Goal: Task Accomplishment & Management: Manage account settings

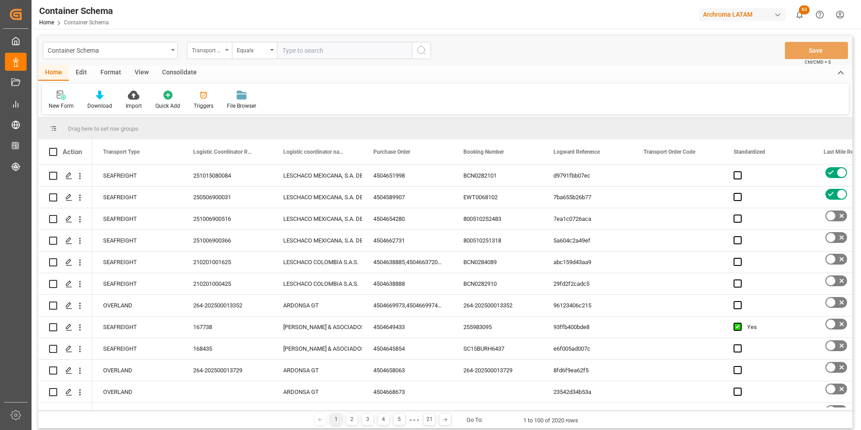
click at [211, 42] on div "Transport Type" at bounding box center [209, 50] width 45 height 17
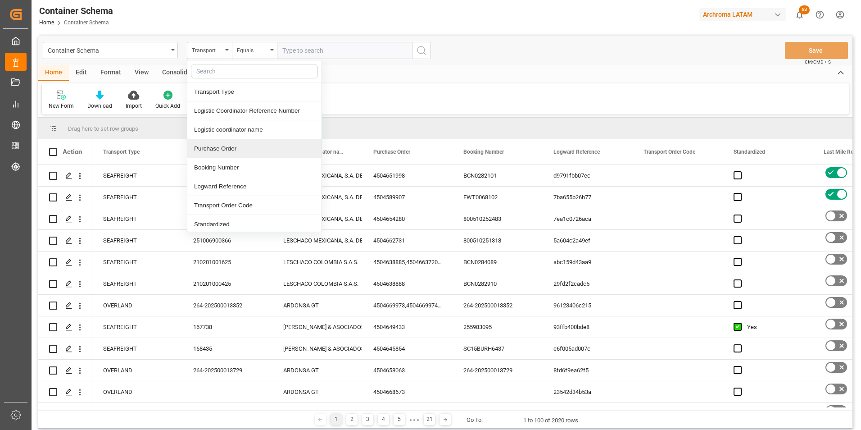
click at [235, 145] on div "Purchase Order" at bounding box center [254, 148] width 134 height 19
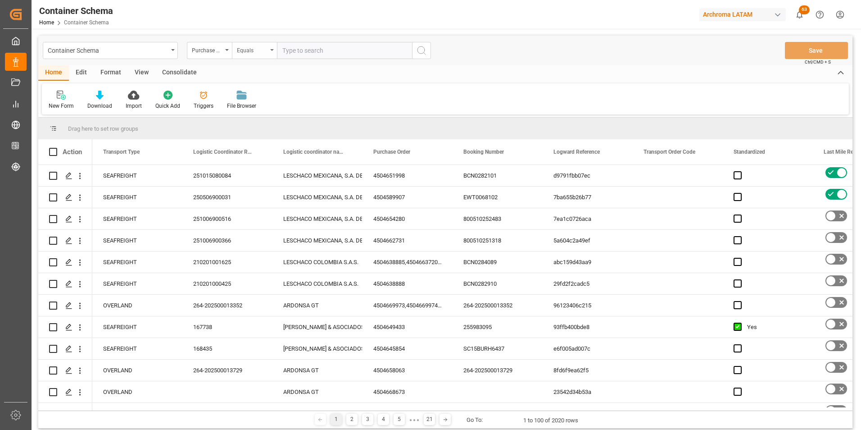
click at [254, 52] on div "Equals" at bounding box center [252, 49] width 31 height 10
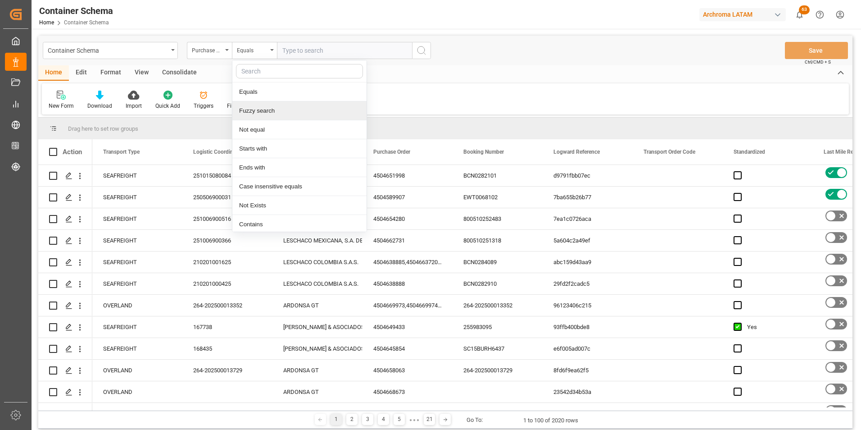
click at [272, 112] on div "Fuzzy search" at bounding box center [299, 110] width 134 height 19
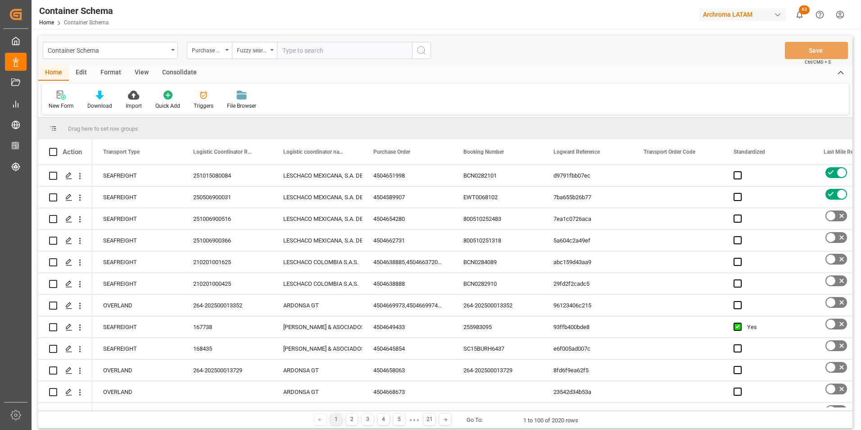
paste input "4504665127"
type input "4504665127"
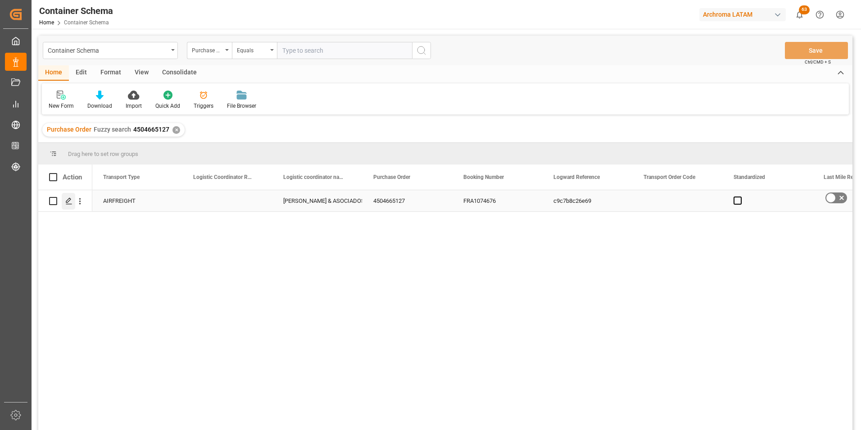
click at [72, 197] on div "Press SPACE to select this row." at bounding box center [69, 201] width 14 height 17
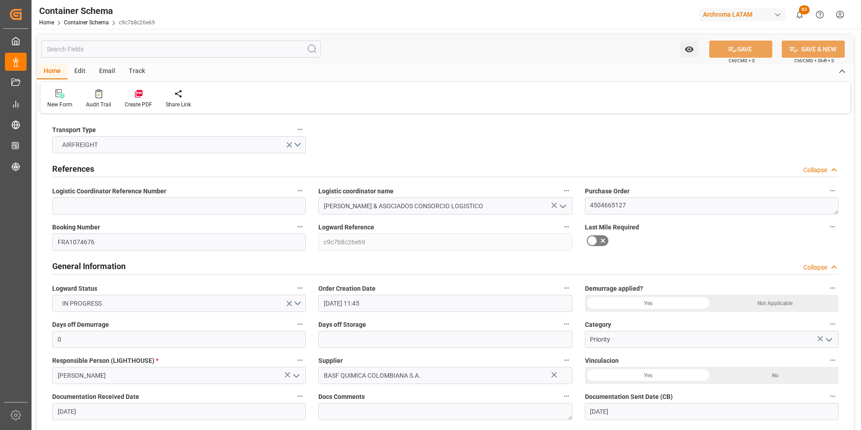
type input "[DATE] 11:45"
type input "[DATE]"
type input "[DATE] 00:00"
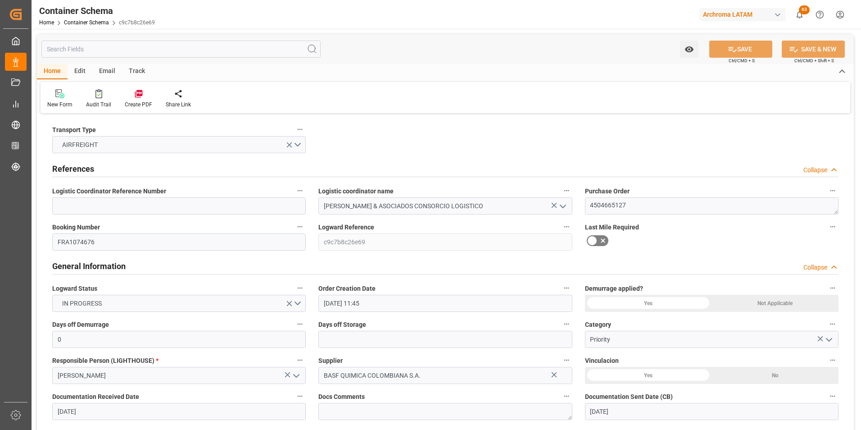
type input "[DATE] 00:00"
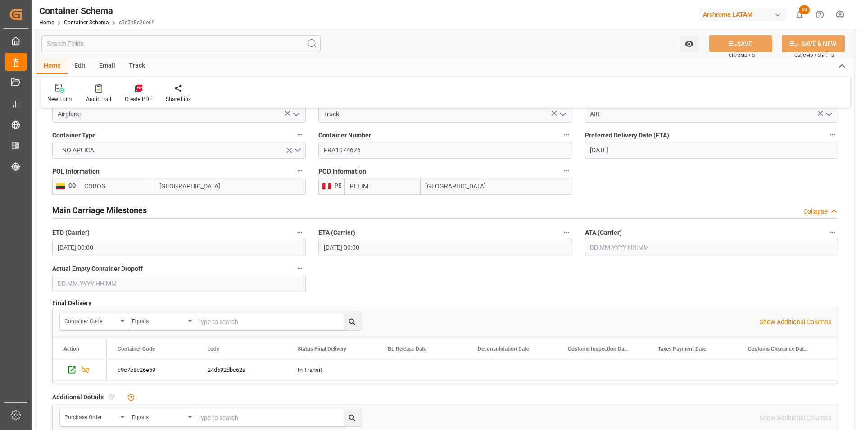
scroll to position [856, 0]
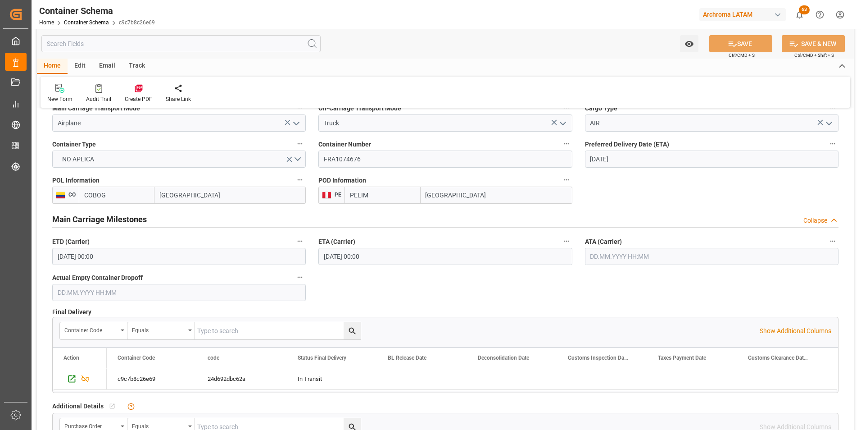
click at [625, 256] on input "text" at bounding box center [712, 256] width 254 height 17
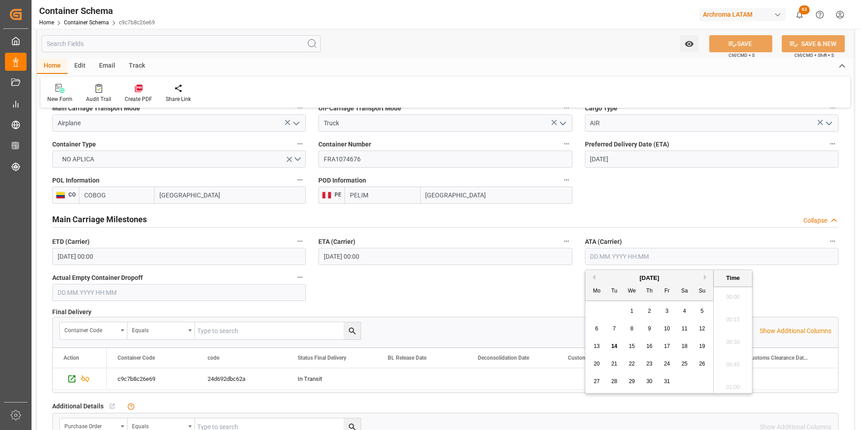
scroll to position [836, 0]
drag, startPoint x: 597, startPoint y: 345, endPoint x: 602, endPoint y: 341, distance: 6.1
click at [597, 345] on span "13" at bounding box center [596, 346] width 6 height 6
click at [735, 320] on li "19:00" at bounding box center [733, 316] width 38 height 23
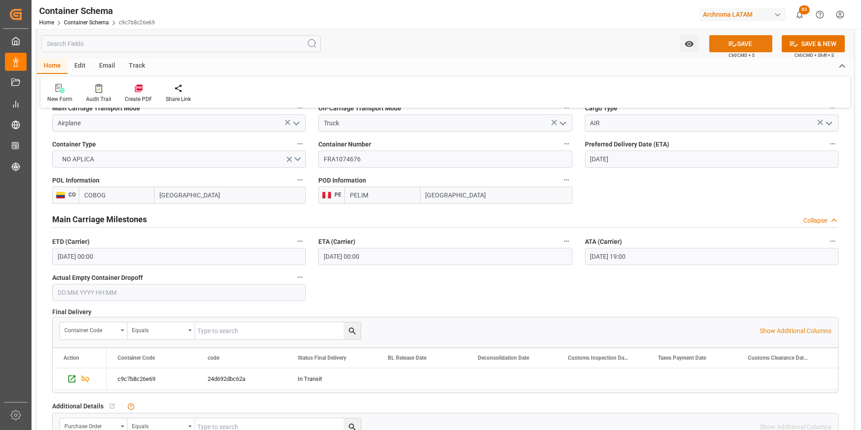
click at [737, 46] on button "SAVE" at bounding box center [740, 43] width 63 height 17
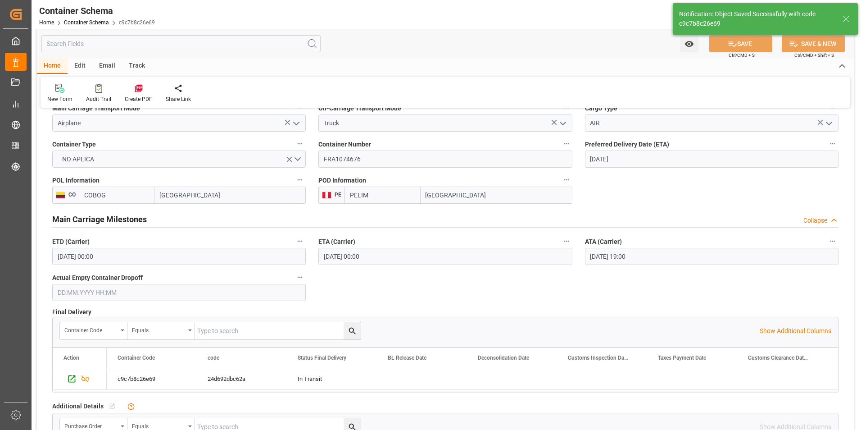
type input "[DATE] 00:00"
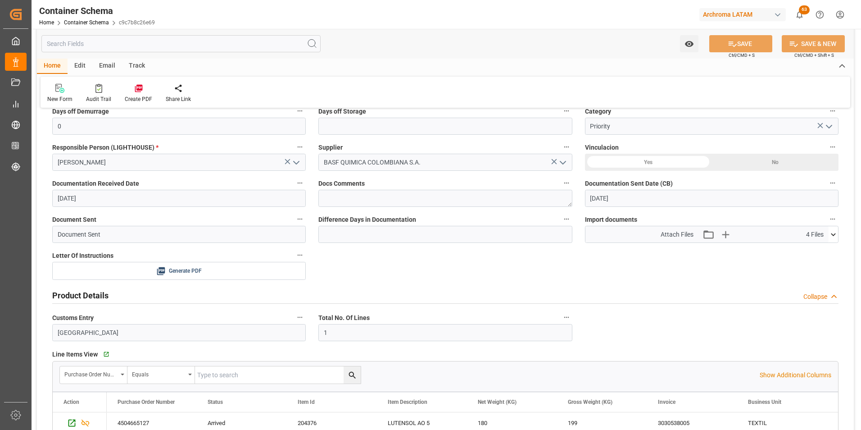
scroll to position [135, 0]
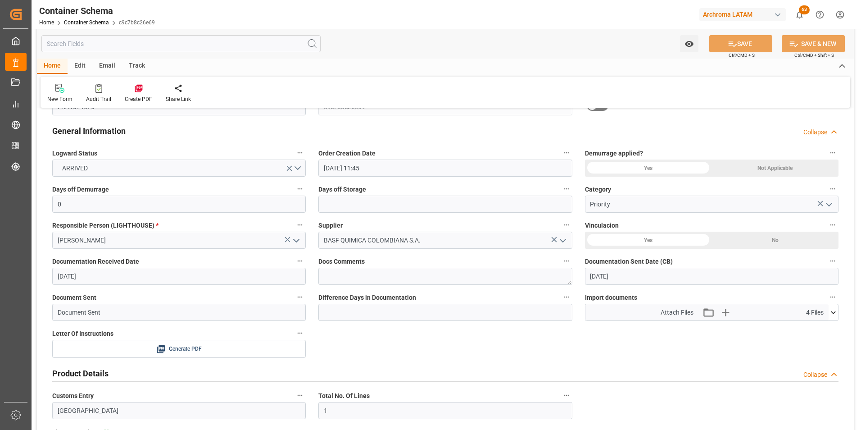
click at [97, 69] on div "Email" at bounding box center [107, 66] width 30 height 15
click at [70, 89] on div at bounding box center [60, 87] width 27 height 9
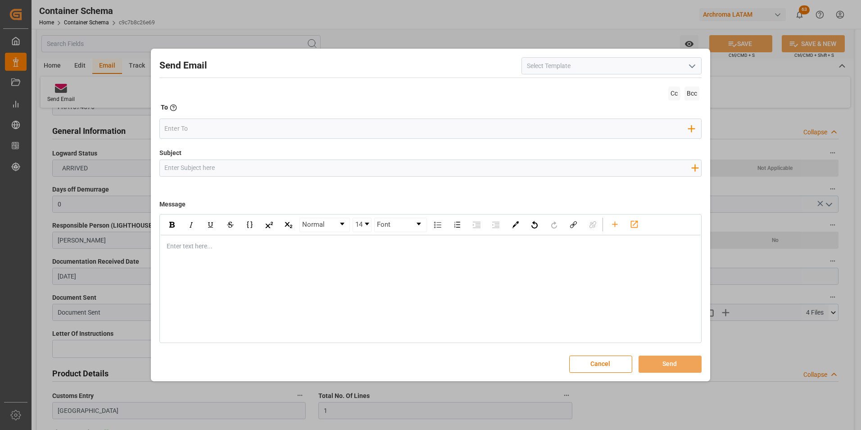
click at [689, 65] on icon "open menu" at bounding box center [692, 66] width 11 height 11
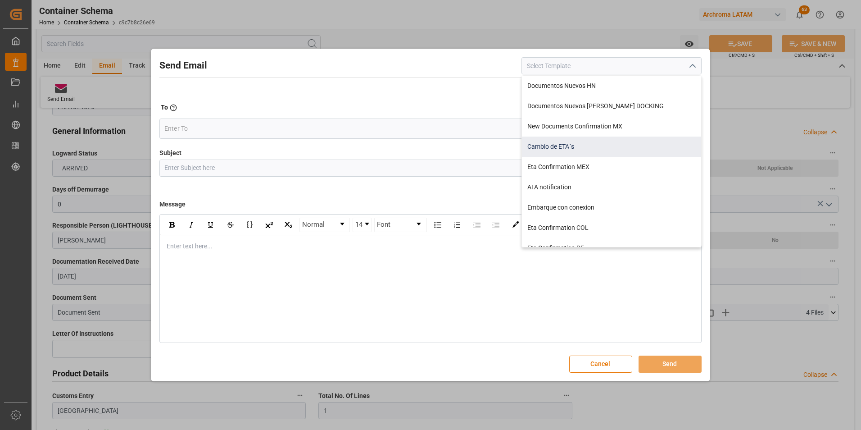
scroll to position [45, 0]
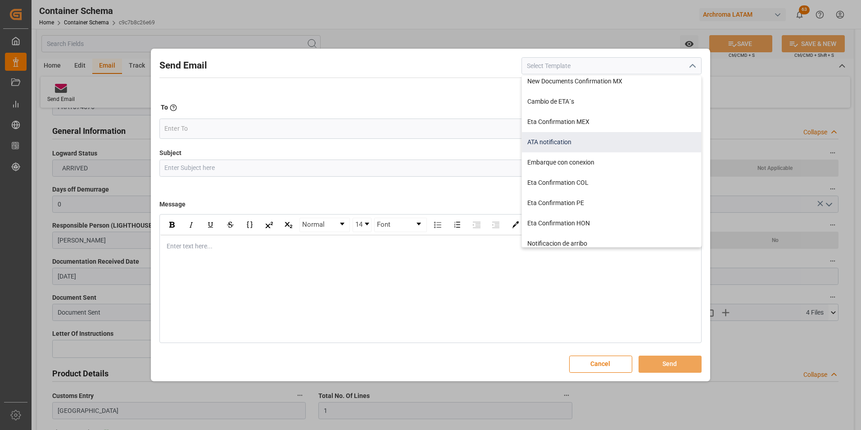
click at [581, 141] on div "ATA notification" at bounding box center [611, 142] width 179 height 20
type input "ATA notification"
type input "Aviso de llegada | PO {{purchaseOrder}} | BL {{bookingNumber}} | Contenedor {{c…"
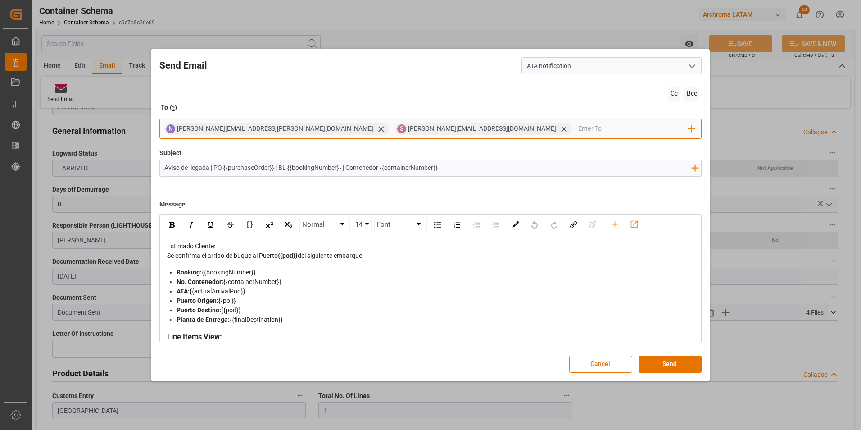
click at [376, 131] on icon at bounding box center [380, 128] width 9 height 9
click at [328, 128] on icon at bounding box center [332, 128] width 9 height 9
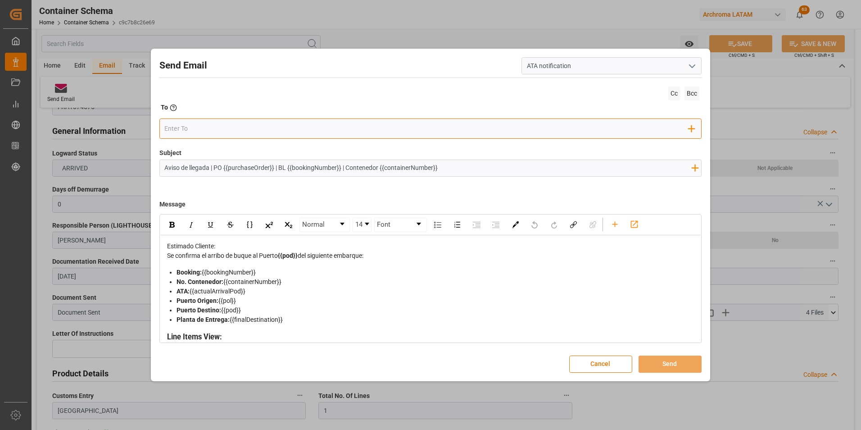
click at [262, 129] on input "email" at bounding box center [426, 129] width 524 height 14
type input "[EMAIL_ADDRESS][DOMAIN_NAME]"
click at [299, 127] on input "email" at bounding box center [494, 129] width 390 height 14
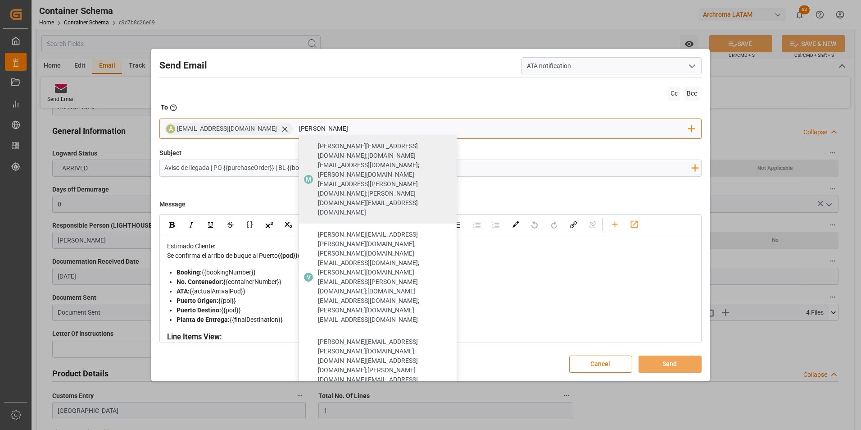
type input "[PERSON_NAME]"
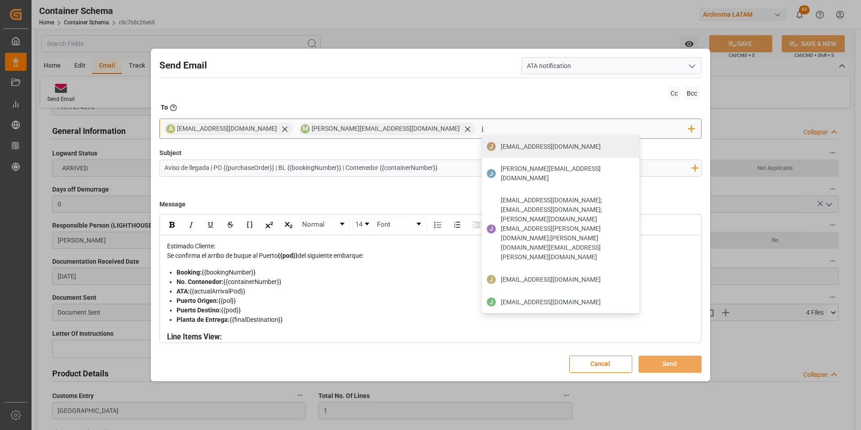
type input "[EMAIL_ADDRESS][DOMAIN_NAME]"
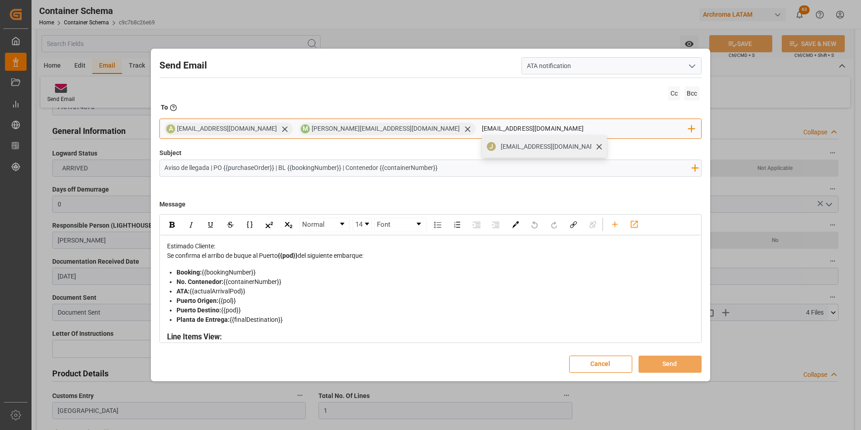
click at [501, 151] on span "[EMAIL_ADDRESS][DOMAIN_NAME]" at bounding box center [551, 146] width 100 height 9
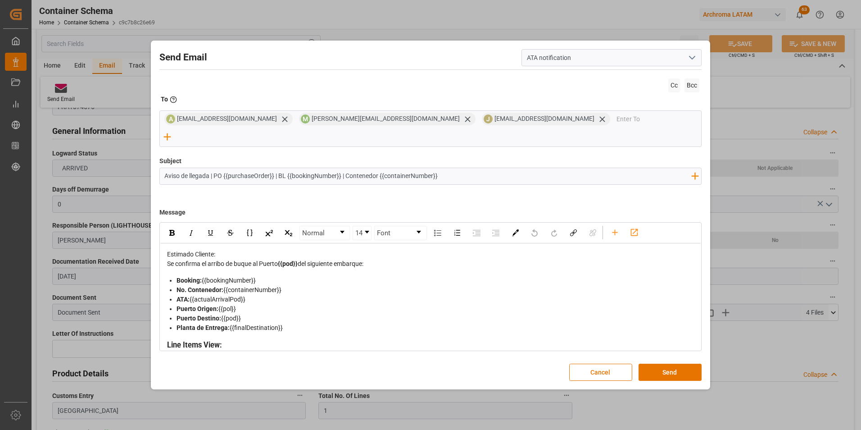
click at [213, 168] on input "Aviso de llegada | PO {{purchaseOrder}} | BL {{bookingNumber}} | Contenedor {{c…" at bounding box center [428, 176] width 536 height 16
type input "Aviso de llegada | AÉREA | PO {{purchaseOrder}} | BL {{bookingNumber}} | Conten…"
click at [675, 363] on button "Send" at bounding box center [670, 371] width 63 height 17
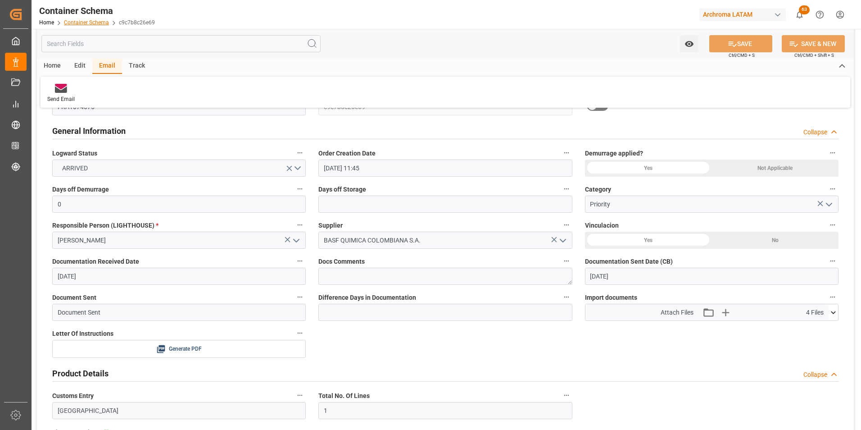
click at [98, 23] on link "Container Schema" at bounding box center [86, 22] width 45 height 6
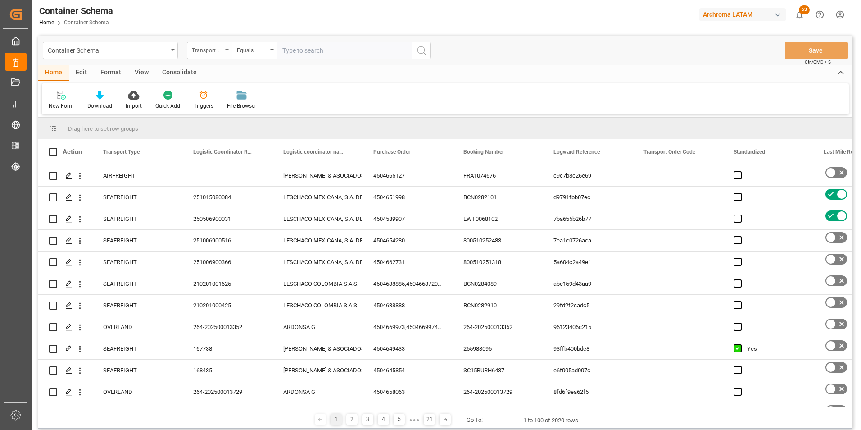
click at [215, 51] on div "Transport Type" at bounding box center [207, 49] width 31 height 10
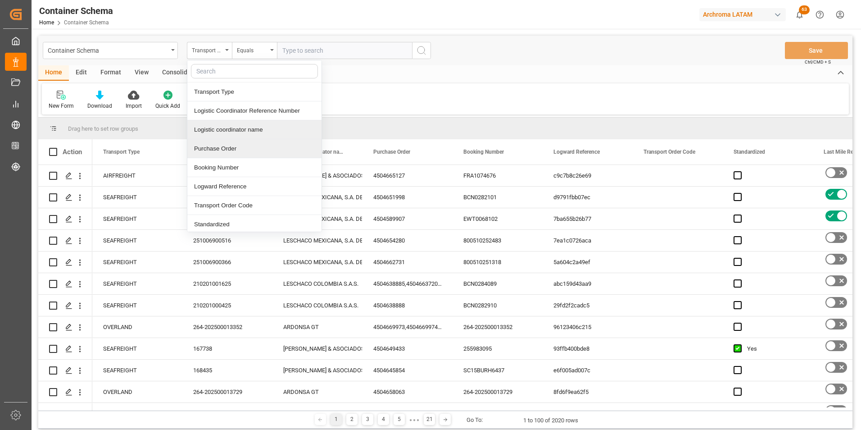
click at [226, 143] on div "Purchase Order" at bounding box center [254, 148] width 134 height 19
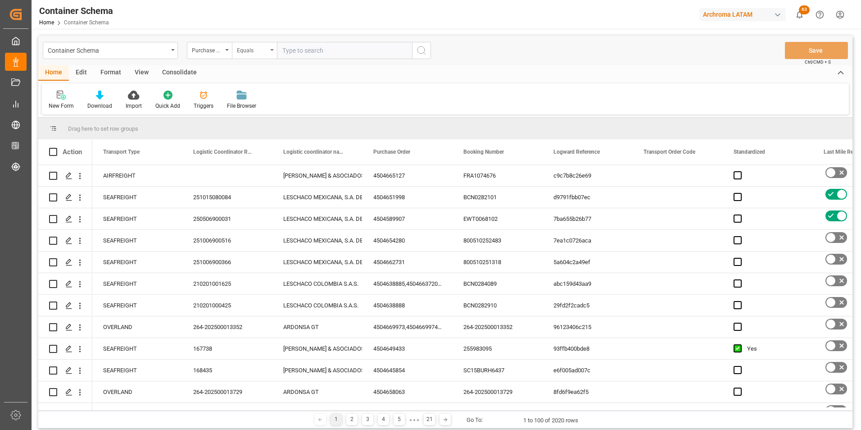
click at [249, 50] on div "Equals" at bounding box center [252, 49] width 31 height 10
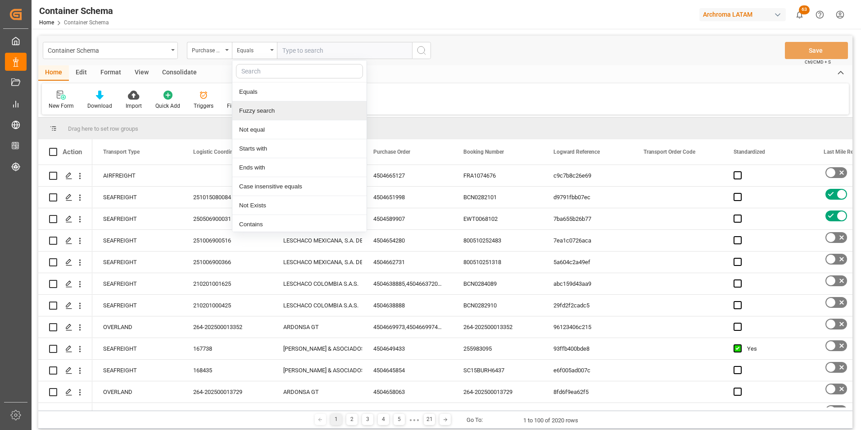
click at [276, 113] on div "Fuzzy search" at bounding box center [299, 110] width 134 height 19
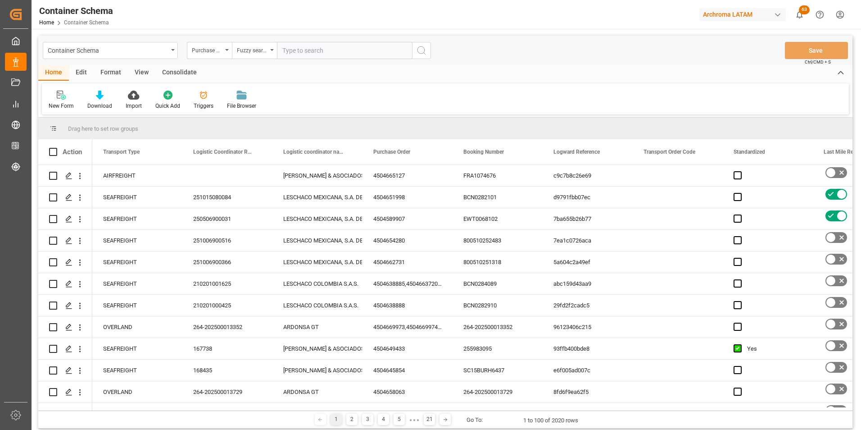
paste input "4504638890"
type input "4504638890"
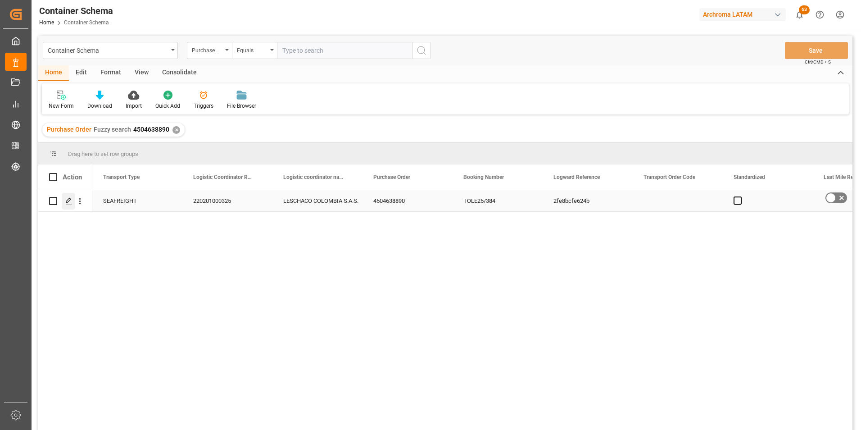
click at [68, 202] on icon "Press SPACE to select this row." at bounding box center [68, 200] width 7 height 7
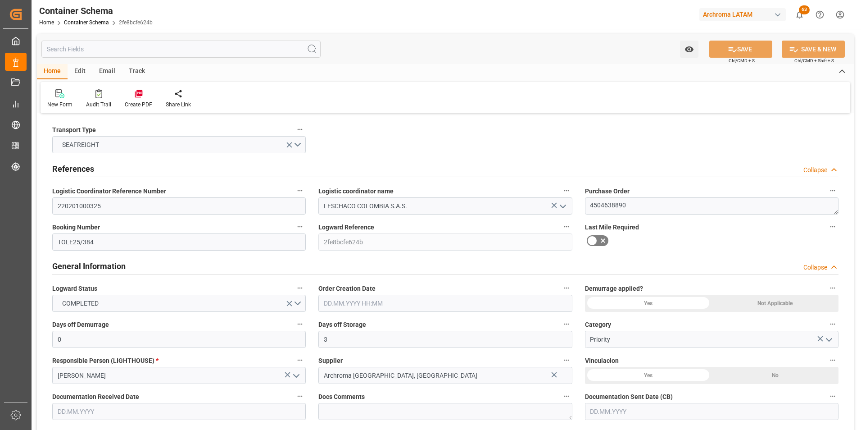
type input "0"
type input "3"
type input "1"
type input "6"
type input "390"
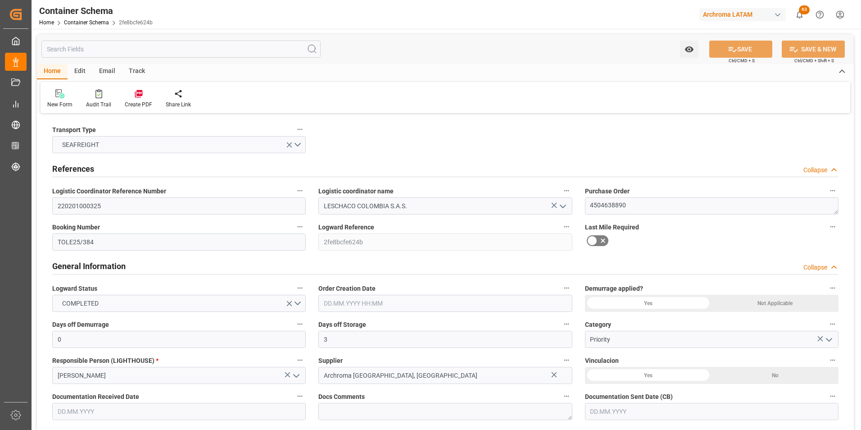
type input "4530"
type input "ONE"
type input "Ocean Network Express"
type input "PECLL"
type input "COBUN"
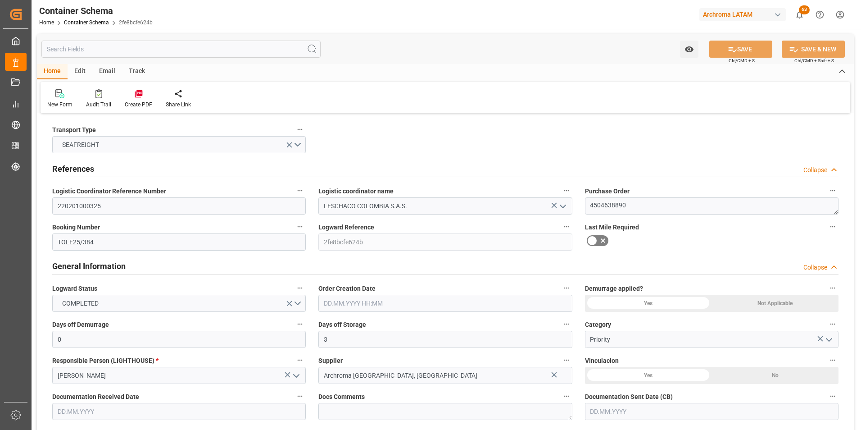
type input "9938432"
type input "[DATE] 08:00"
type input "[DATE]"
type input "[DATE] 00:00"
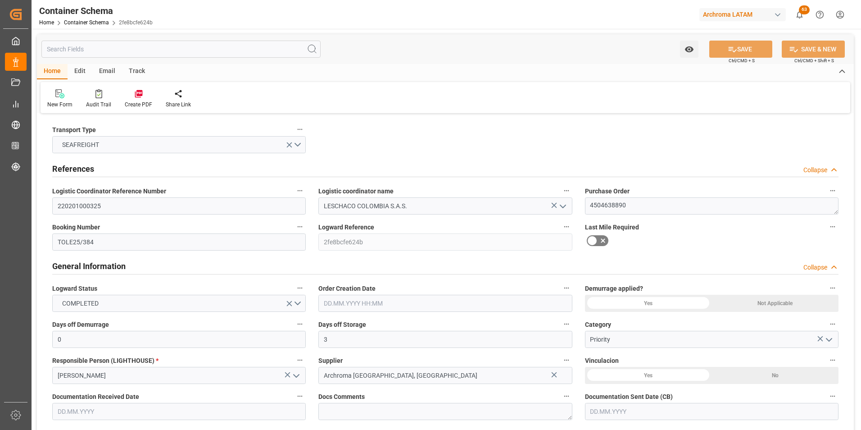
type input "[DATE] 00:00"
click at [606, 201] on textarea "4504638890" at bounding box center [712, 205] width 254 height 17
click at [607, 201] on textarea "4504638890" at bounding box center [712, 205] width 254 height 17
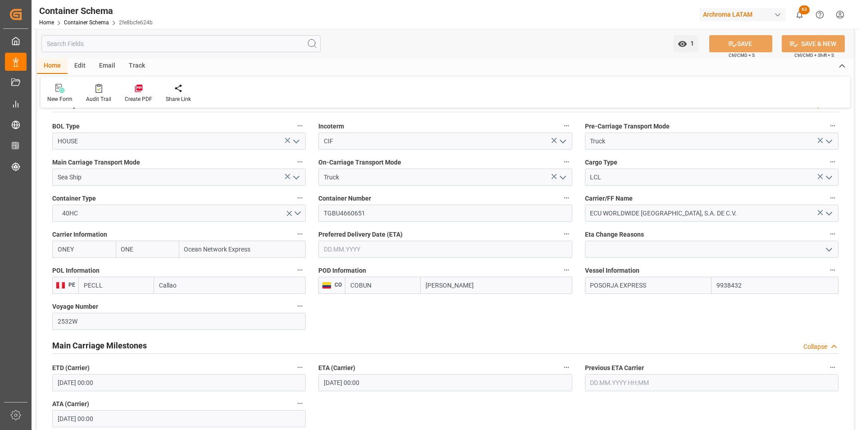
scroll to position [811, 0]
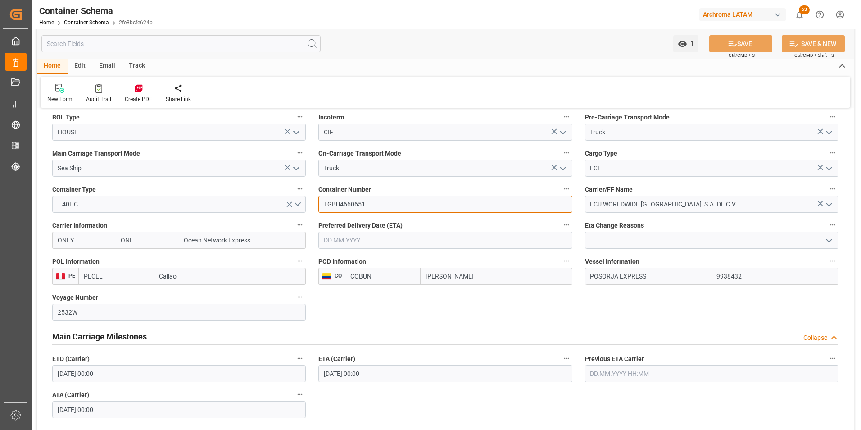
drag, startPoint x: 342, startPoint y: 206, endPoint x: 310, endPoint y: 203, distance: 32.2
click at [310, 203] on div "Transport Type SEAFREIGHT References Collapse Logistic Coordinator Reference Nu…" at bounding box center [445, 81] width 817 height 1552
paste input "ONEU7508659"
type input "ONEU7508659"
click at [371, 242] on input "text" at bounding box center [445, 239] width 254 height 17
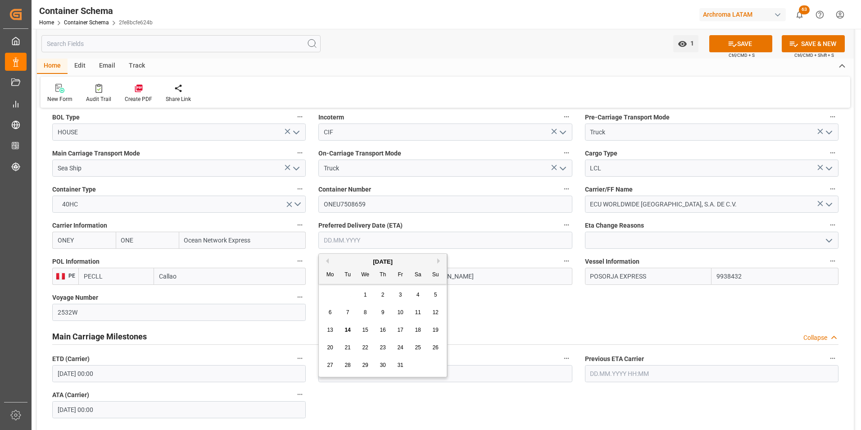
click at [328, 291] on div "29 30 1 2 3 4 5" at bounding box center [383, 295] width 123 height 18
click at [418, 331] on span "18" at bounding box center [418, 329] width 6 height 6
type input "[DATE]"
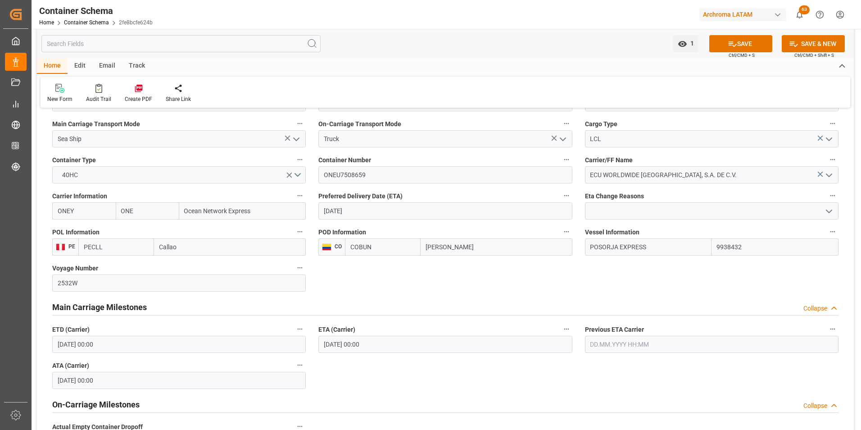
scroll to position [856, 0]
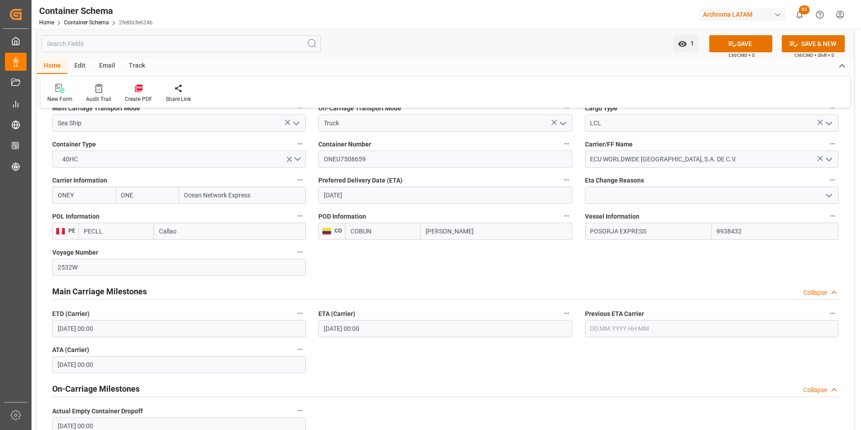
click at [334, 329] on input "[DATE] 00:00" at bounding box center [445, 328] width 254 height 17
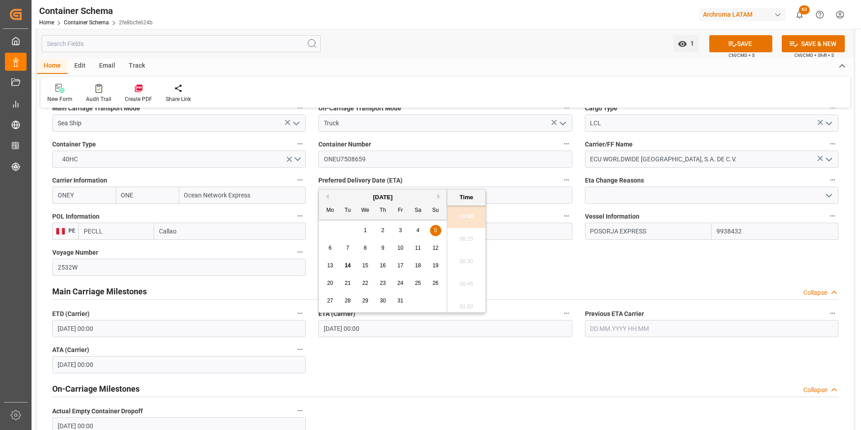
click at [417, 264] on span "18" at bounding box center [418, 265] width 6 height 6
type input "[DATE] 00:00"
click at [566, 254] on div "Transport Type SEAFREIGHT References Collapse Logistic Coordinator Reference Nu…" at bounding box center [445, 36] width 817 height 1552
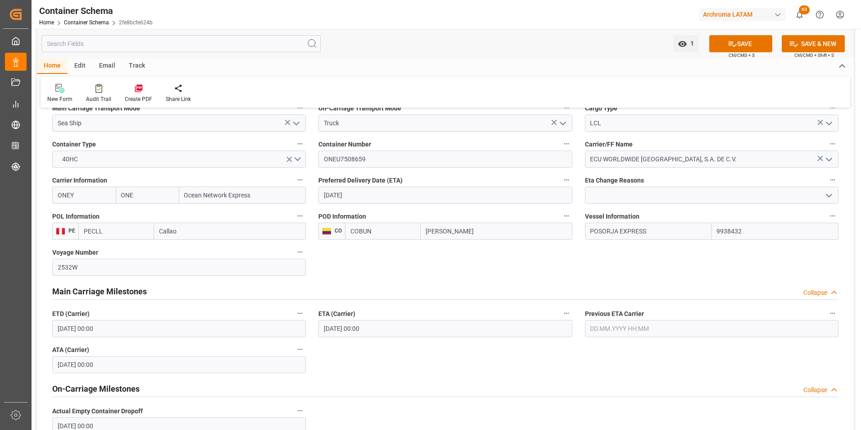
click at [86, 329] on input "[DATE] 00:00" at bounding box center [179, 328] width 254 height 17
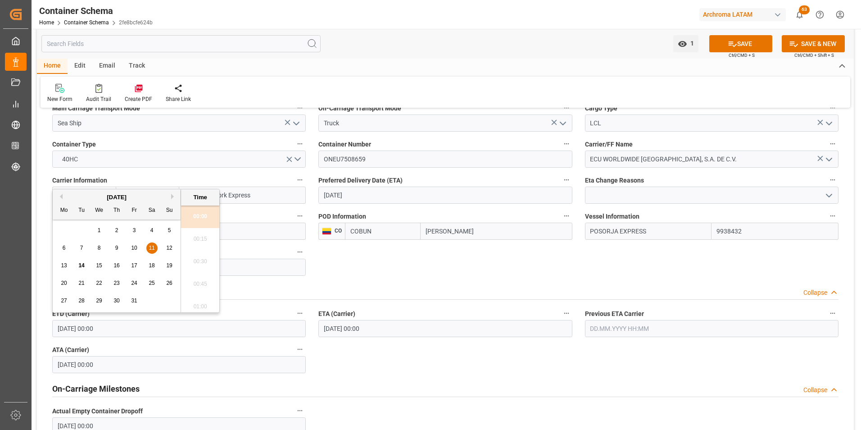
click at [134, 246] on span "10" at bounding box center [134, 248] width 6 height 6
type input "[DATE] 00:00"
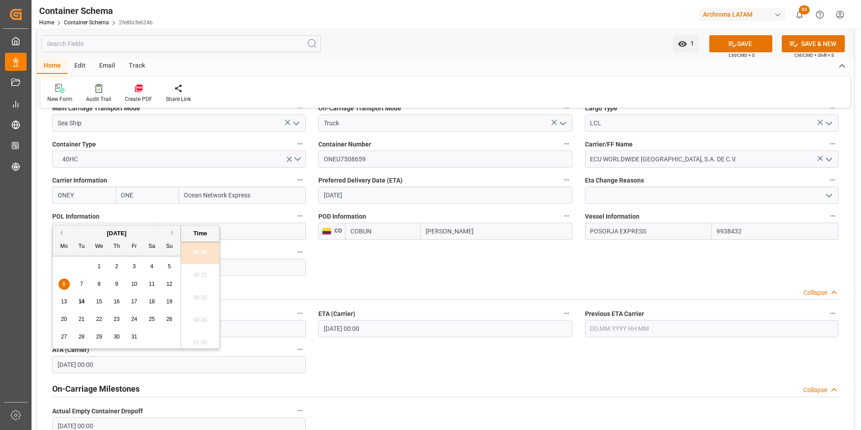
drag, startPoint x: 107, startPoint y: 367, endPoint x: 39, endPoint y: 365, distance: 68.5
click at [39, 365] on div "Transport Type SEAFREIGHT References Collapse Logistic Coordinator Reference Nu…" at bounding box center [445, 36] width 817 height 1552
click at [341, 380] on div "On-Carriage Milestones Collapse" at bounding box center [445, 387] width 786 height 17
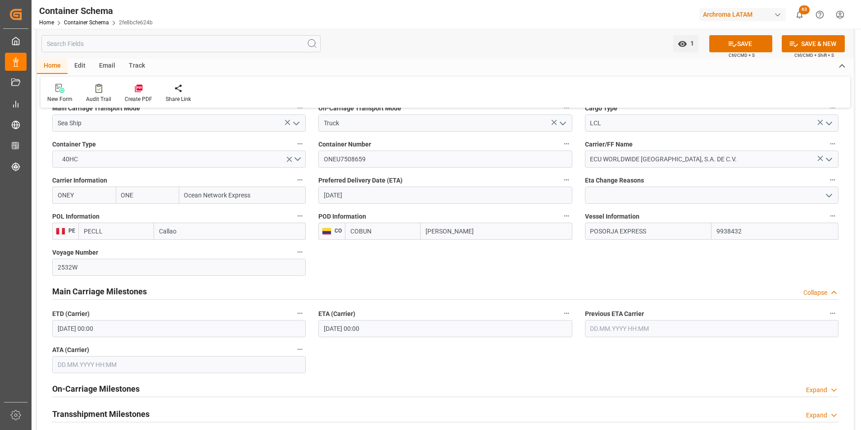
click at [341, 380] on div "On-Carriage Milestones Expand" at bounding box center [445, 387] width 786 height 17
click at [338, 390] on div "On-Carriage Milestones Collapse" at bounding box center [445, 387] width 786 height 17
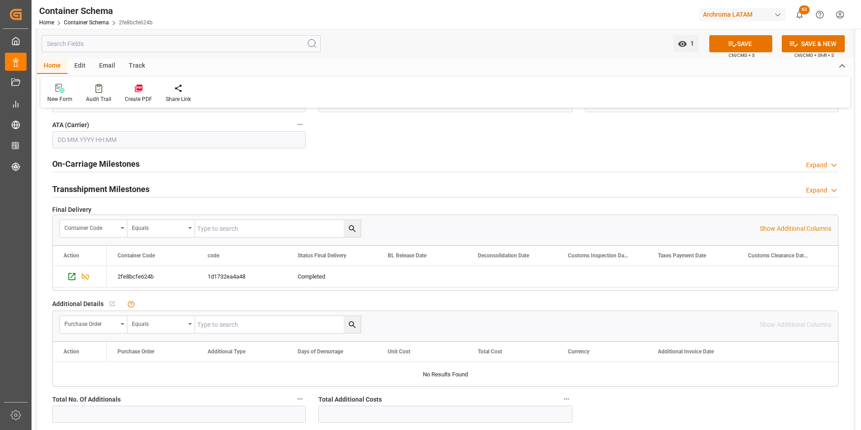
scroll to position [1081, 0]
click at [754, 43] on button "SAVE" at bounding box center [740, 43] width 63 height 17
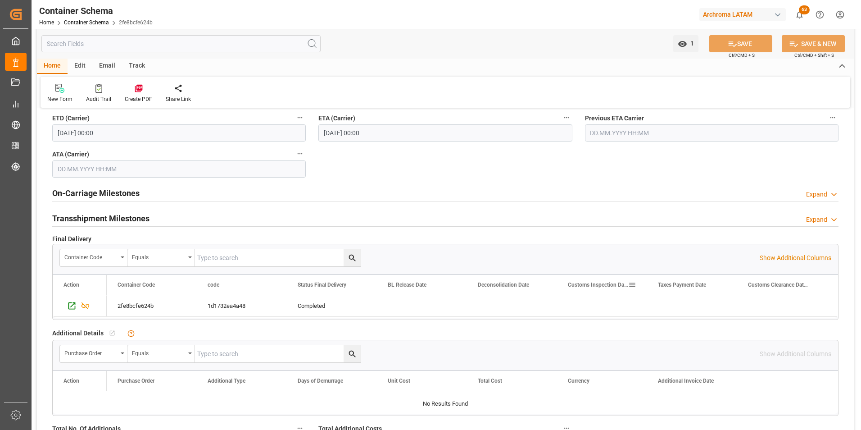
scroll to position [946, 0]
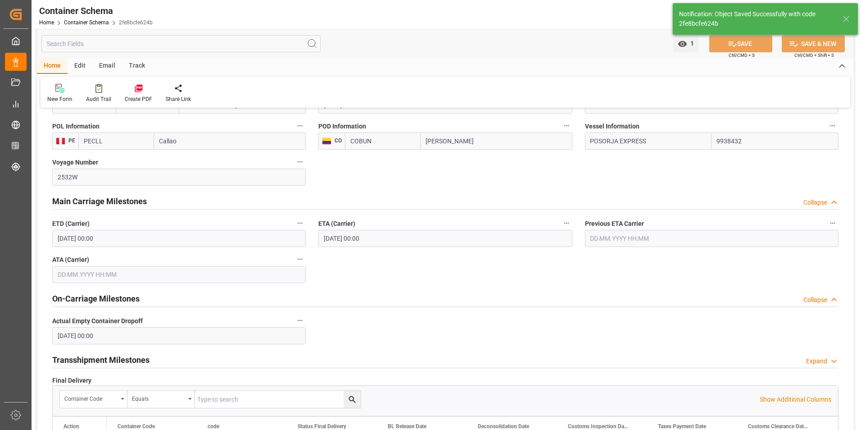
type input "[DATE] 00:00"
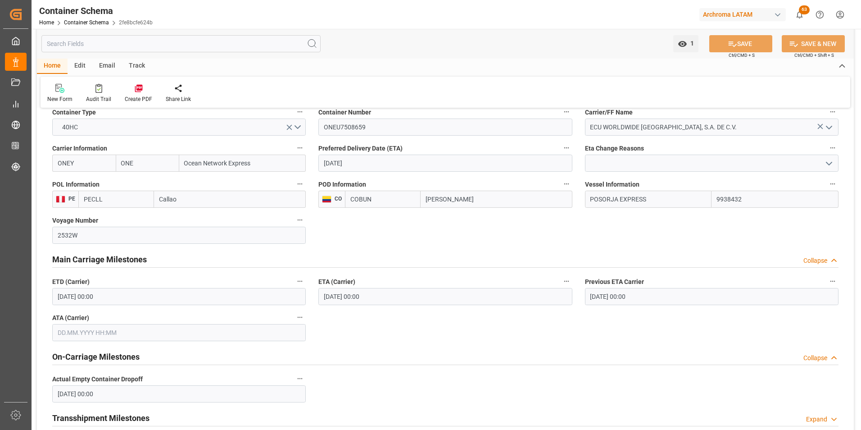
scroll to position [811, 0]
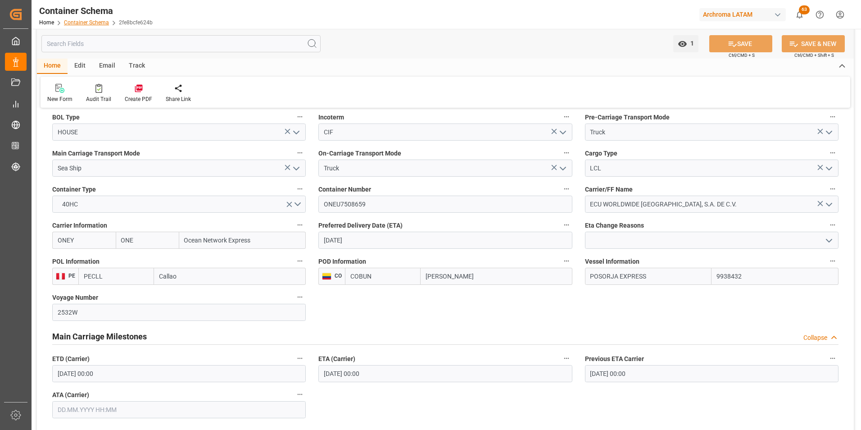
click at [92, 23] on link "Container Schema" at bounding box center [86, 22] width 45 height 6
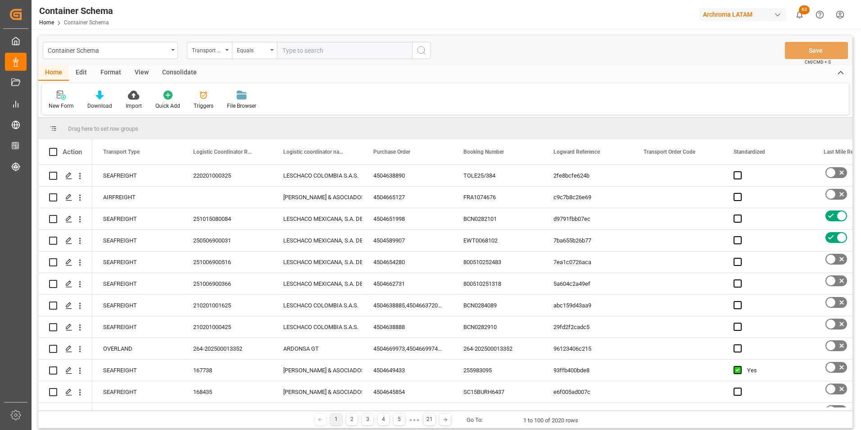
click at [168, 53] on div "Container Schema" at bounding box center [110, 50] width 135 height 17
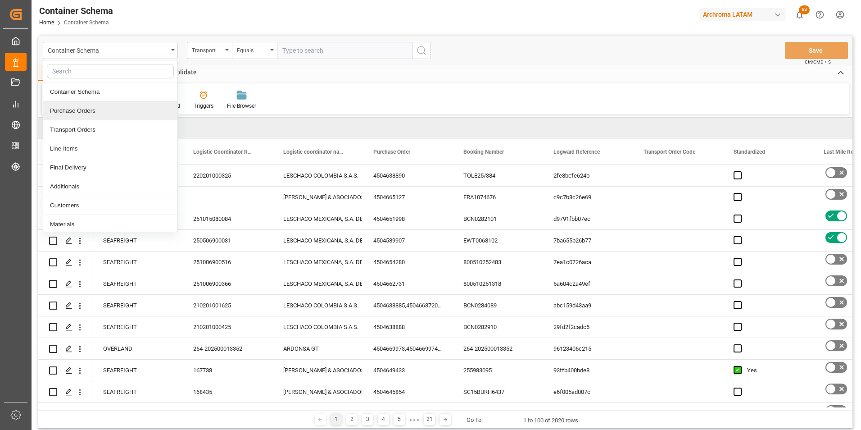
click at [147, 108] on div "Purchase Orders" at bounding box center [110, 110] width 134 height 19
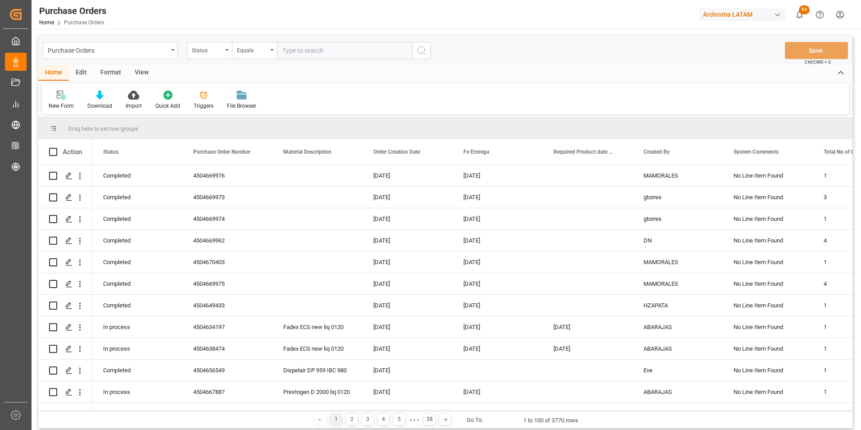
click at [228, 51] on div "Status" at bounding box center [209, 50] width 45 height 17
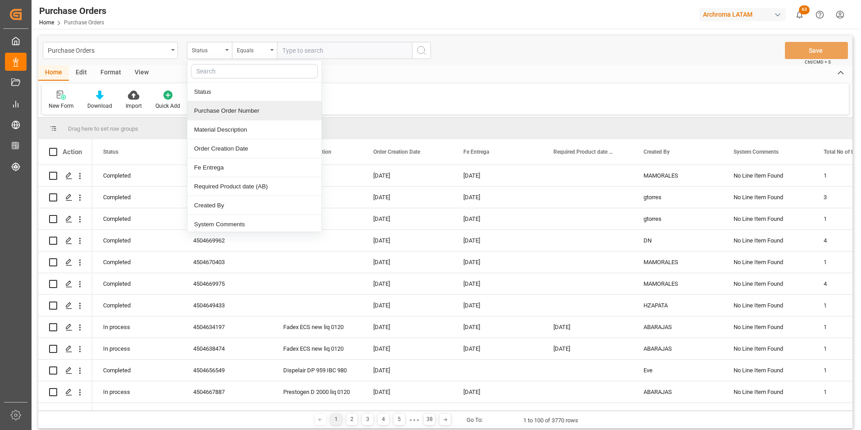
click at [220, 113] on div "Purchase Order Number" at bounding box center [254, 110] width 134 height 19
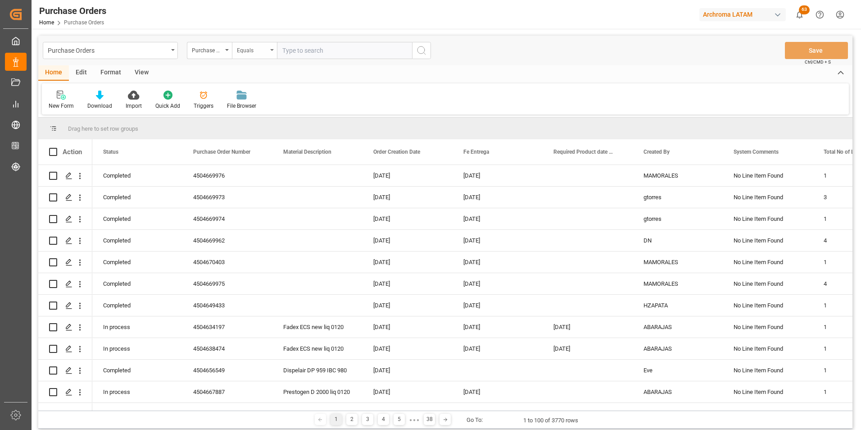
click at [239, 55] on div "Equals" at bounding box center [254, 50] width 45 height 17
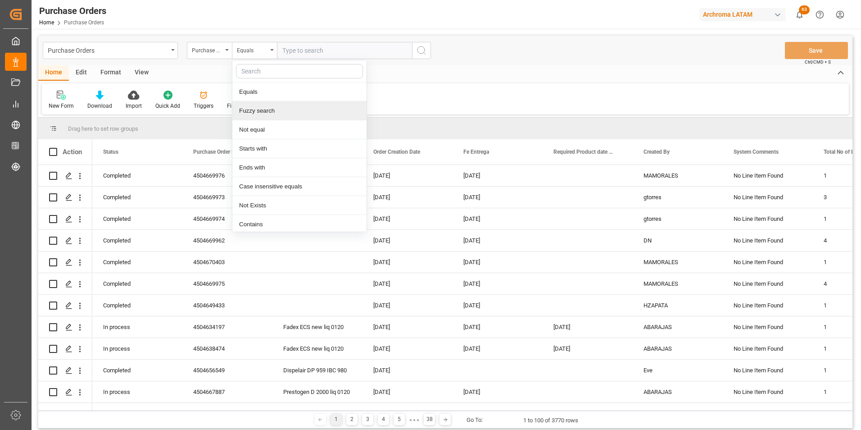
click at [248, 109] on div "Fuzzy search" at bounding box center [299, 110] width 134 height 19
paste input "4504668027"
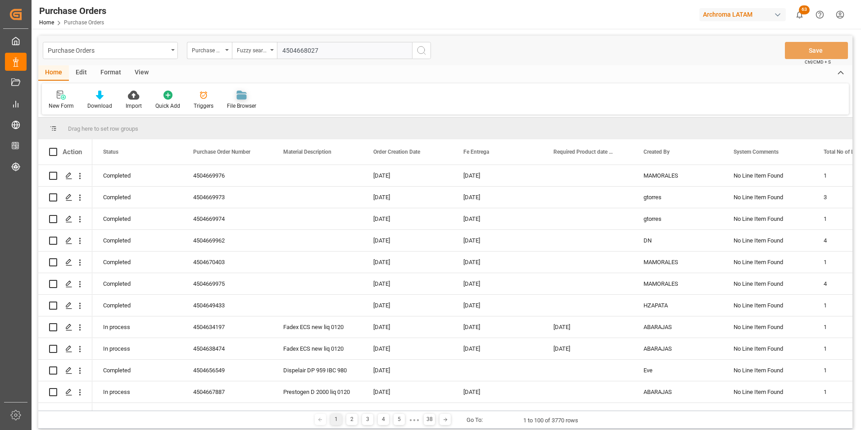
type input "4504668027"
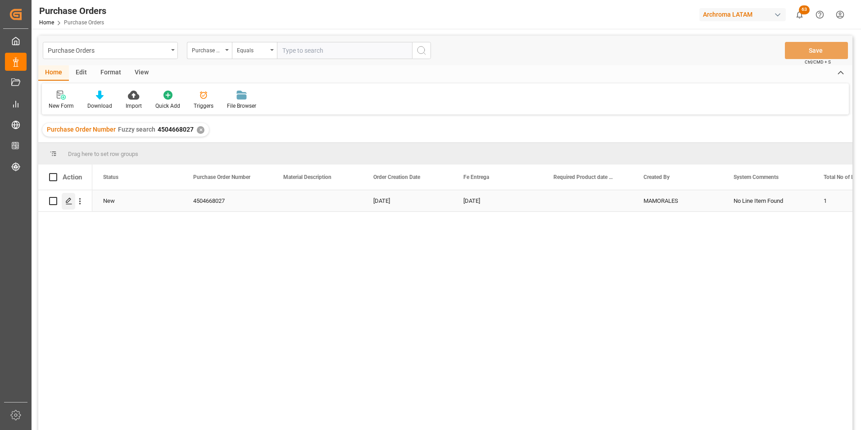
click at [70, 197] on div "Press SPACE to select this row." at bounding box center [69, 201] width 14 height 17
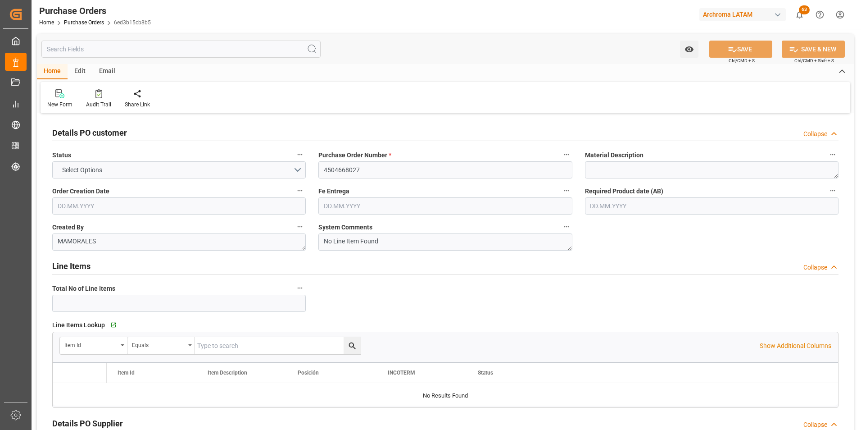
type input "1"
type input "[DATE]"
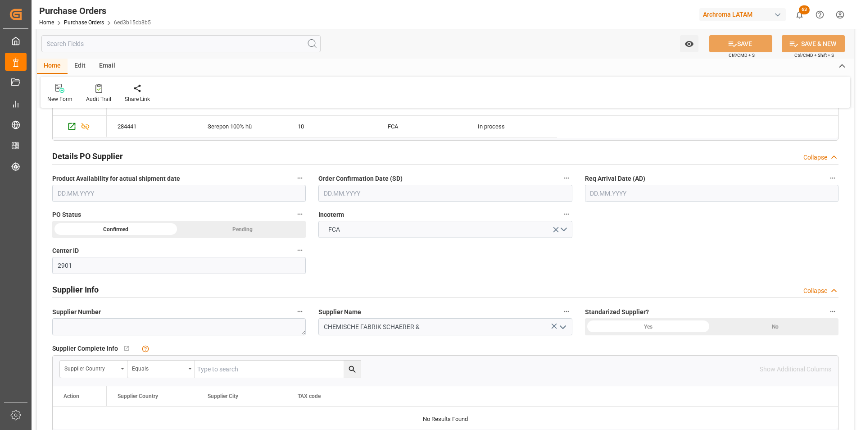
scroll to position [270, 0]
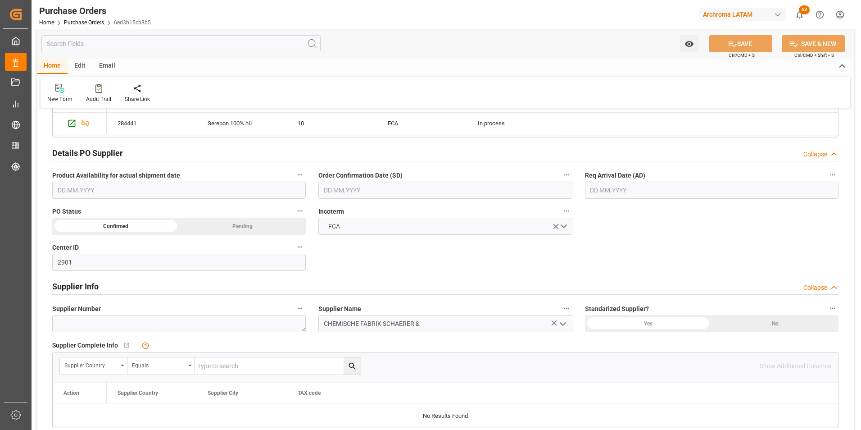
click at [336, 186] on input "text" at bounding box center [445, 189] width 254 height 17
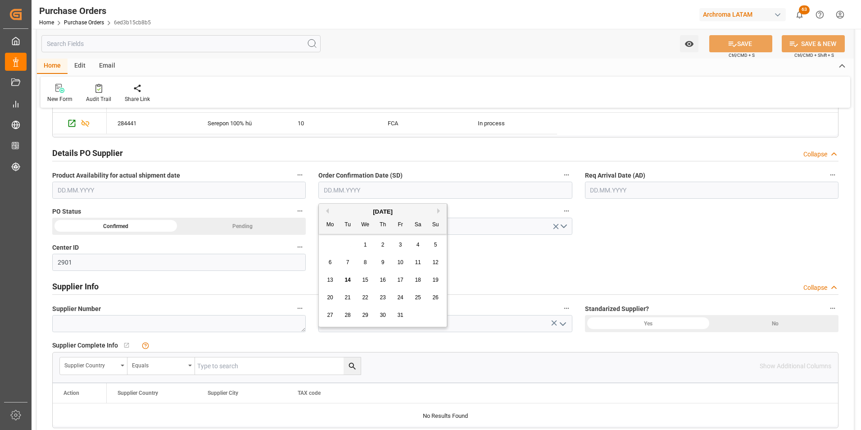
click at [328, 238] on div "29 30 1 2 3 4 5" at bounding box center [383, 245] width 123 height 18
click at [329, 313] on span "27" at bounding box center [330, 315] width 6 height 6
type input "[DATE]"
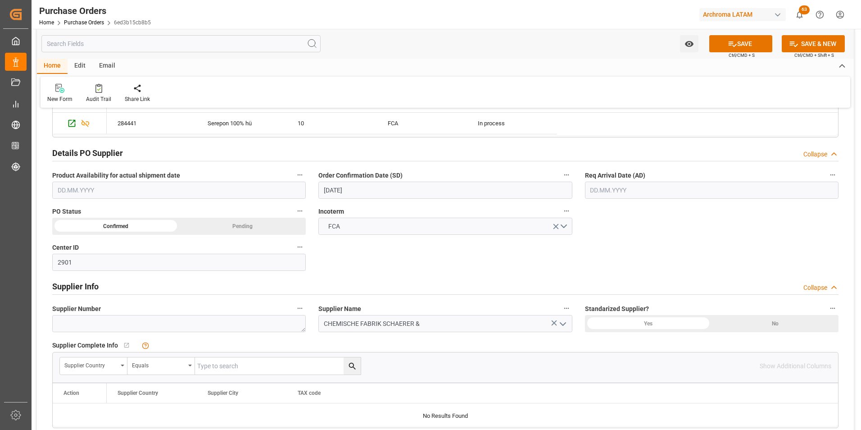
click at [600, 193] on input "text" at bounding box center [712, 189] width 254 height 17
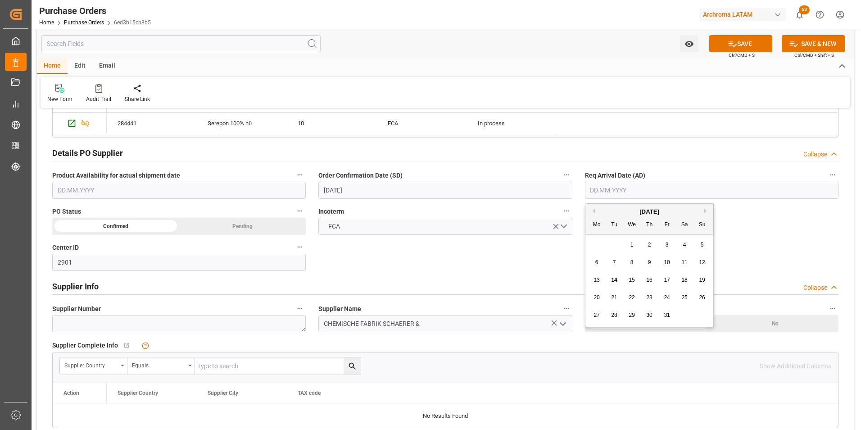
click at [596, 244] on div "29 30 1 2 3 4 5" at bounding box center [649, 245] width 123 height 18
click at [705, 210] on button "Next Month" at bounding box center [706, 210] width 5 height 5
click at [666, 311] on div "28" at bounding box center [666, 315] width 11 height 11
type input "[DATE]"
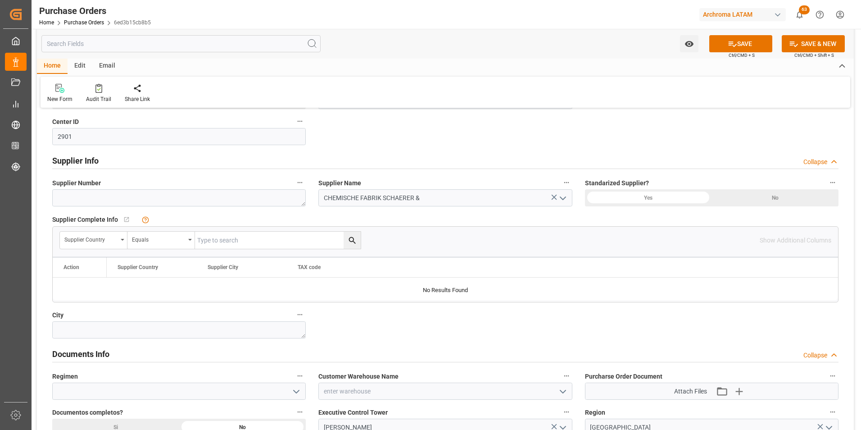
scroll to position [450, 0]
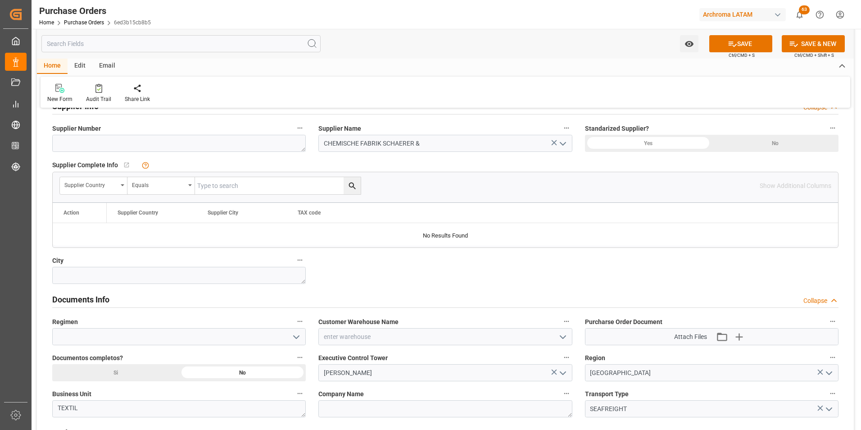
drag, startPoint x: 293, startPoint y: 339, endPoint x: 282, endPoint y: 344, distance: 12.3
click at [294, 339] on icon "open menu" at bounding box center [296, 336] width 11 height 11
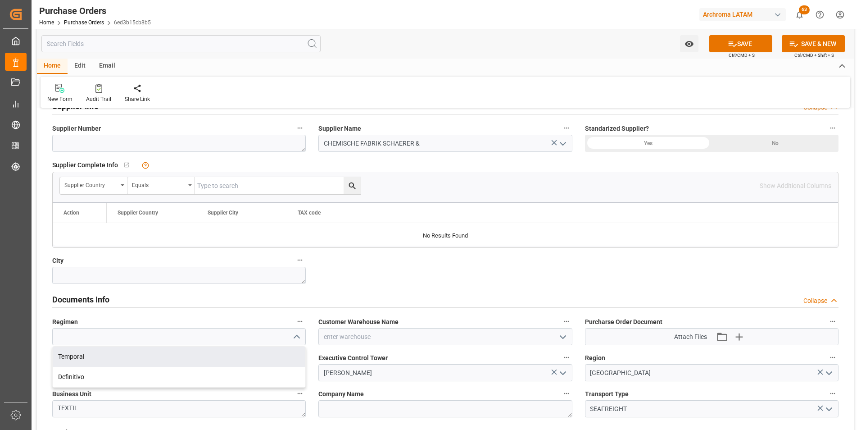
click at [262, 365] on div "Temporal" at bounding box center [179, 356] width 253 height 20
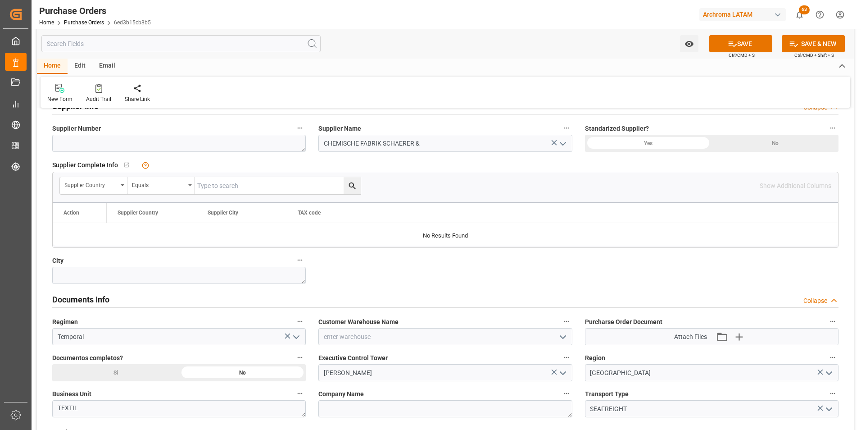
click at [293, 340] on icon "open menu" at bounding box center [296, 336] width 11 height 11
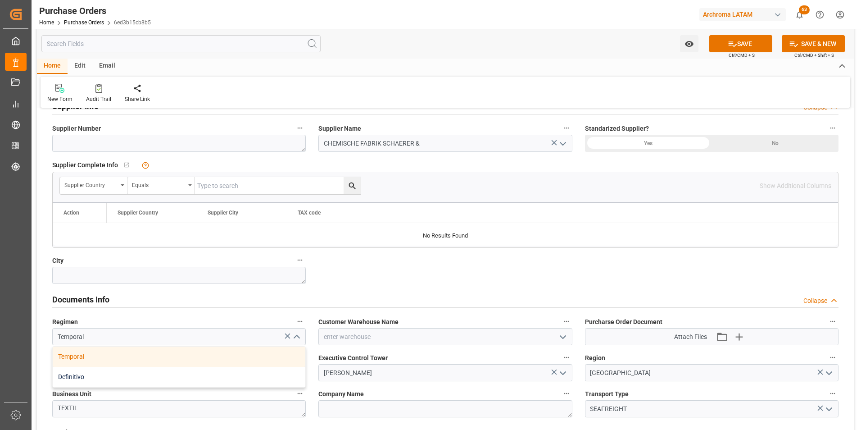
click at [277, 371] on div "Definitivo" at bounding box center [179, 377] width 253 height 20
type input "Definitivo"
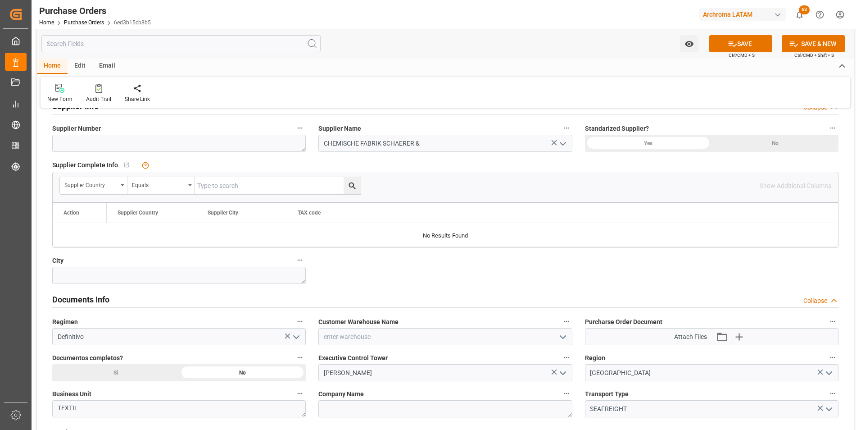
click at [562, 338] on icon "open menu" at bounding box center [562, 336] width 11 height 11
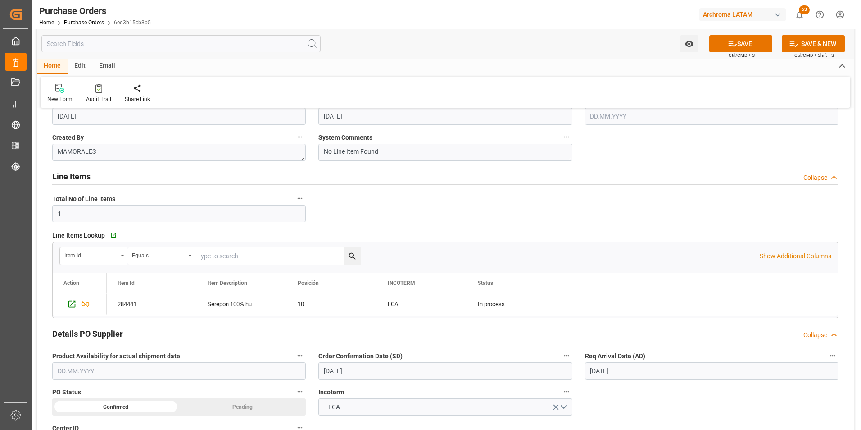
scroll to position [0, 0]
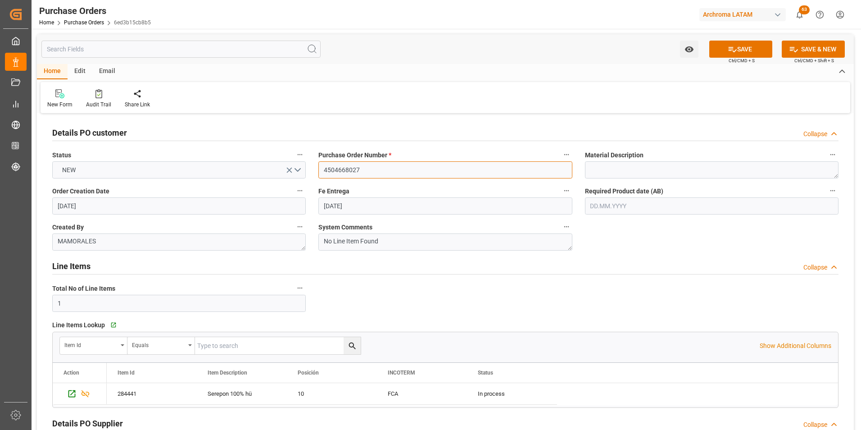
click at [337, 170] on input "4504668027" at bounding box center [445, 169] width 254 height 17
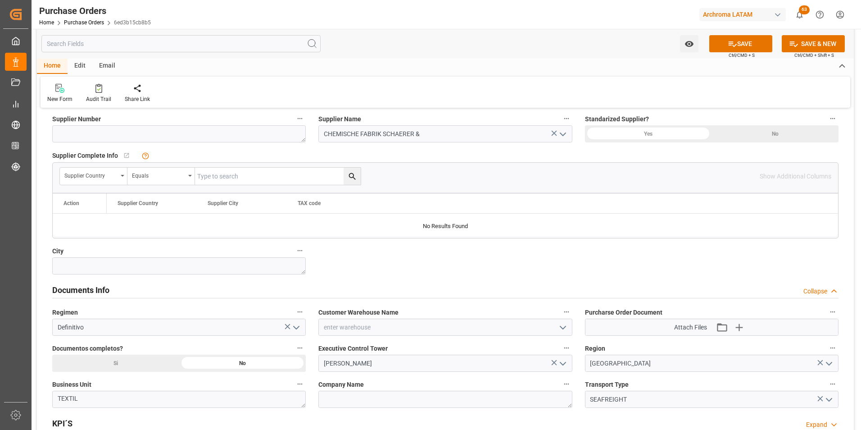
scroll to position [540, 0]
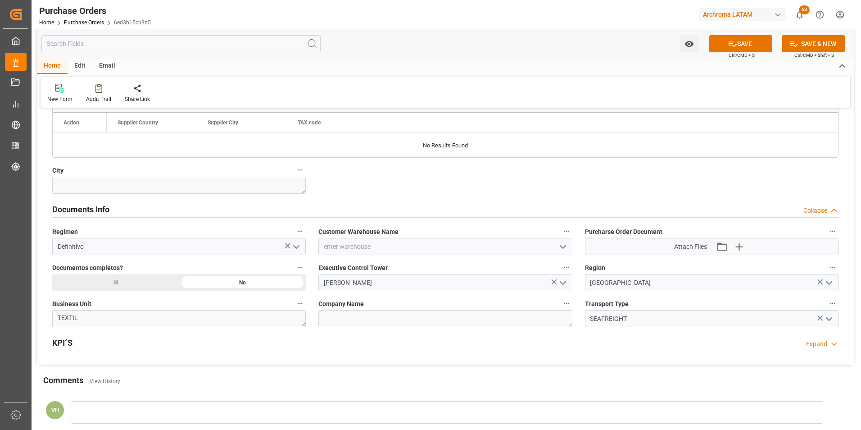
click at [562, 251] on icon "open menu" at bounding box center [562, 246] width 11 height 11
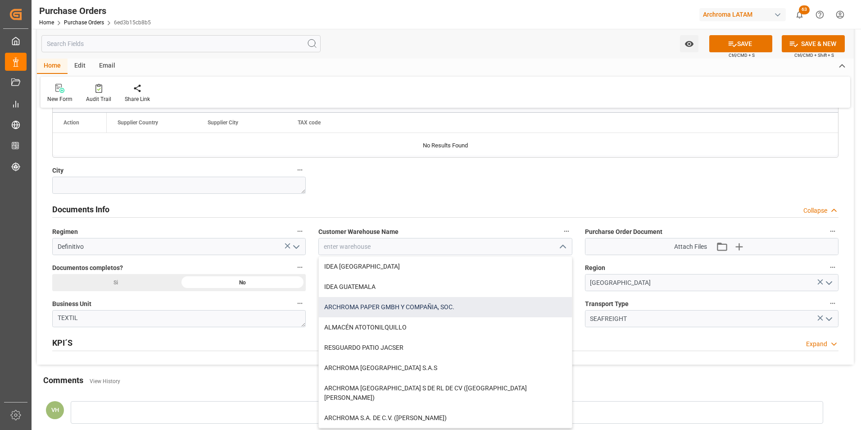
click at [448, 303] on div "ARCHROMA PAPER GMBH Y COMPAÑIA, SOC." at bounding box center [445, 307] width 253 height 20
type input "ARCHROMA PAPER GMBH Y COMPAÑIA, SOC."
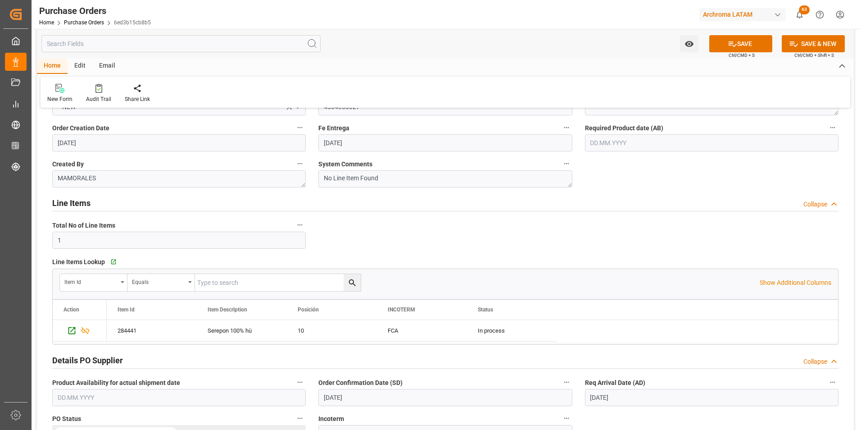
scroll to position [0, 0]
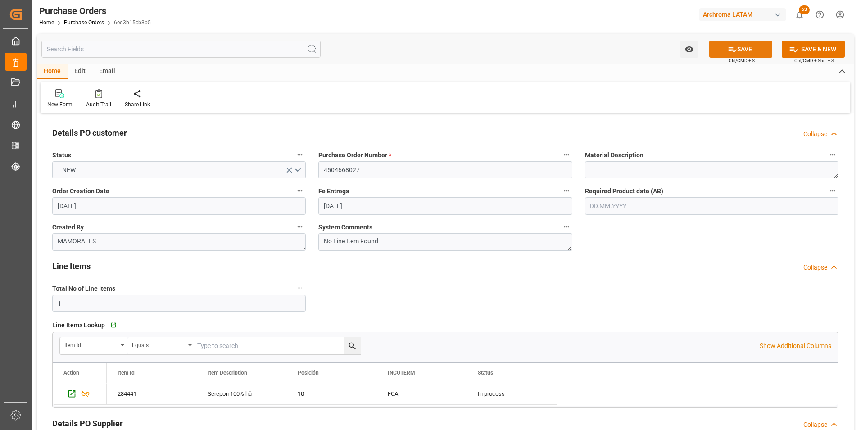
click at [737, 49] on button "SAVE" at bounding box center [740, 49] width 63 height 17
click at [103, 19] on span "Purchase Orders" at bounding box center [89, 22] width 50 height 6
click at [80, 18] on div "Home Purchase Orders 6ed3b15cb8b5" at bounding box center [95, 22] width 112 height 9
click at [80, 21] on link "Purchase Orders" at bounding box center [84, 22] width 40 height 6
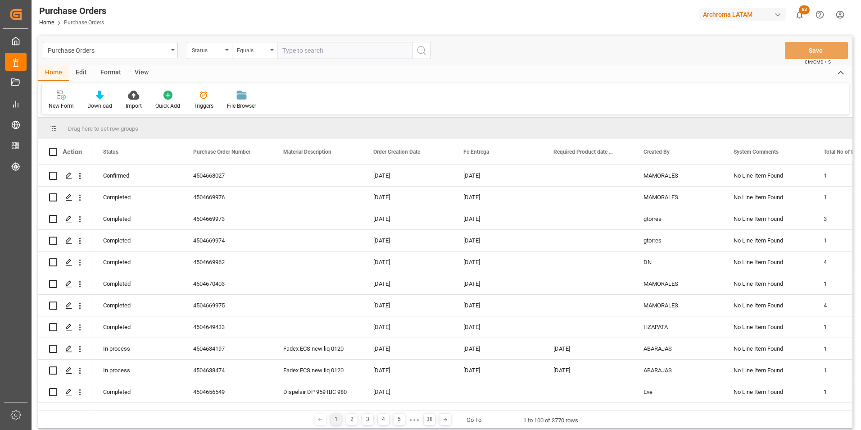
drag, startPoint x: 192, startPoint y: 49, endPoint x: 206, endPoint y: 59, distance: 16.8
click at [193, 49] on div "Status" at bounding box center [207, 49] width 31 height 10
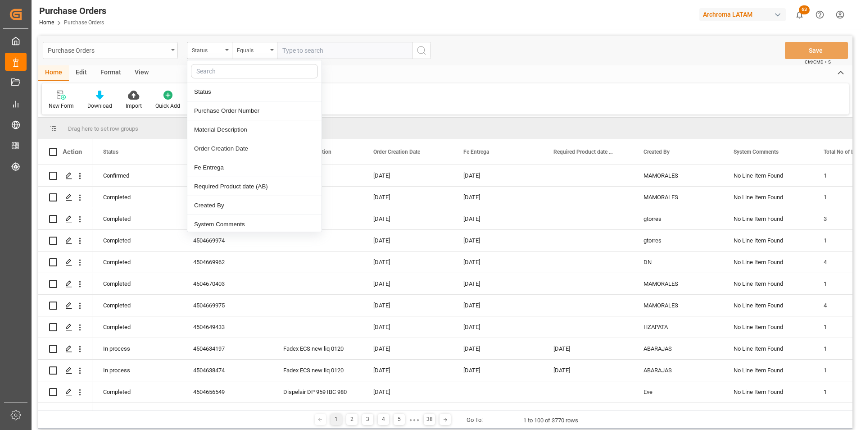
click at [162, 59] on div "Purchase Orders Status Status Purchase Order Number Material Description Order …" at bounding box center [445, 51] width 814 height 30
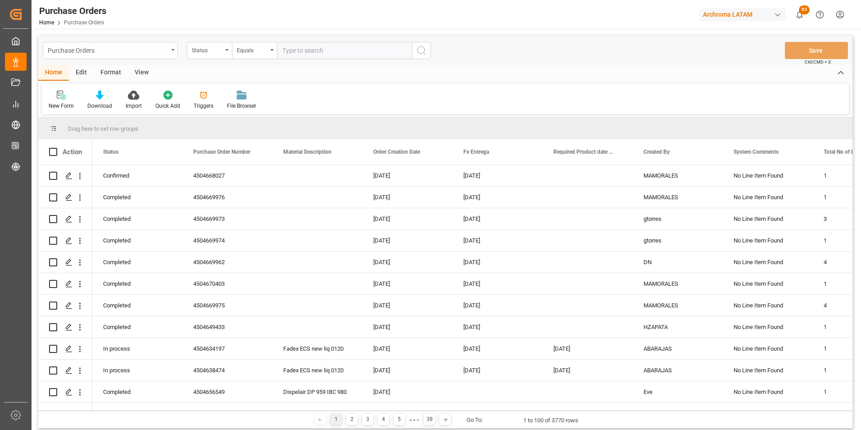
click at [161, 54] on div "Purchase Orders" at bounding box center [108, 49] width 120 height 11
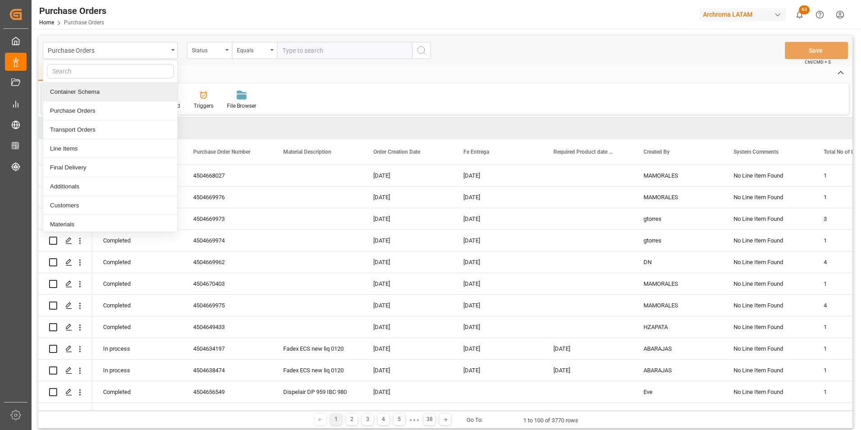
click at [118, 91] on div "Container Schema" at bounding box center [110, 91] width 134 height 19
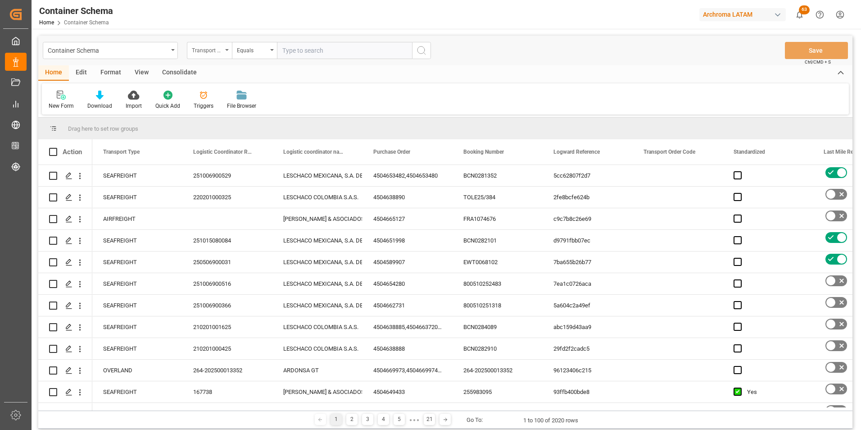
click at [222, 49] on div "Transport Type" at bounding box center [207, 49] width 31 height 10
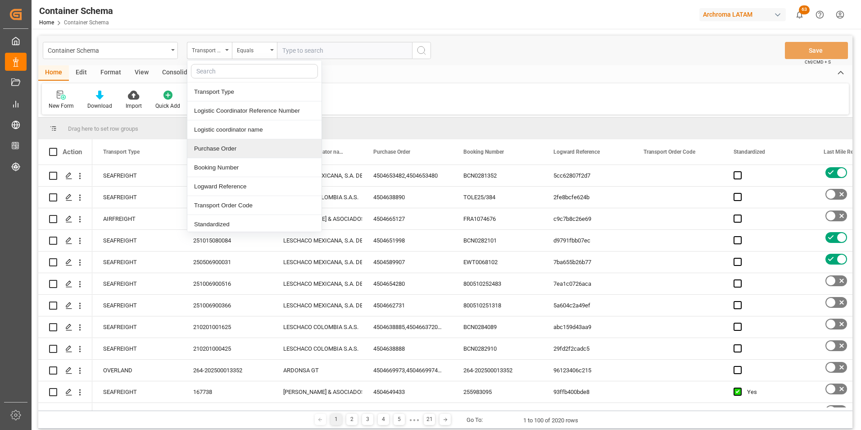
click at [232, 143] on div "Purchase Order" at bounding box center [254, 148] width 134 height 19
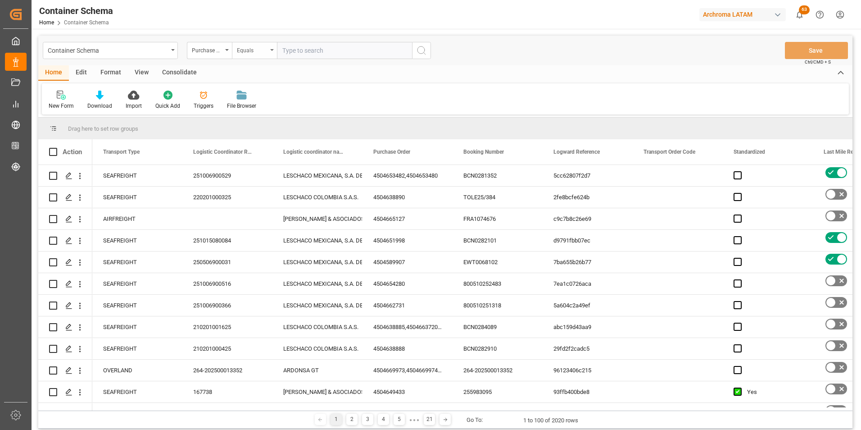
click at [246, 54] on div "Equals" at bounding box center [252, 49] width 31 height 10
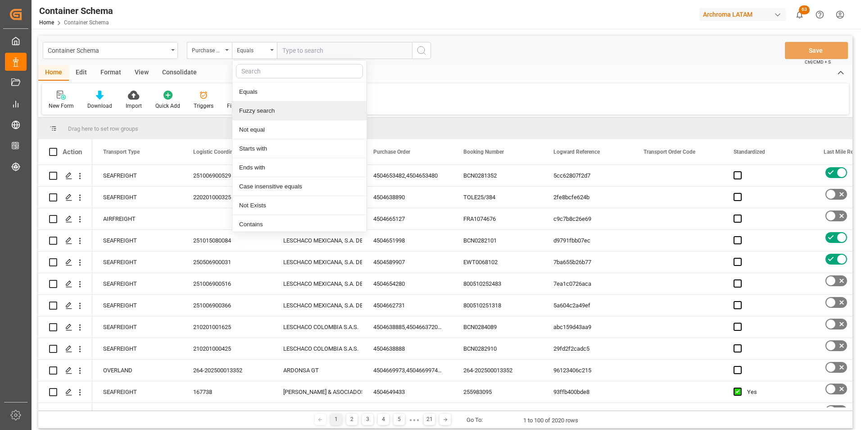
click at [257, 112] on div "Fuzzy search" at bounding box center [299, 110] width 134 height 19
paste input "4504641936"
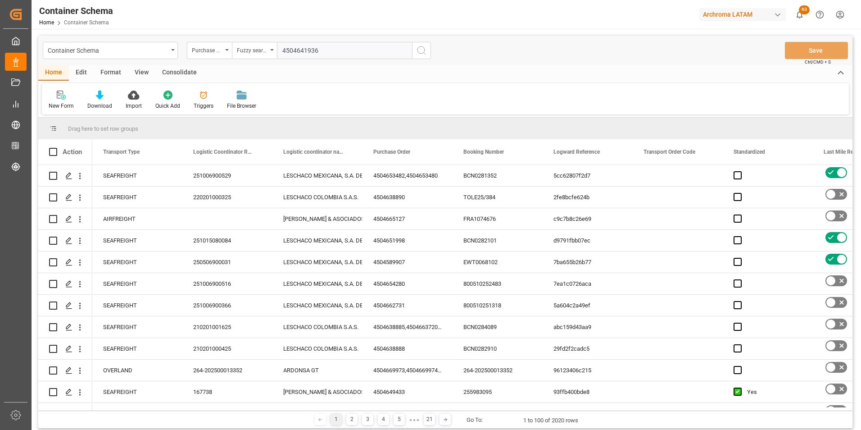
type input "4504641936"
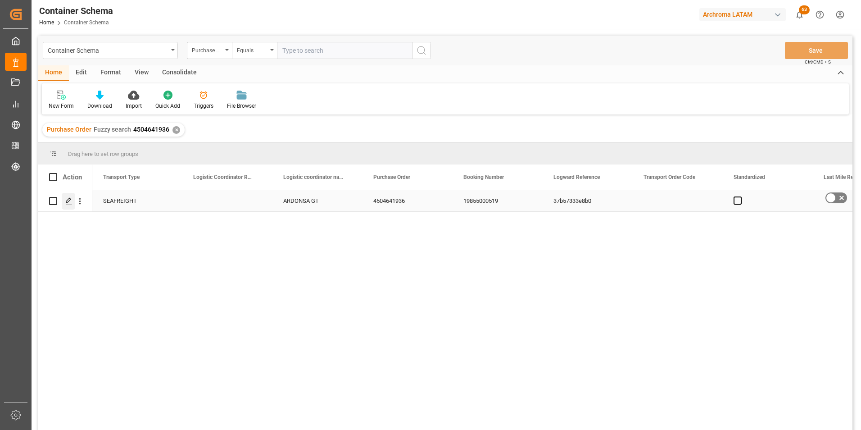
click at [73, 204] on div "Press SPACE to select this row." at bounding box center [69, 201] width 14 height 17
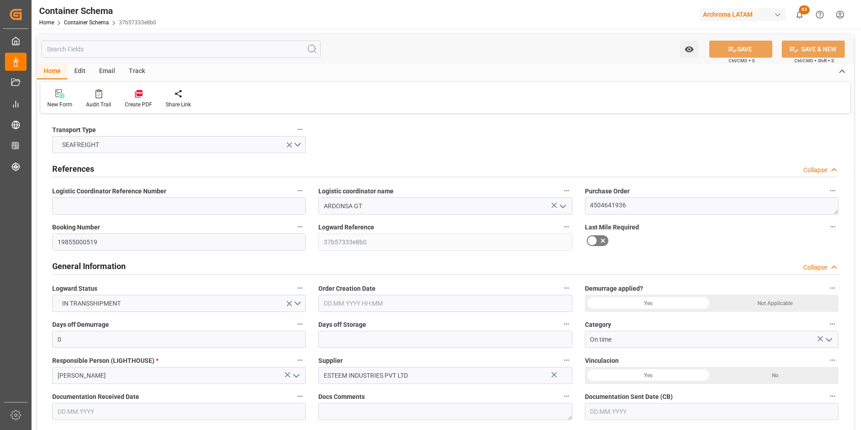
type input "[DATE] 10:00"
type input "[DATE]"
type input "[DATE] 12:45"
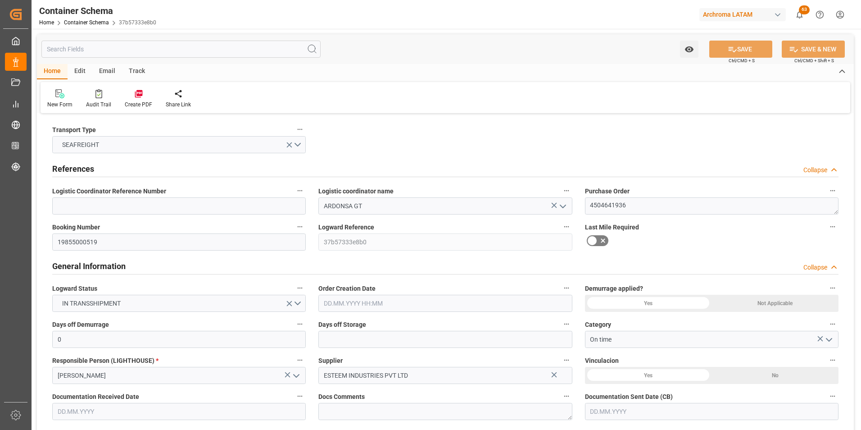
type input "[DATE] 00:00"
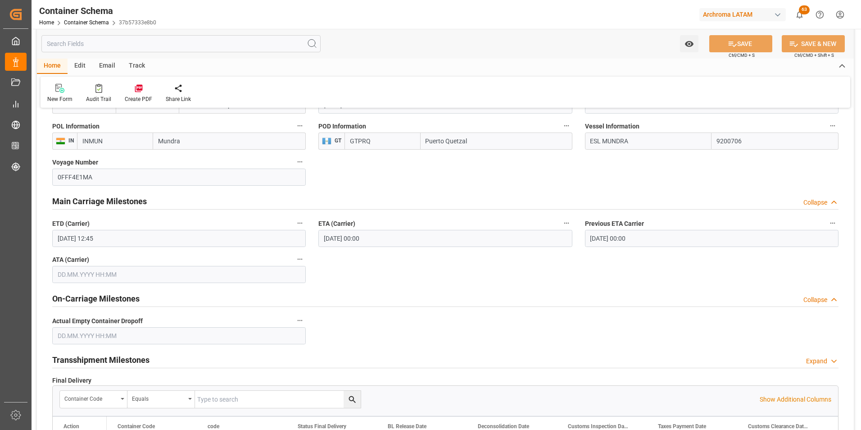
scroll to position [946, 0]
click at [108, 65] on div "Email" at bounding box center [107, 66] width 30 height 15
click at [58, 100] on div "Send Email" at bounding box center [60, 99] width 27 height 8
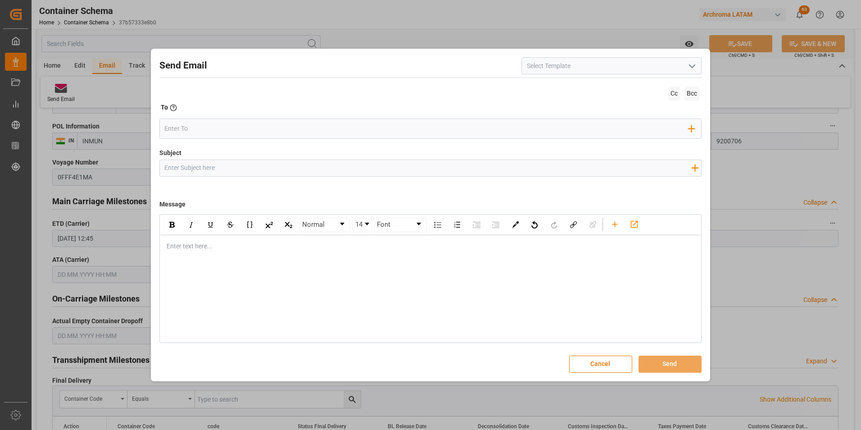
click at [689, 65] on icon "open menu" at bounding box center [692, 66] width 11 height 11
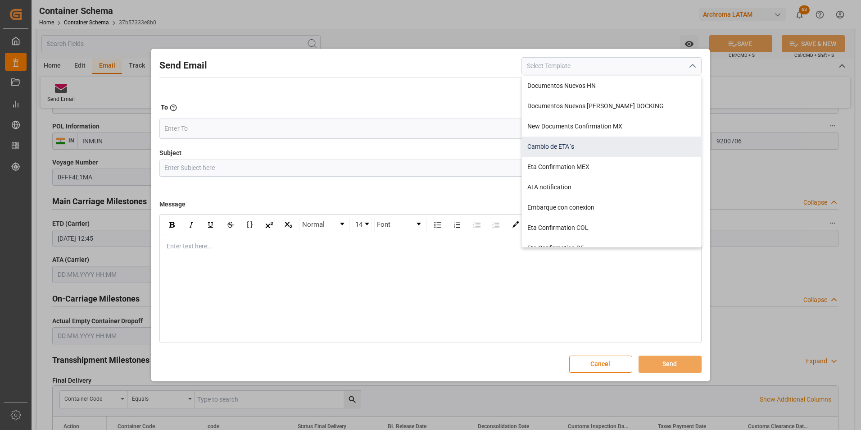
click at [566, 144] on div "Cambio de ETA´s" at bounding box center [611, 146] width 179 height 20
type input "Cambio de ETA´s"
type input "{{customsEntry}}|| Cambio de ETA {{estimatedArrivalPod}} || Reason Delay {{etaC…"
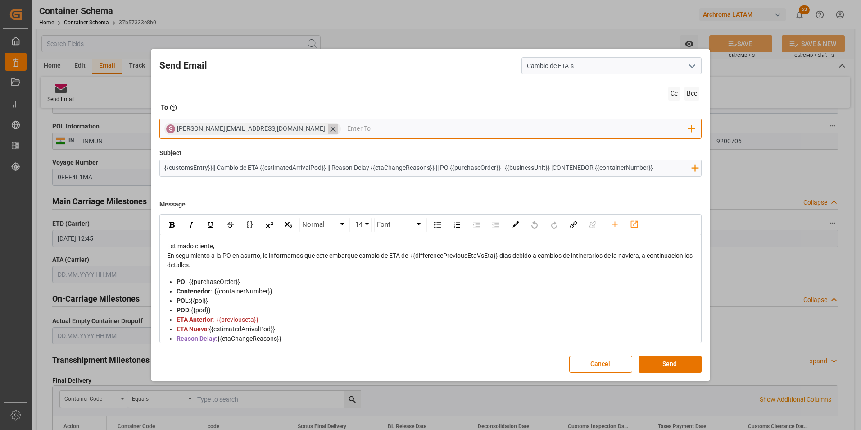
click at [268, 129] on div "[PERSON_NAME][EMAIL_ADDRESS][DOMAIN_NAME]" at bounding box center [259, 129] width 164 height 10
click at [328, 128] on icon at bounding box center [332, 128] width 9 height 9
click at [265, 128] on input "email" at bounding box center [426, 129] width 524 height 14
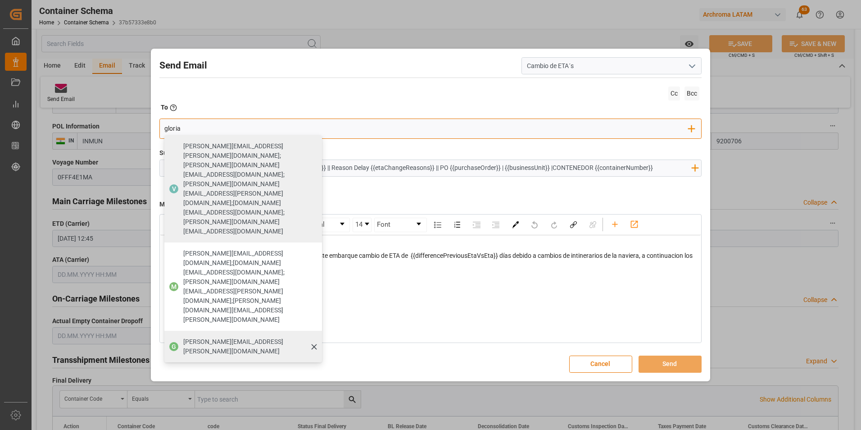
type input "gloria"
click at [222, 337] on span "[PERSON_NAME][EMAIL_ADDRESS][PERSON_NAME][DOMAIN_NAME]" at bounding box center [249, 346] width 132 height 19
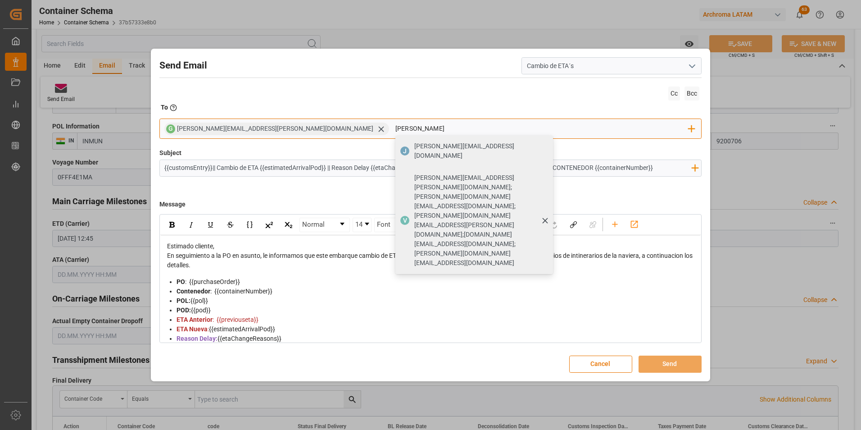
type input "[PERSON_NAME][EMAIL_ADDRESS][DOMAIN_NAME]"
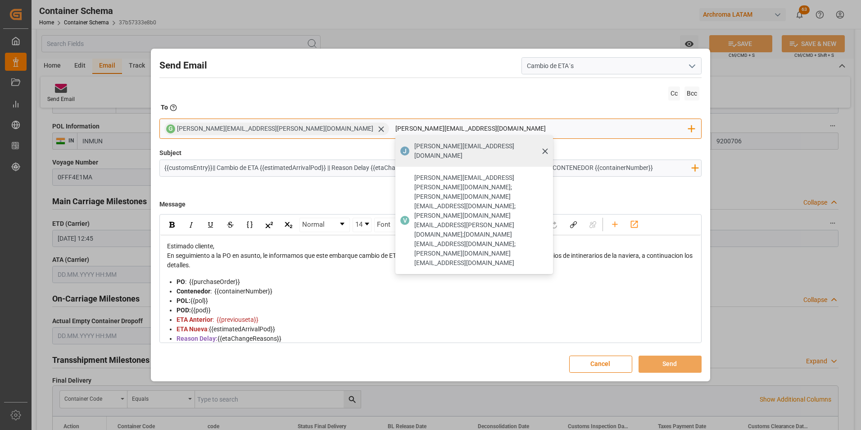
click at [414, 149] on span "[PERSON_NAME][EMAIL_ADDRESS][DOMAIN_NAME]" at bounding box center [480, 150] width 132 height 19
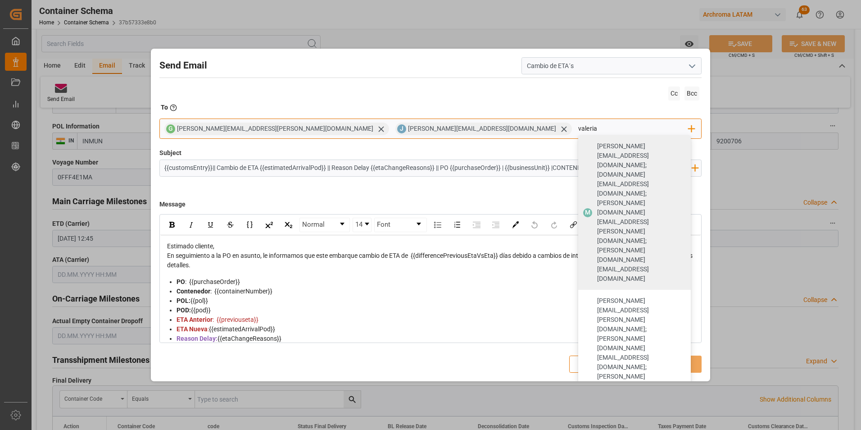
type input "valeria"
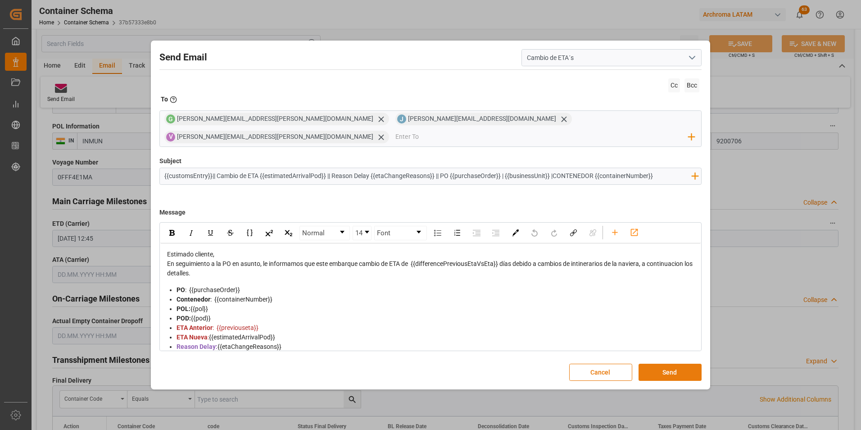
click at [664, 363] on button "Send" at bounding box center [670, 371] width 63 height 17
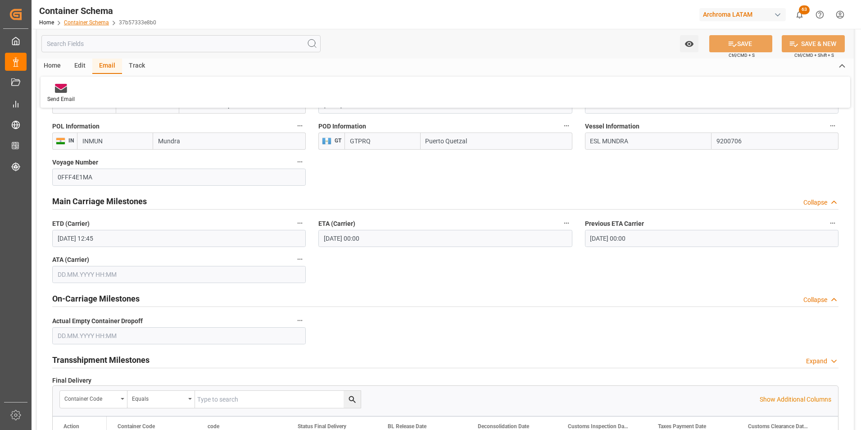
click at [96, 20] on link "Container Schema" at bounding box center [86, 22] width 45 height 6
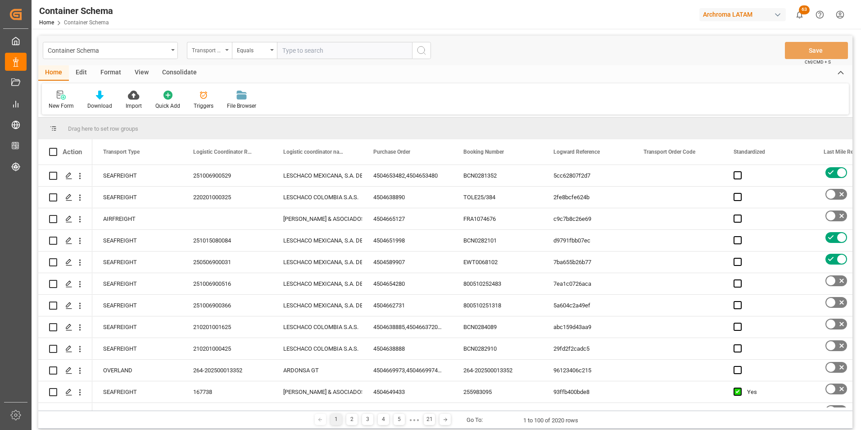
click at [220, 51] on div "Transport Type" at bounding box center [207, 49] width 31 height 10
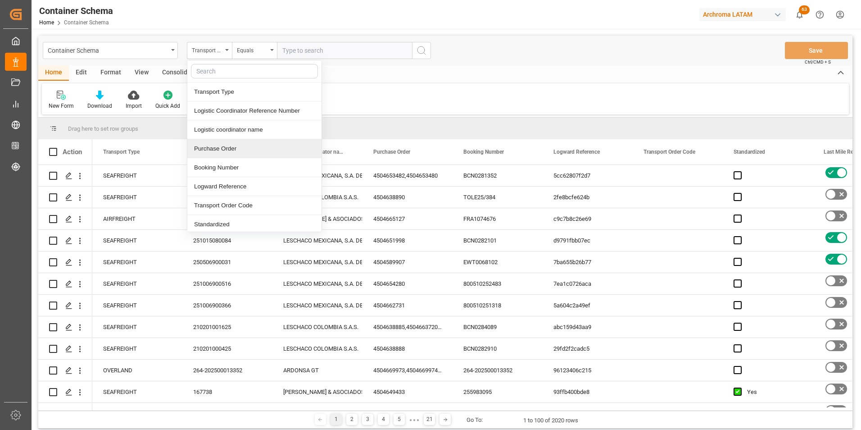
drag, startPoint x: 224, startPoint y: 152, endPoint x: 242, endPoint y: 114, distance: 41.9
click at [224, 152] on div "Purchase Order" at bounding box center [254, 148] width 134 height 19
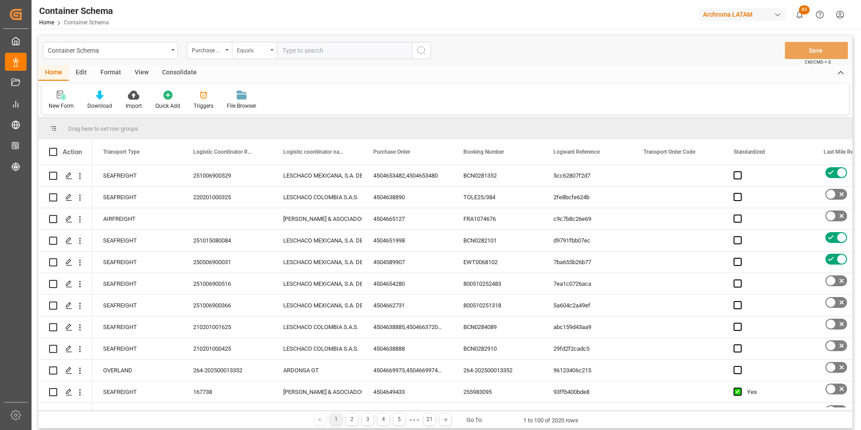
click at [251, 50] on div "Equals" at bounding box center [252, 49] width 31 height 10
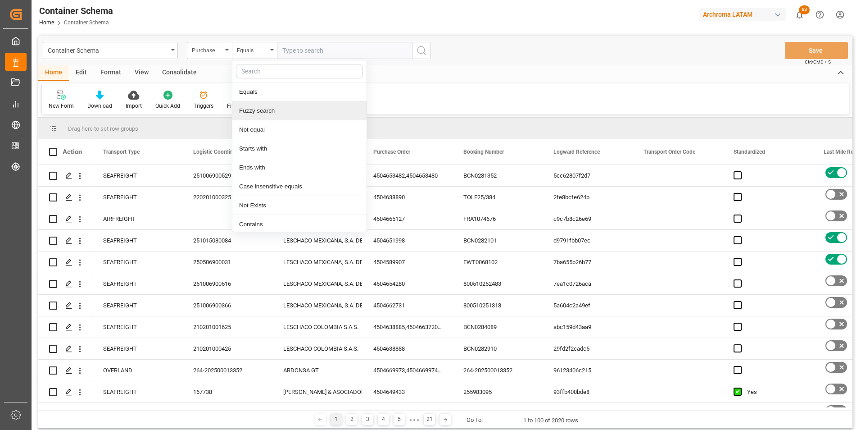
click at [258, 110] on div "Fuzzy search" at bounding box center [299, 110] width 134 height 19
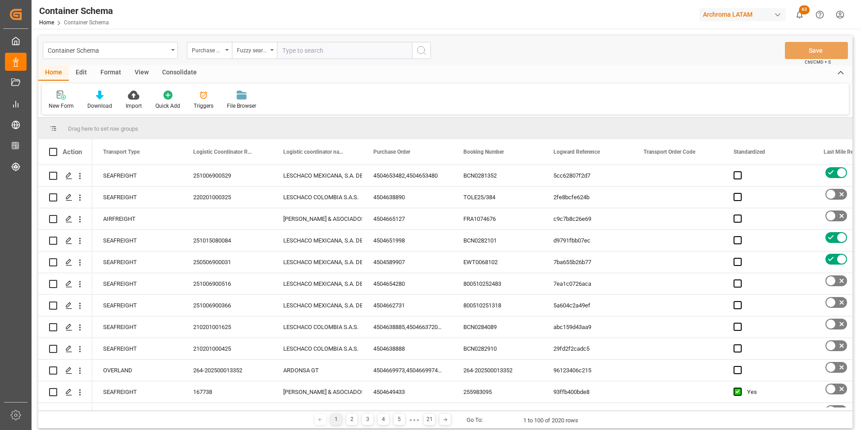
paste input "4504662818"
type input "4504662818"
click at [417, 53] on icon "search button" at bounding box center [421, 50] width 11 height 11
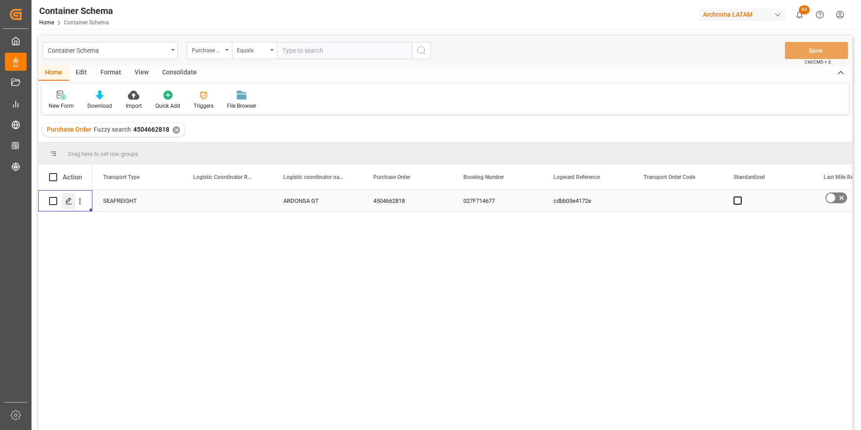
click at [73, 201] on div "Press SPACE to select this row." at bounding box center [69, 201] width 14 height 17
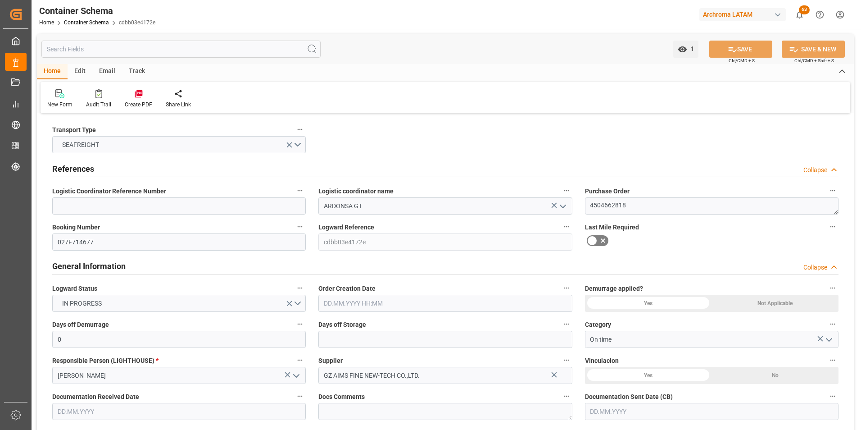
type input "0"
type input "1"
type input "34"
type input "24480"
type input "25840"
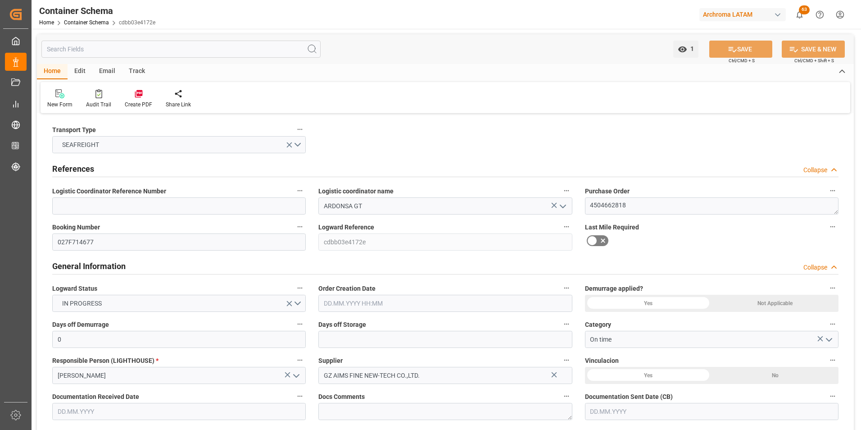
type input "Wan Hai Lines"
type input "CNSGH"
type input "GTPRQ"
type input "9494589"
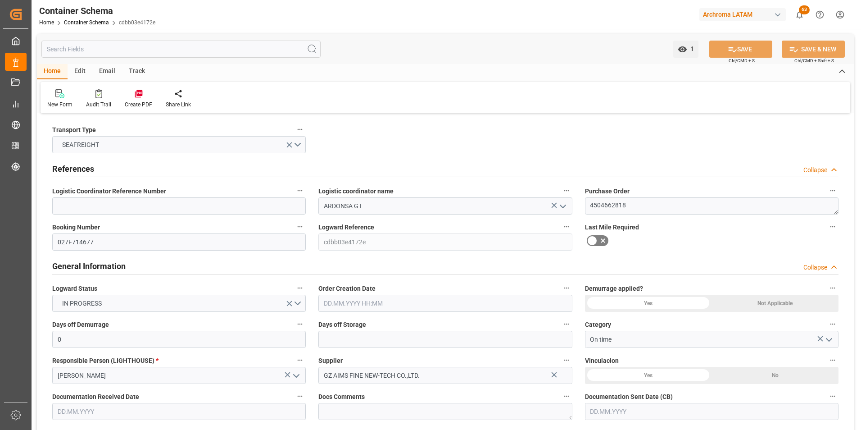
type input "[DATE] 11:30"
type input "[DATE]"
type input "[DATE] 00:00"
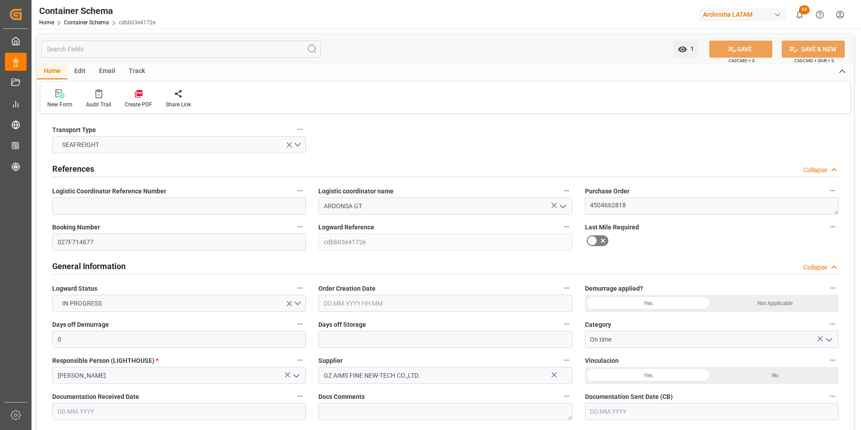
type input "[DATE] 00:00"
click at [101, 72] on div "Email" at bounding box center [107, 71] width 30 height 15
click at [62, 97] on icon at bounding box center [61, 95] width 12 height 6
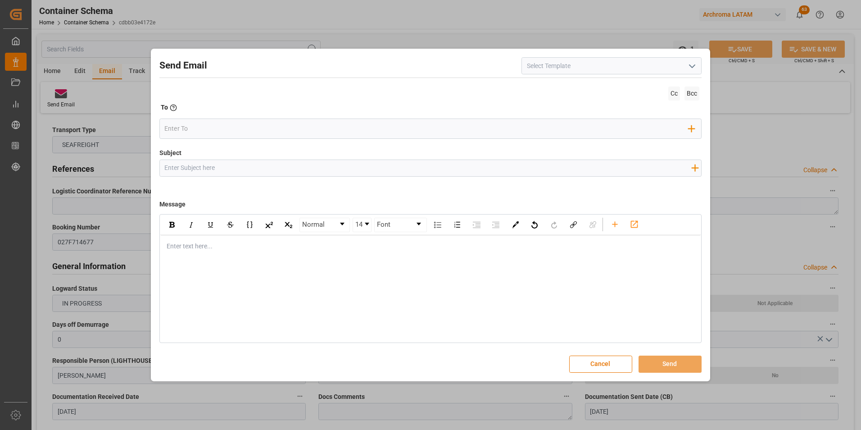
click at [204, 171] on input "Subject" at bounding box center [428, 168] width 536 height 16
paste input "GT || TRACKING || PO 4504662818 || Contenedor WHSU6450167 || Bodega 2901 || SEA…"
type input "GT || TRACKING || PO 4504662818 || Contenedor WHSU6450167 || Bodega 2901 || SEA…"
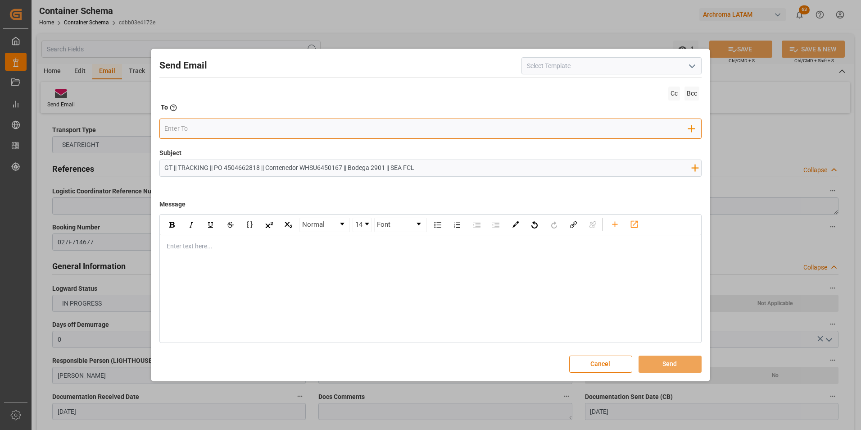
click at [189, 128] on input "email" at bounding box center [426, 129] width 524 height 14
type input "n"
type input "gloria"
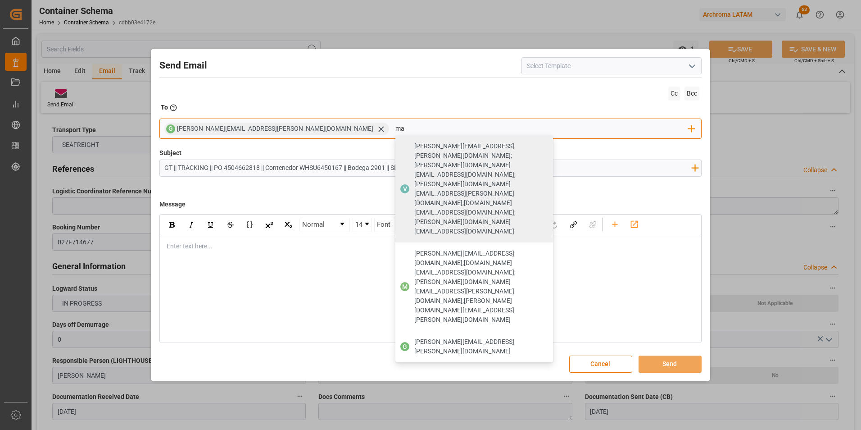
type input "m"
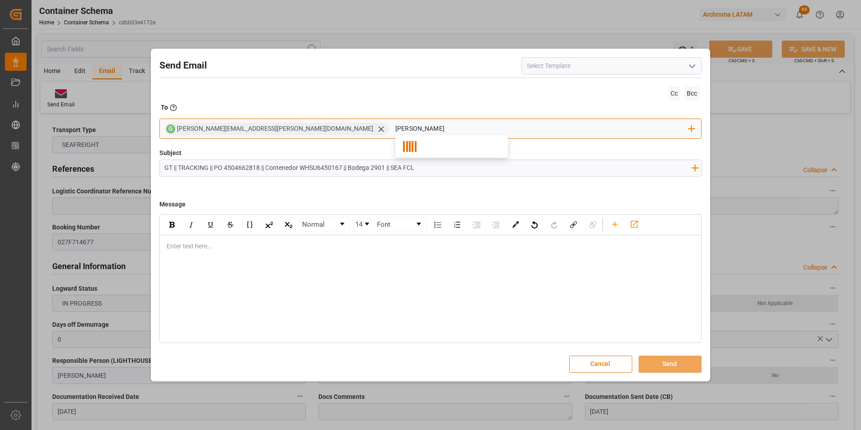
type input "[PERSON_NAME]"
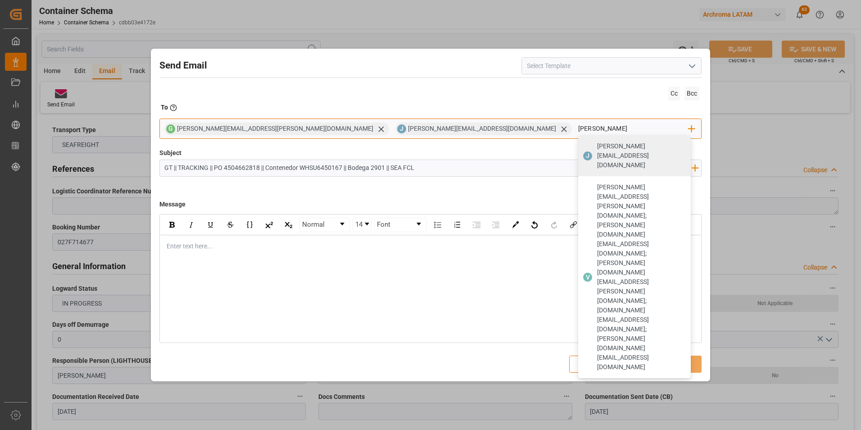
type input "valeria"
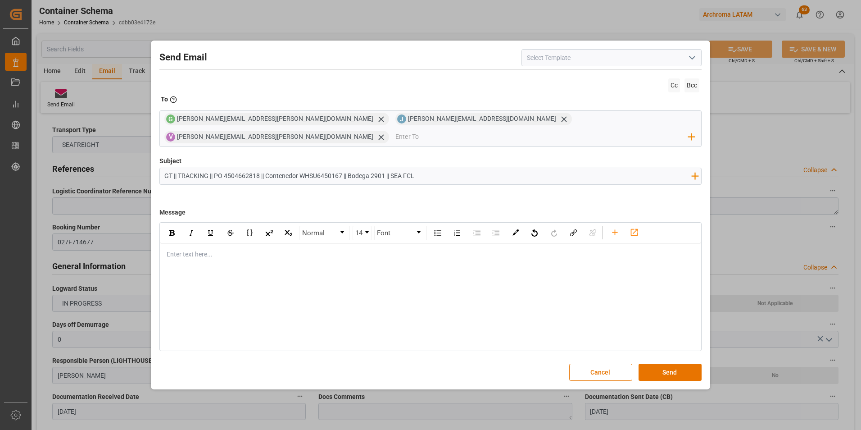
click at [253, 249] on div "rdw-editor" at bounding box center [431, 253] width 528 height 9
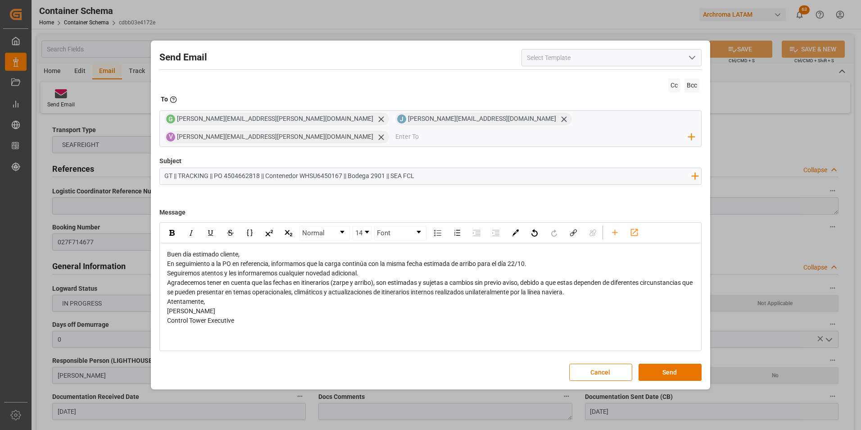
click at [259, 249] on div "Buen día estimado cliente," at bounding box center [431, 253] width 528 height 9
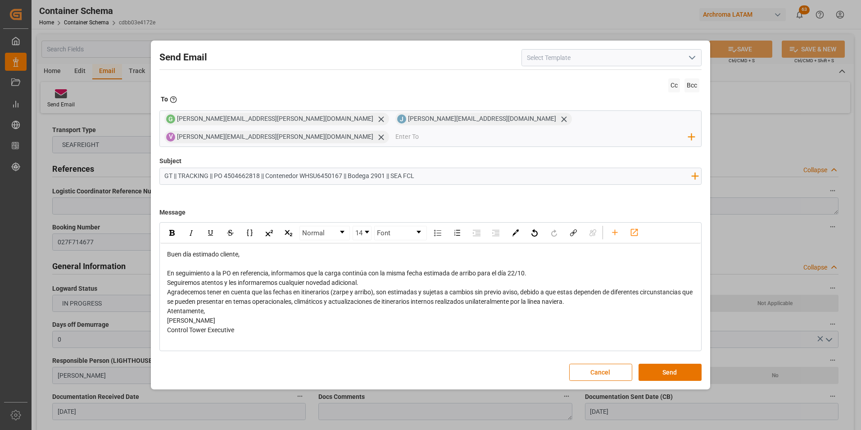
click at [536, 259] on div "rdw-editor" at bounding box center [431, 263] width 528 height 9
click at [537, 268] on div "En seguimiento a la PO en referencia, informamos que la carga continúa con la m…" at bounding box center [431, 272] width 528 height 9
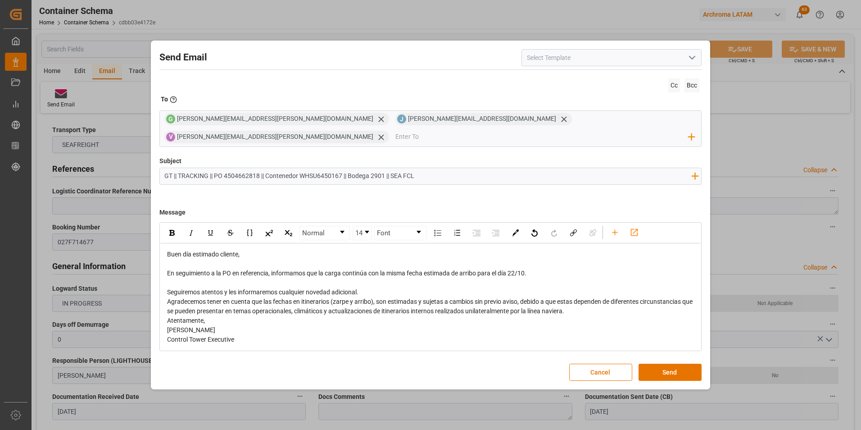
click at [378, 287] on div "Seguiremos atentos y les informaremos cualquier novedad adicional." at bounding box center [431, 291] width 528 height 9
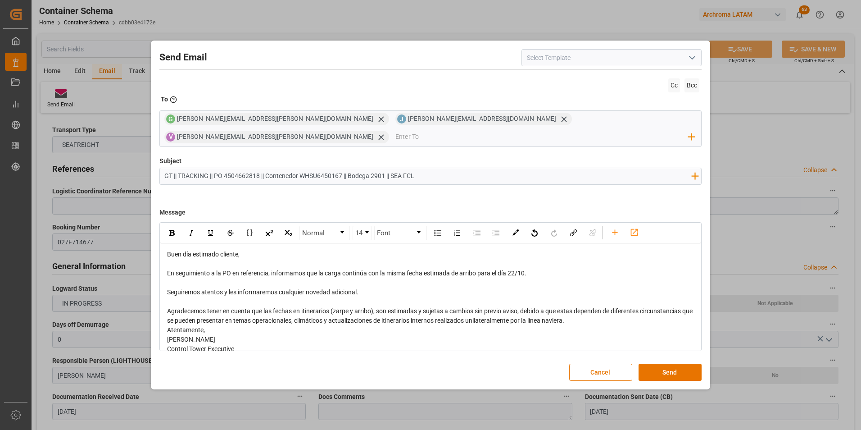
click at [585, 311] on div "Agradecemos tener en cuenta que las fechas en itinerarios (zarpe y arribo), son…" at bounding box center [431, 315] width 528 height 19
click at [224, 344] on div "Atentamente," at bounding box center [431, 348] width 528 height 9
click at [644, 351] on div "Send Email Cc Bcc To Enter the TO Email address G [PERSON_NAME][EMAIL_ADDRESS][…" at bounding box center [430, 215] width 555 height 344
click at [649, 364] on button "Send" at bounding box center [670, 371] width 63 height 17
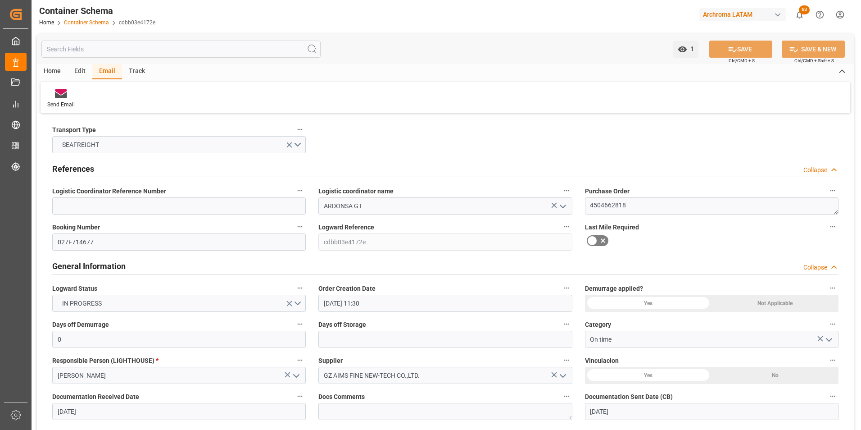
click at [104, 23] on link "Container Schema" at bounding box center [86, 22] width 45 height 6
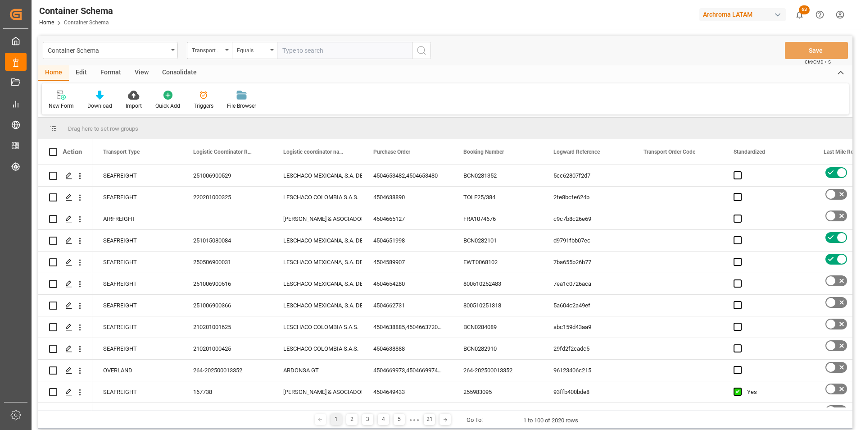
click at [217, 53] on div "Transport Type" at bounding box center [207, 49] width 31 height 10
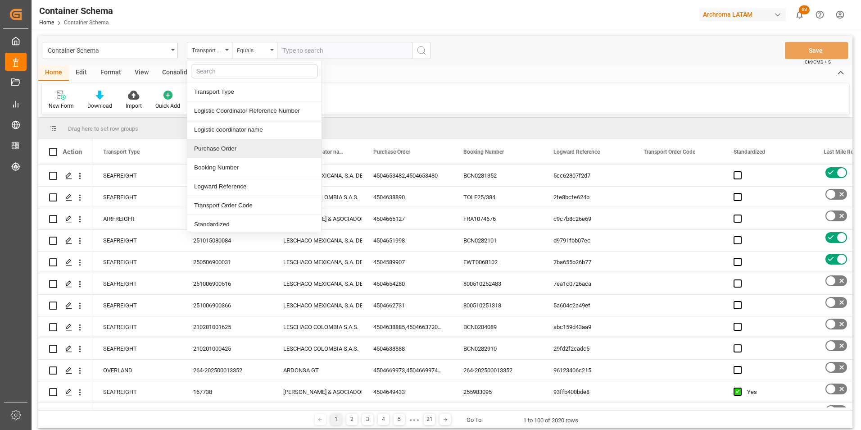
click at [227, 144] on div "Purchase Order" at bounding box center [254, 148] width 134 height 19
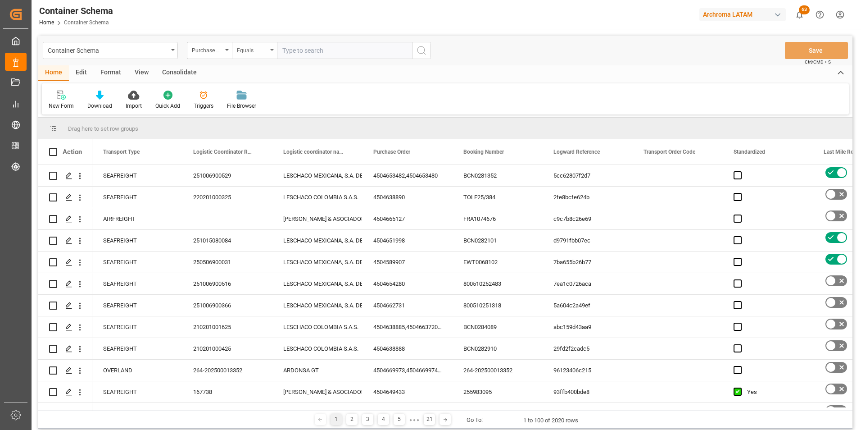
click at [243, 54] on div "Equals" at bounding box center [252, 49] width 31 height 10
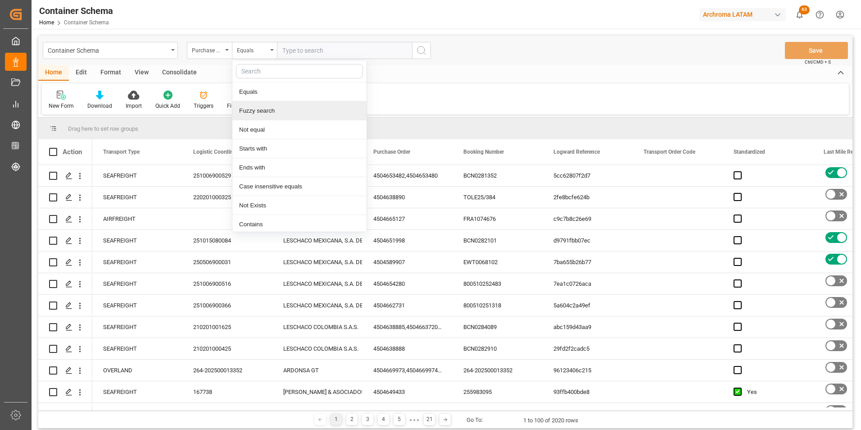
click at [258, 111] on div "Fuzzy search" at bounding box center [299, 110] width 134 height 19
paste input "4504655531"
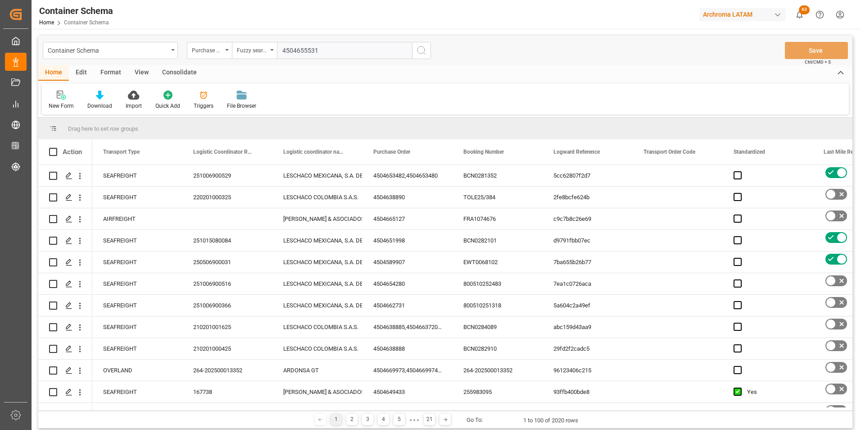
type input "4504655531"
click at [424, 49] on icon "search button" at bounding box center [421, 50] width 11 height 11
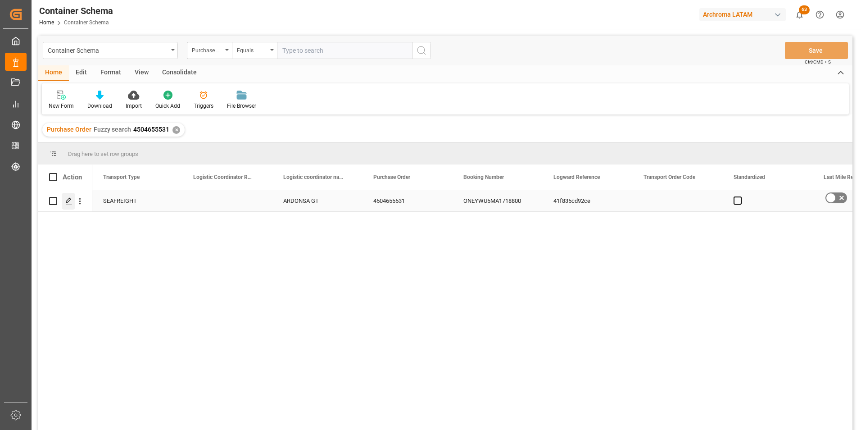
click at [65, 201] on div "Press SPACE to select this row." at bounding box center [69, 201] width 14 height 17
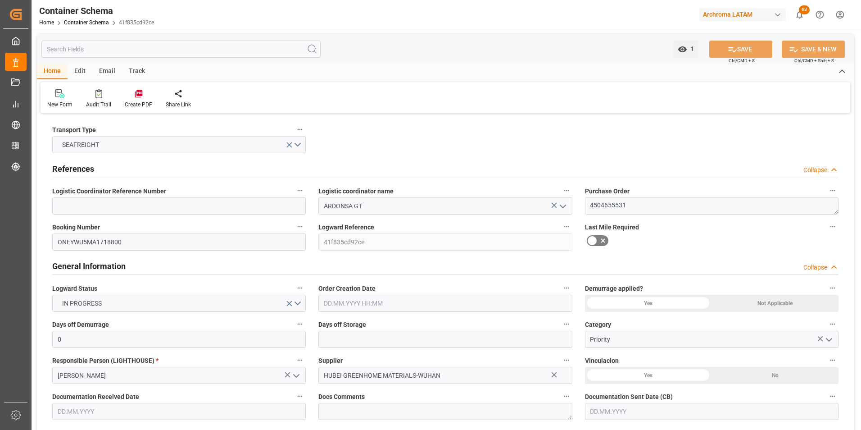
type input "0"
type input "1"
type input "80"
type input "18000"
type input "18840"
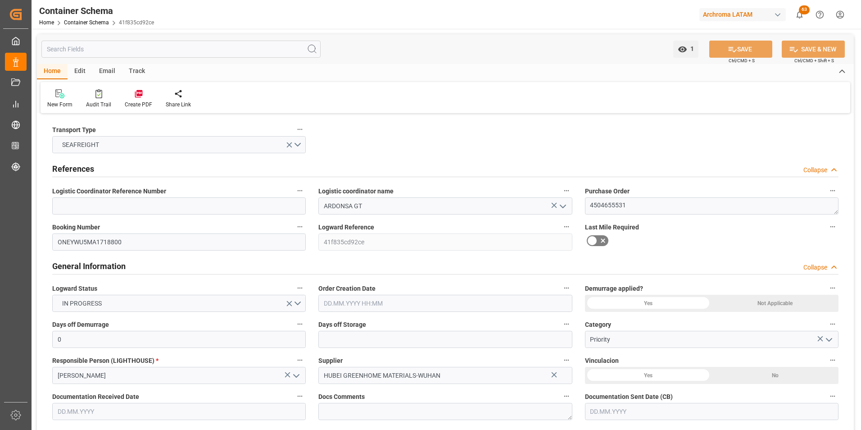
type input "ONE"
type input "Ocean Network Express"
type input "CNSGH"
type input "GTPRQ"
type input "9975612"
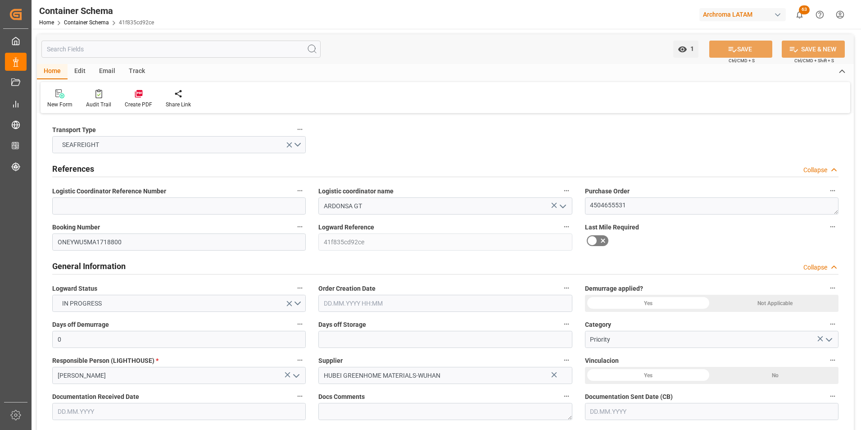
type input "[DATE] 09:30"
type input "[DATE]"
type input "[DATE] 00:00"
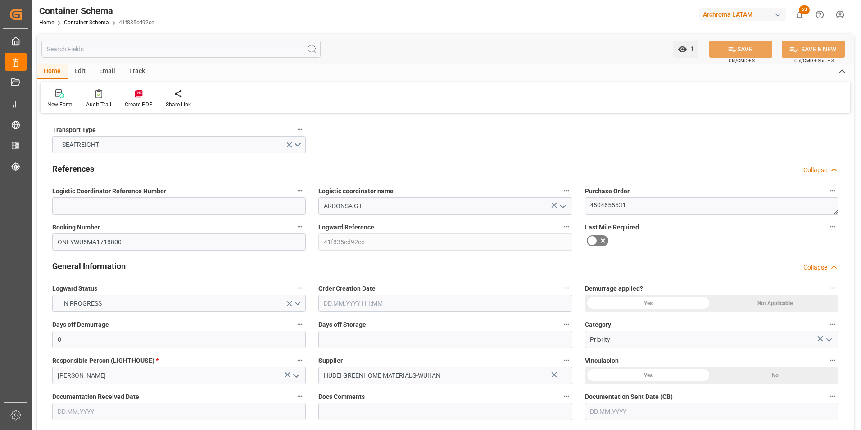
type input "[DATE] 00:00"
click at [102, 72] on div "Email" at bounding box center [107, 71] width 30 height 15
click at [62, 104] on div "Send Email" at bounding box center [60, 104] width 27 height 8
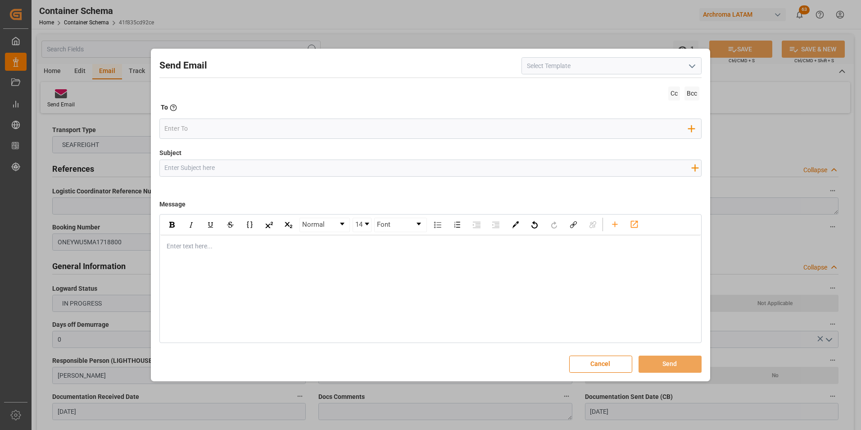
click at [238, 172] on input "Subject" at bounding box center [428, 168] width 536 height 16
paste input "GT || TRACKING || PO XXX || Contenedor XXX || Prioridad || Bodega XXX || SEA XXX"
type input "GT || TRACKING || PO XXX || Contenedor XXX || Prioridad || Bodega XXX || SEA XXX"
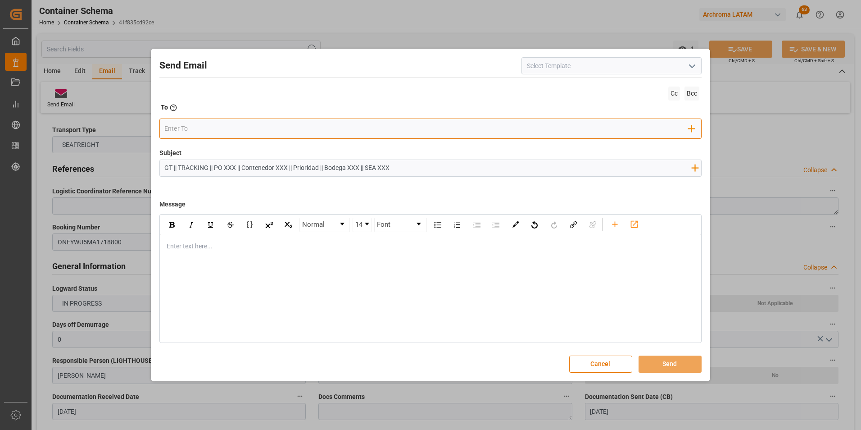
click at [217, 131] on input "email" at bounding box center [426, 129] width 524 height 14
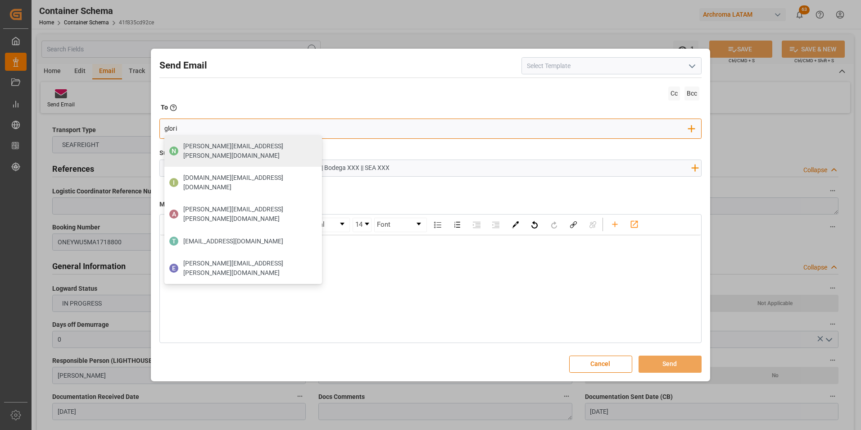
type input "gloria"
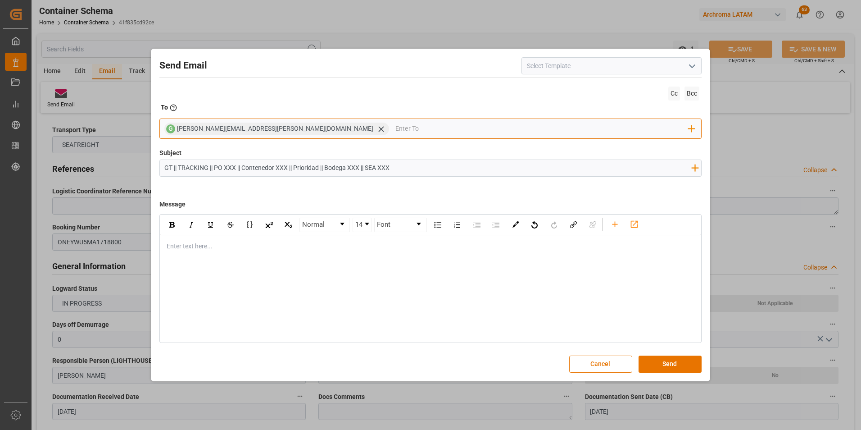
type input "k"
type input "[PERSON_NAME]"
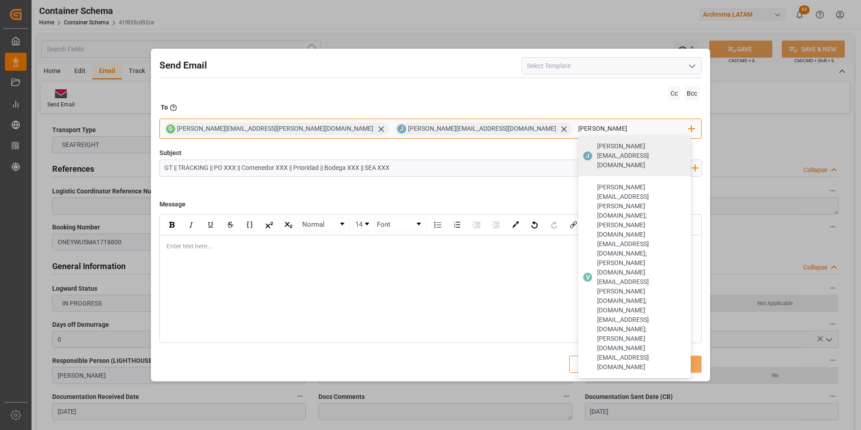
type input "valeria"
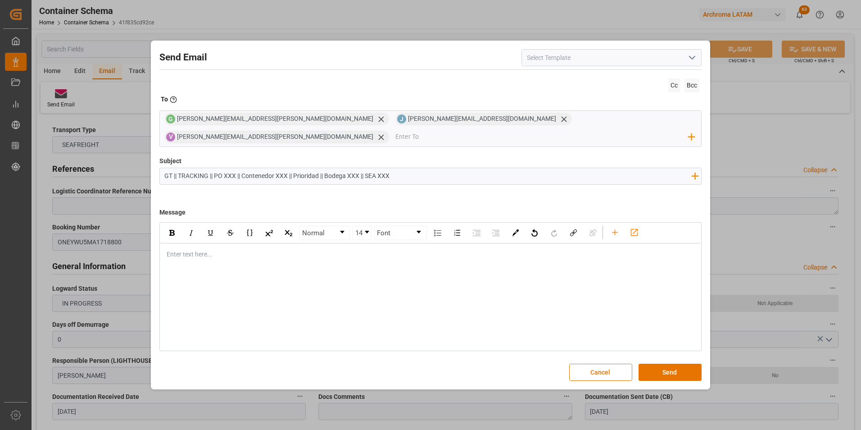
click at [228, 168] on input "GT || TRACKING || PO XXX || Contenedor XXX || Prioridad || Bodega XXX || SEA XXX" at bounding box center [428, 176] width 536 height 16
paste input "4504655531"
click at [308, 168] on input "GT || TRACKING || PO 4504655531 || Contenedor XXX || Prioridad || Bodega XXX ||…" at bounding box center [428, 176] width 536 height 16
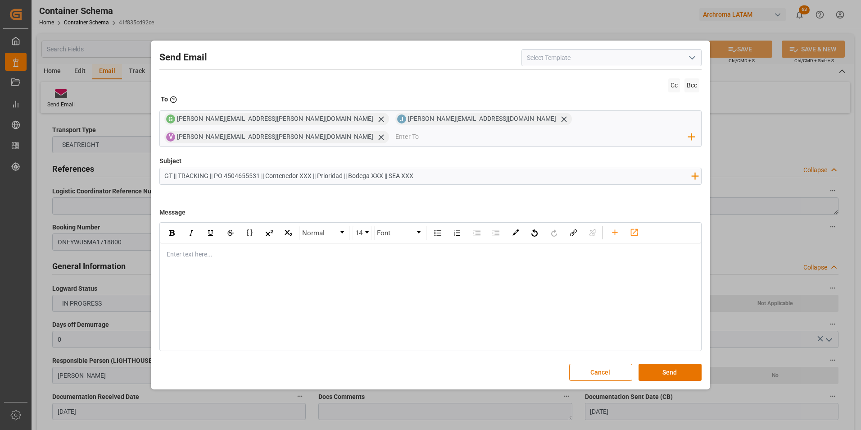
paste input "TCLU3326278"
click at [406, 168] on input "GT || TRACKING || PO 4504655531 || Contenedor TCLU3326278 || Prioridad || Bodeg…" at bounding box center [428, 176] width 536 height 16
paste input "2901"
click at [441, 168] on input "GT || TRACKING || PO 4504655531 || Contenedor TCLU3326278 || Prioridad || Bodeg…" at bounding box center [428, 176] width 536 height 16
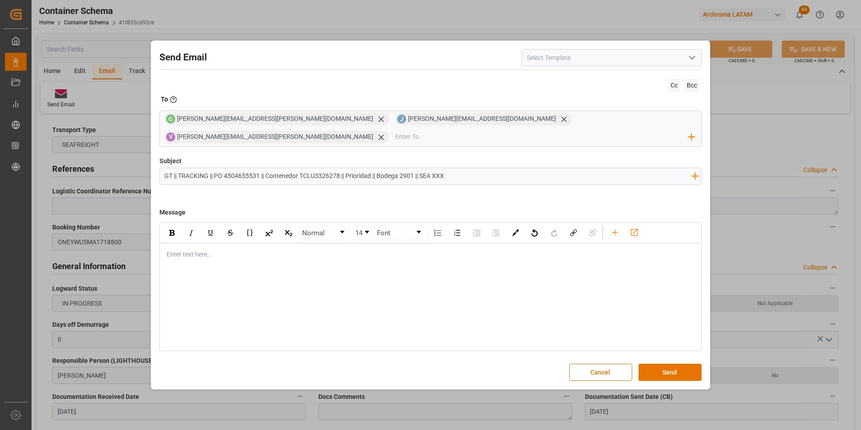
click at [441, 168] on input "GT || TRACKING || PO 4504655531 || Contenedor TCLU3326278 || Prioridad || Bodeg…" at bounding box center [428, 176] width 536 height 16
paste input "FCL"
type input "GT || TRACKING || PO 4504655531 || Contenedor TCLU3326278 || Prioridad || Bodeg…"
click at [212, 249] on div "rdw-editor" at bounding box center [431, 253] width 528 height 9
click at [195, 249] on div "rdw-editor" at bounding box center [431, 253] width 528 height 9
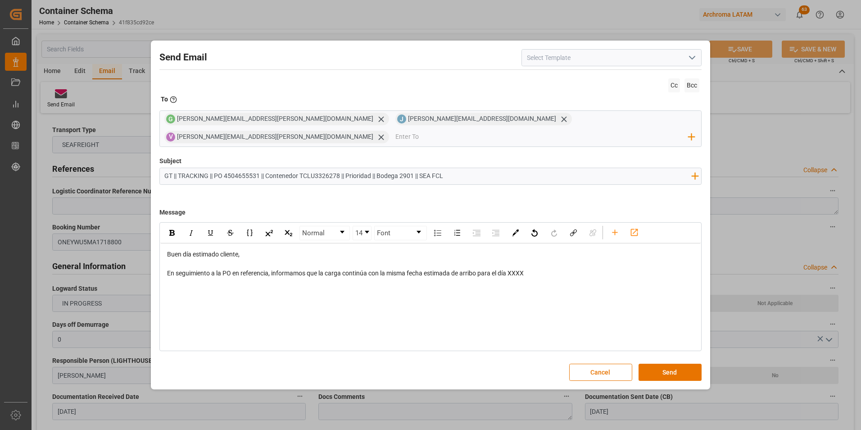
click at [520, 269] on span "En seguimiento a la PO en referencia, informamos que la carga continúa con la m…" at bounding box center [345, 272] width 357 height 7
click at [287, 287] on div "rdw-editor" at bounding box center [431, 291] width 528 height 9
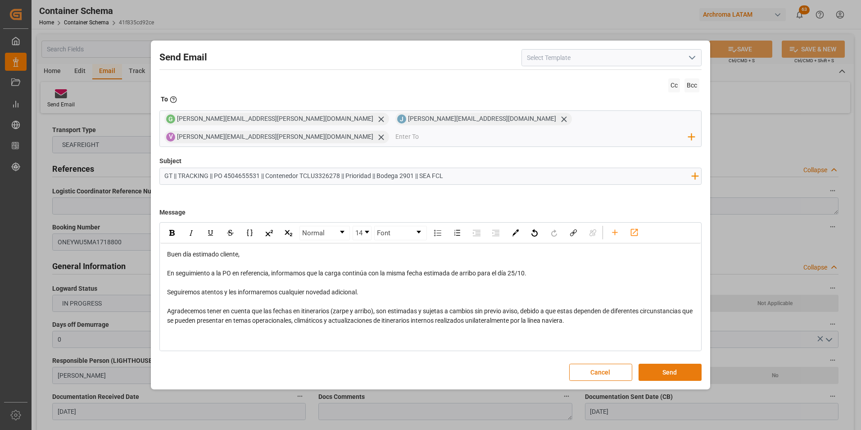
click at [658, 363] on button "Send" at bounding box center [670, 371] width 63 height 17
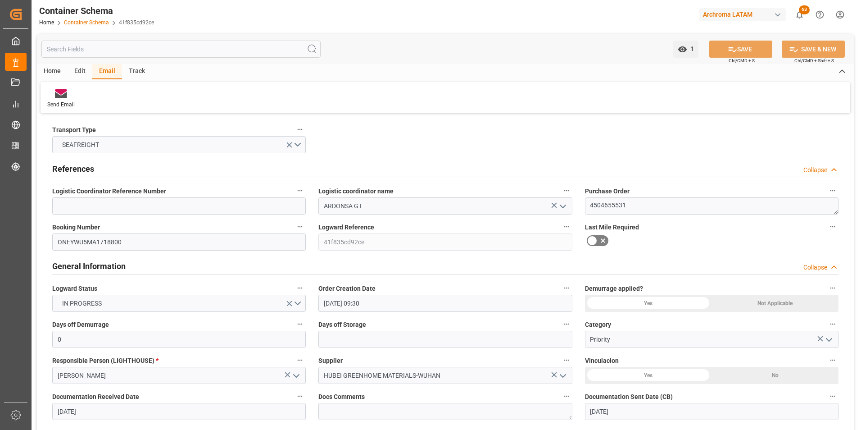
click at [101, 24] on link "Container Schema" at bounding box center [86, 22] width 45 height 6
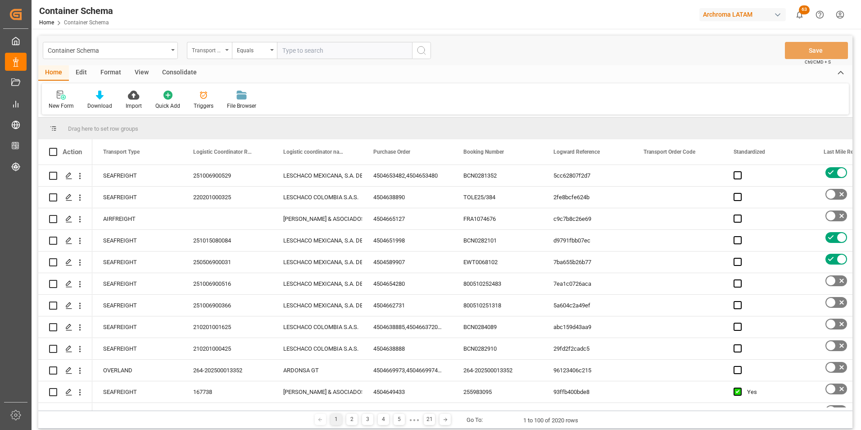
click at [220, 55] on div "Transport Type" at bounding box center [209, 50] width 45 height 17
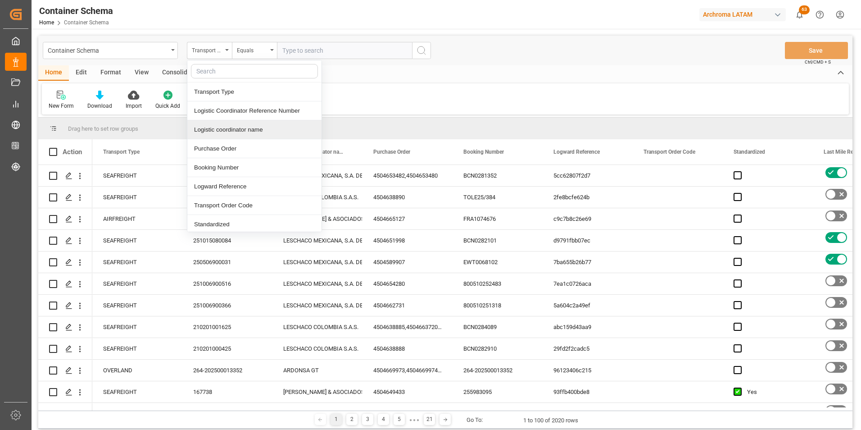
click at [240, 145] on div "Purchase Order" at bounding box center [254, 148] width 134 height 19
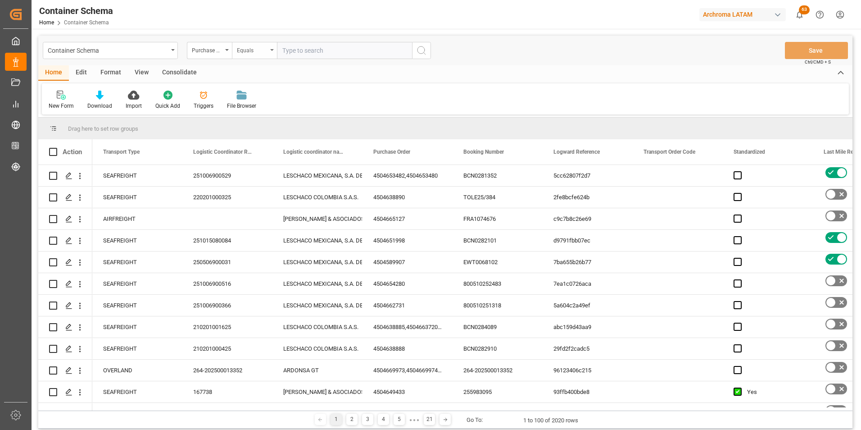
click at [247, 56] on div "Equals" at bounding box center [254, 50] width 45 height 17
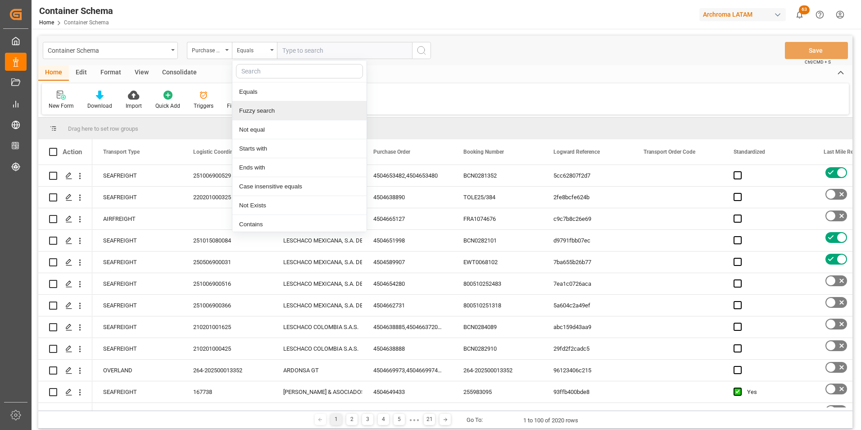
click at [269, 115] on div "Fuzzy search" at bounding box center [299, 110] width 134 height 19
paste input "4504652980"
type input "4504652980"
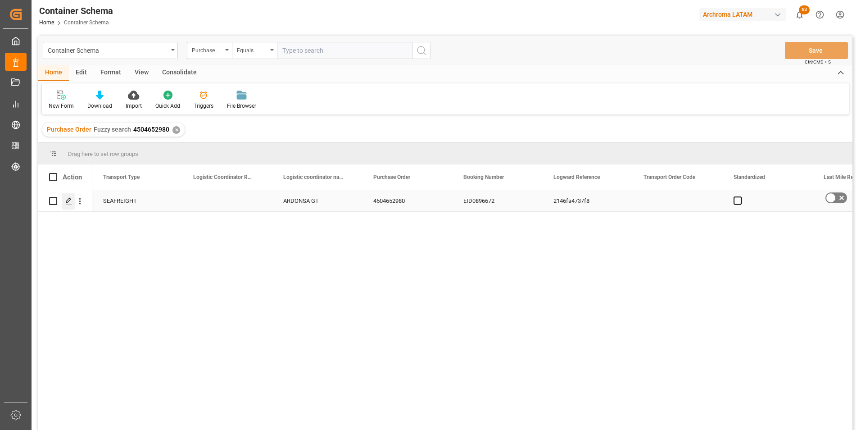
click at [69, 204] on line "Press SPACE to select this row." at bounding box center [68, 204] width 5 height 0
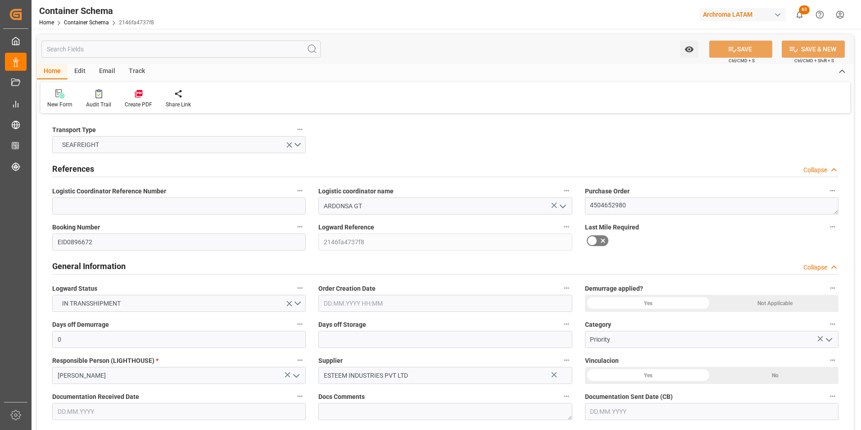
type input "0"
type input "1"
type input "40"
type input "8800"
type input "9360"
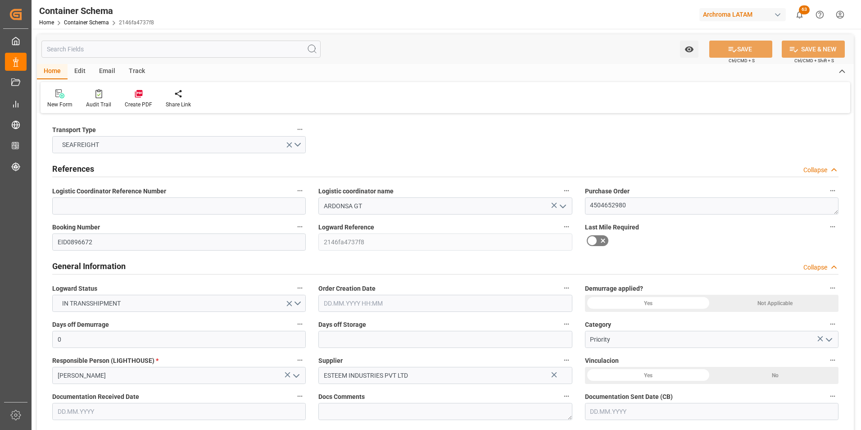
type input "CMACGM"
type input "CMA CGM Group"
type input "INMUN"
type input "GTPRQ"
type input "9299654"
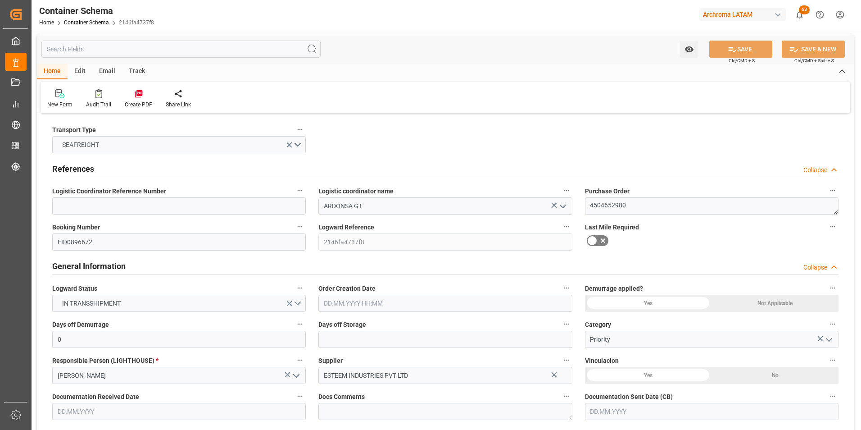
type input "[DATE] 10:15"
type input "[DATE]"
type input "[DATE] 06:00"
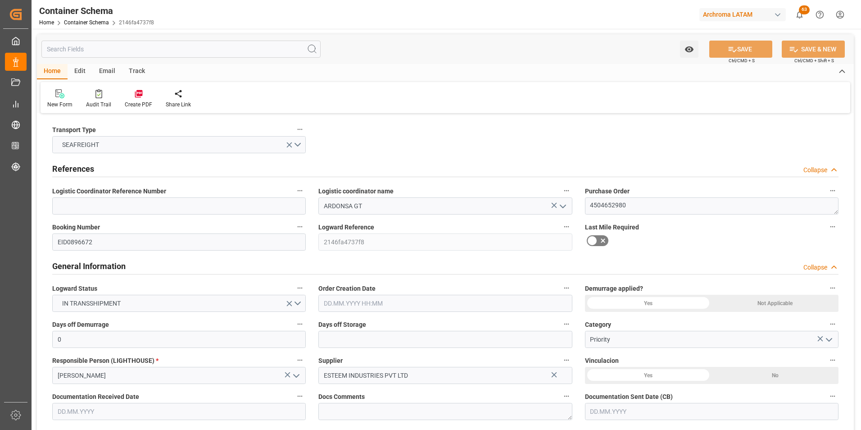
type input "[DATE] 00:00"
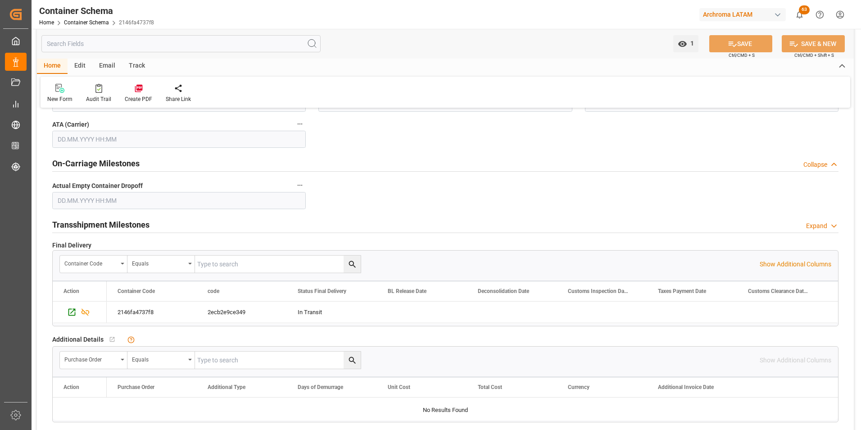
scroll to position [901, 0]
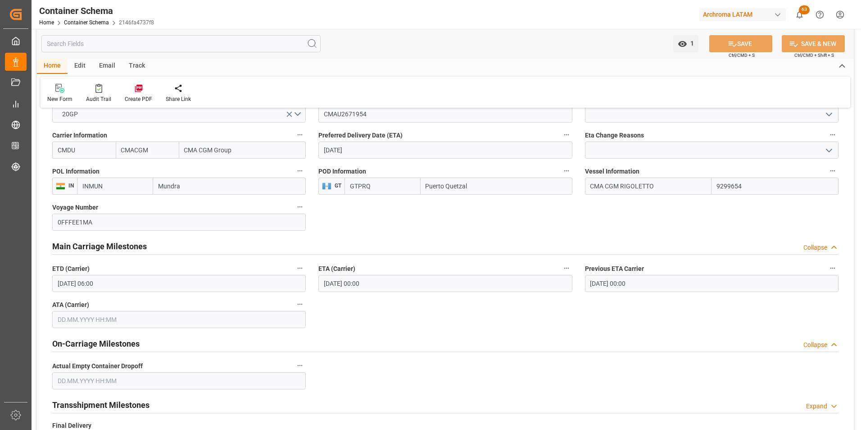
click at [104, 63] on div "Email" at bounding box center [107, 66] width 30 height 15
click at [56, 92] on icon at bounding box center [61, 89] width 12 height 6
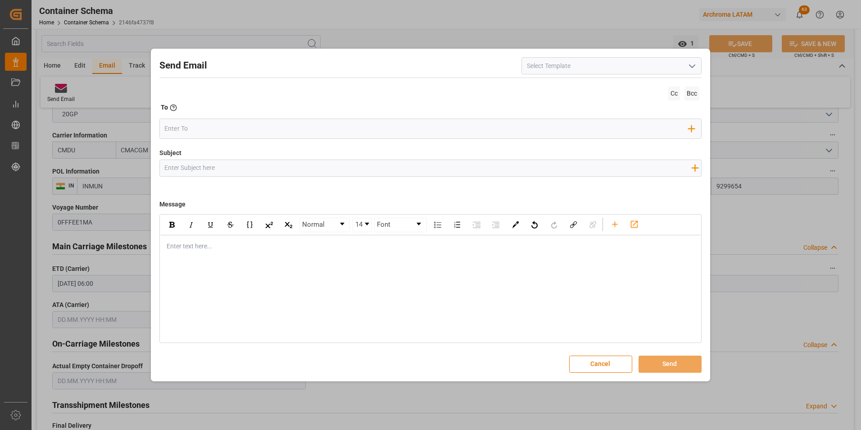
click at [697, 63] on icon "open menu" at bounding box center [692, 66] width 11 height 11
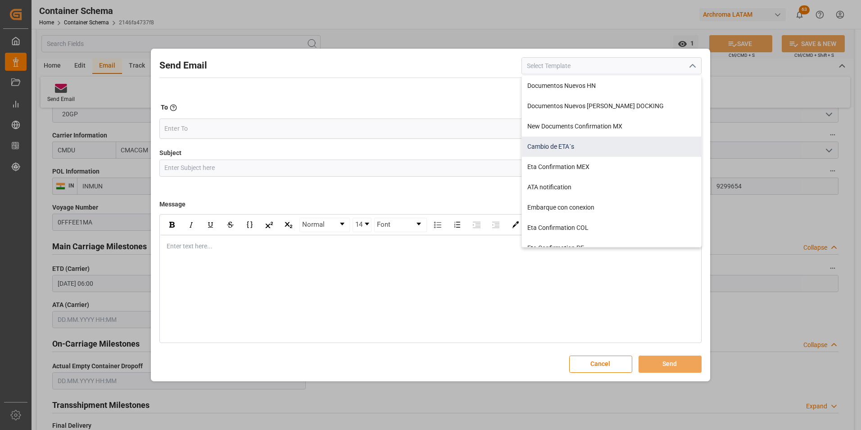
click at [590, 145] on div "Cambio de ETA´s" at bounding box center [611, 146] width 179 height 20
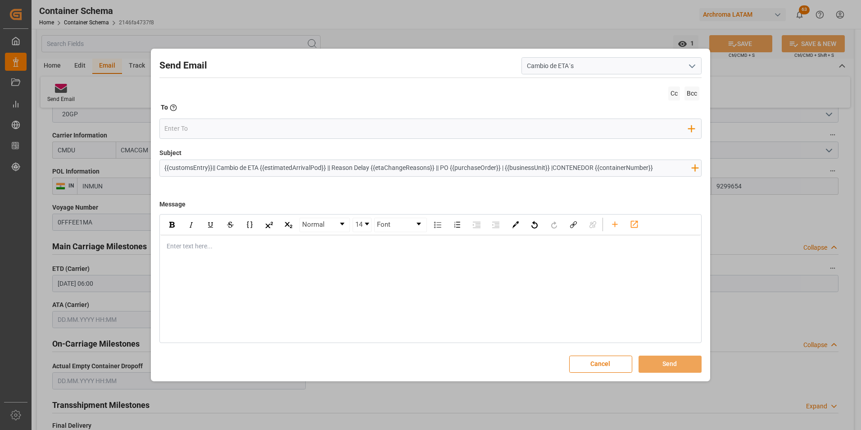
type input "Cambio de ETA´s"
type input "{{customsEntry}}|| Cambio de ETA {{estimatedArrivalPod}} || Reason Delay {{etaC…"
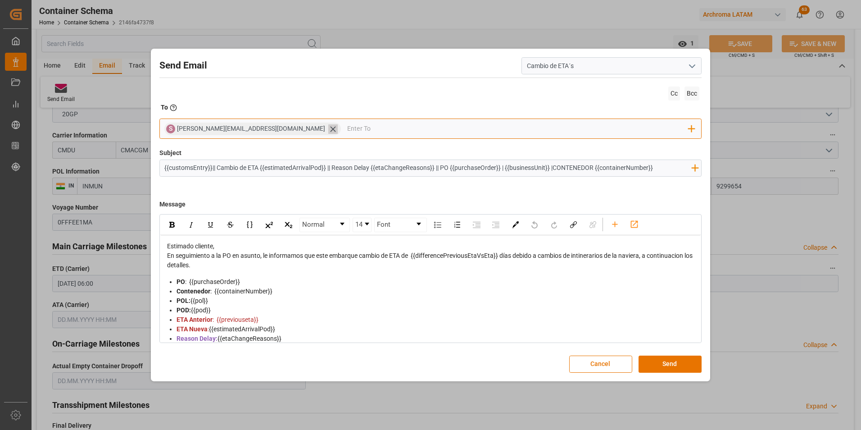
click at [328, 129] on icon at bounding box center [332, 128] width 9 height 9
click at [264, 129] on input "email" at bounding box center [426, 129] width 524 height 14
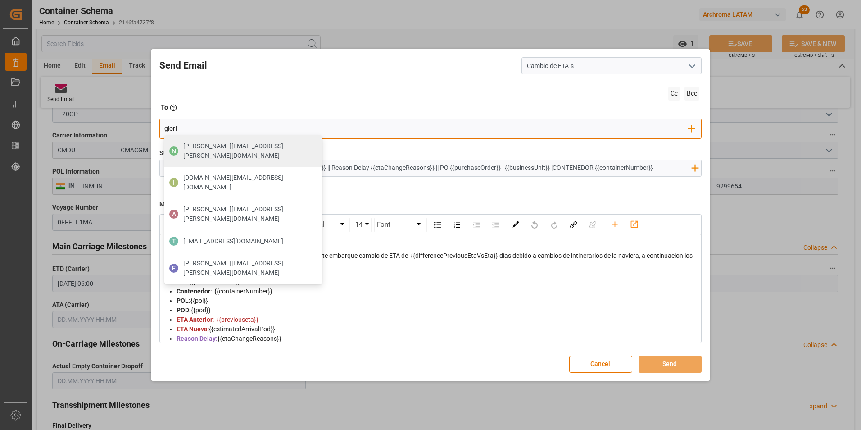
type input "gloria"
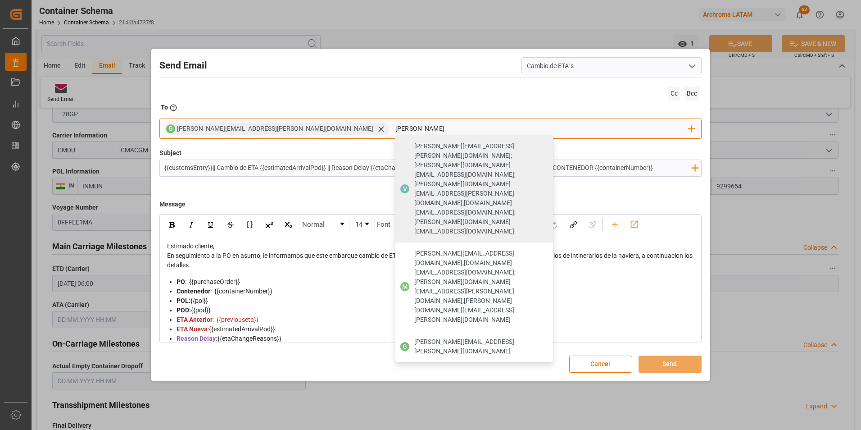
type input "[PERSON_NAME]"
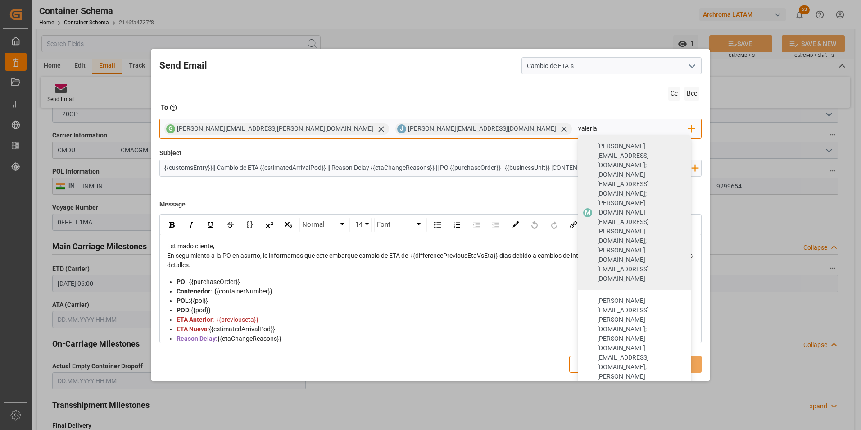
type input "valeria"
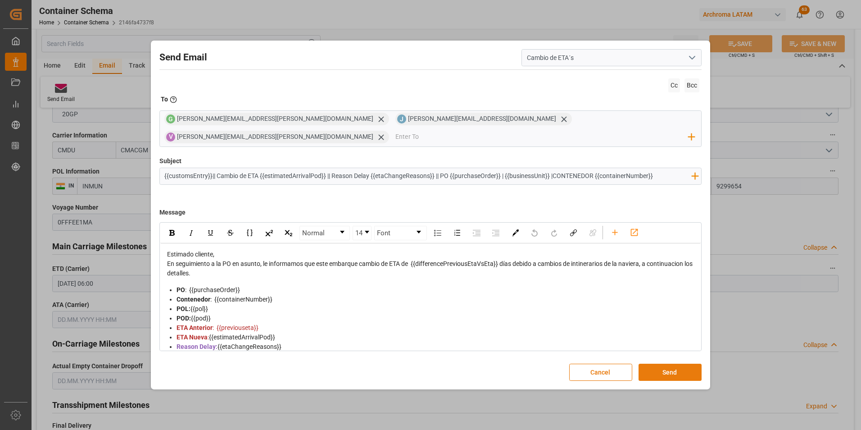
click at [678, 363] on button "Send" at bounding box center [670, 371] width 63 height 17
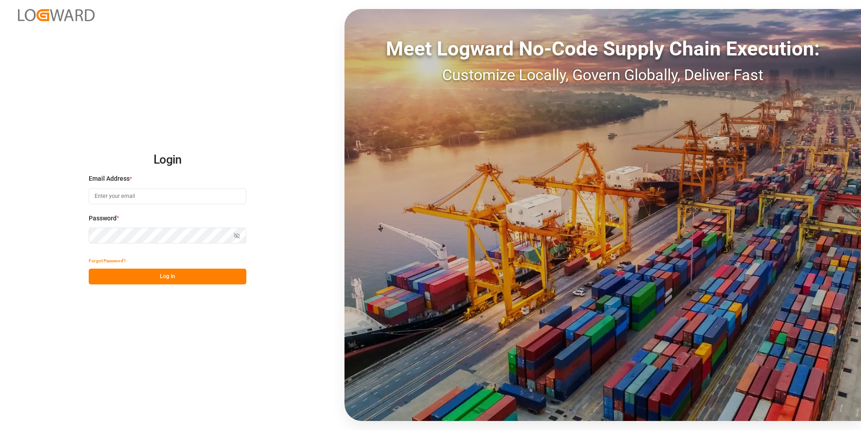
type input "[PERSON_NAME][EMAIL_ADDRESS][PERSON_NAME][DOMAIN_NAME]"
click at [217, 277] on button "Log In" at bounding box center [168, 276] width 158 height 16
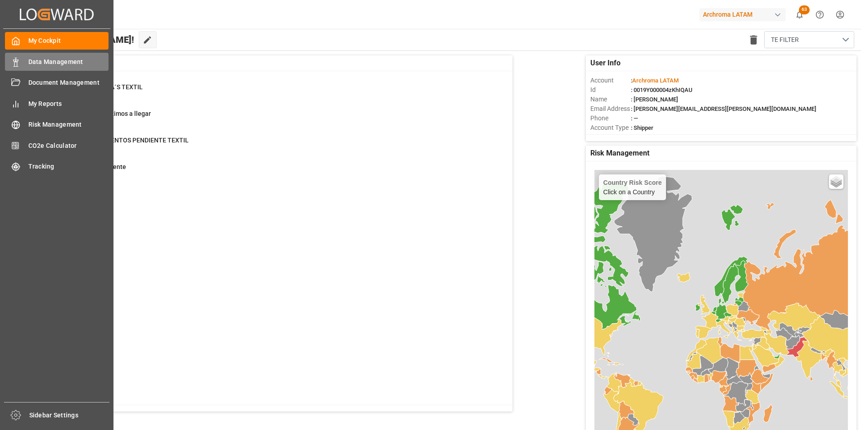
click at [23, 69] on div "Data Management Data Management" at bounding box center [57, 62] width 104 height 18
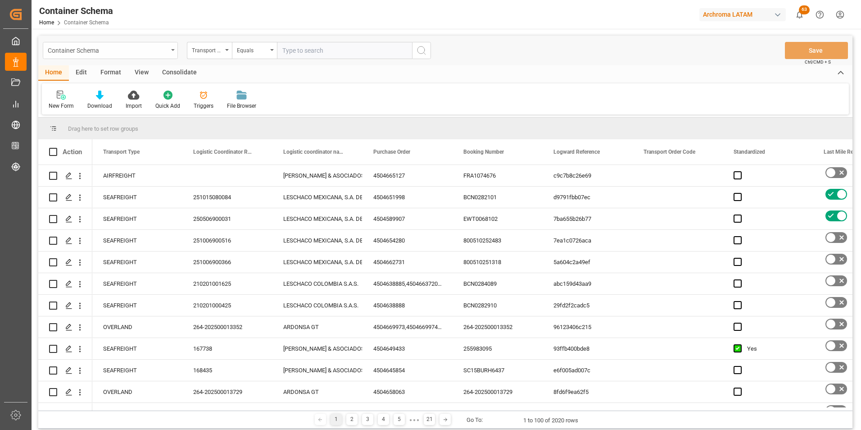
click at [171, 50] on icon "open menu" at bounding box center [173, 50] width 4 height 2
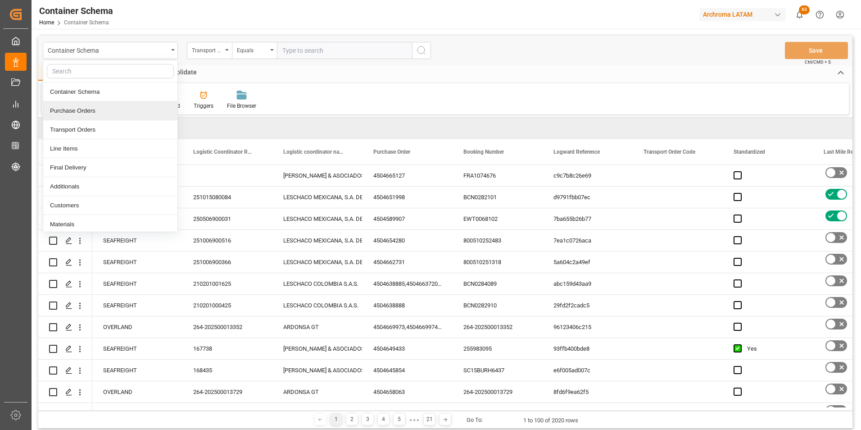
click at [95, 104] on div "Purchase Orders" at bounding box center [110, 110] width 134 height 19
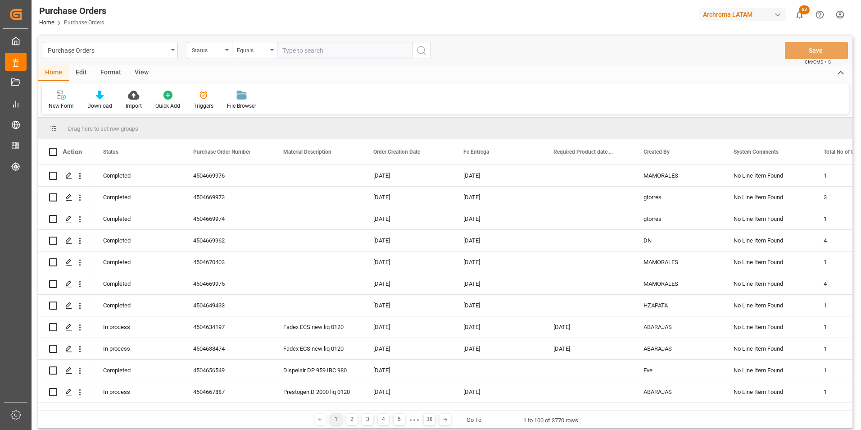
click at [222, 54] on div "Status" at bounding box center [209, 50] width 45 height 17
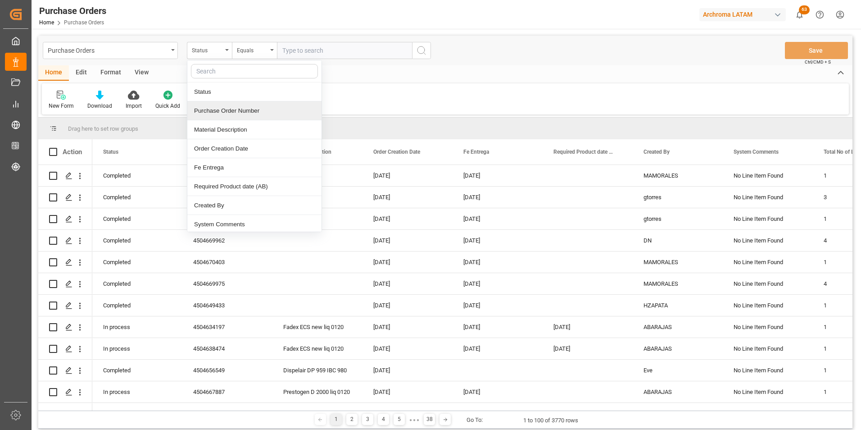
click at [225, 114] on div "Purchase Order Number" at bounding box center [254, 110] width 134 height 19
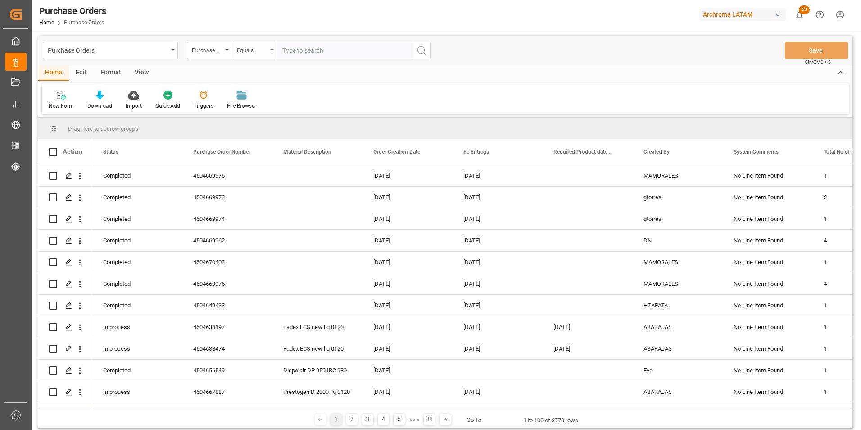
click at [249, 51] on div "Equals" at bounding box center [252, 49] width 31 height 10
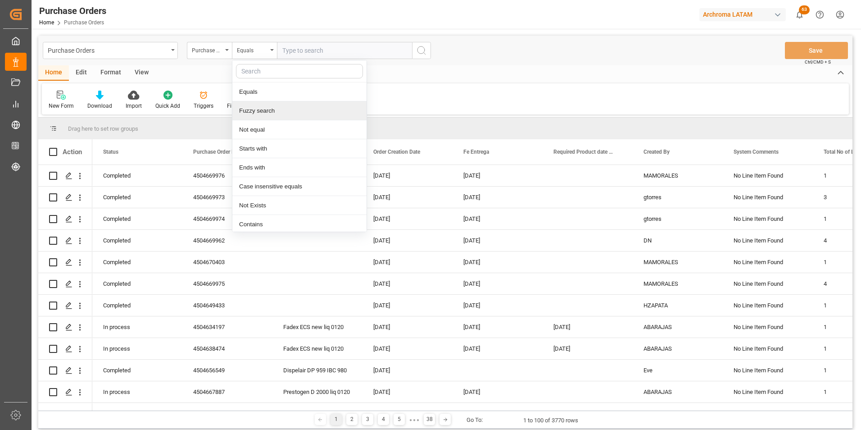
click at [264, 115] on div "Fuzzy search" at bounding box center [299, 110] width 134 height 19
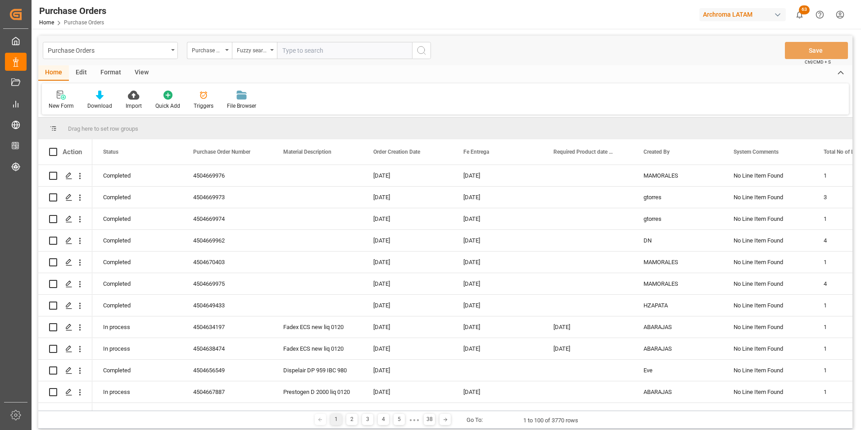
paste input "4504638890"
type input "4504638890"
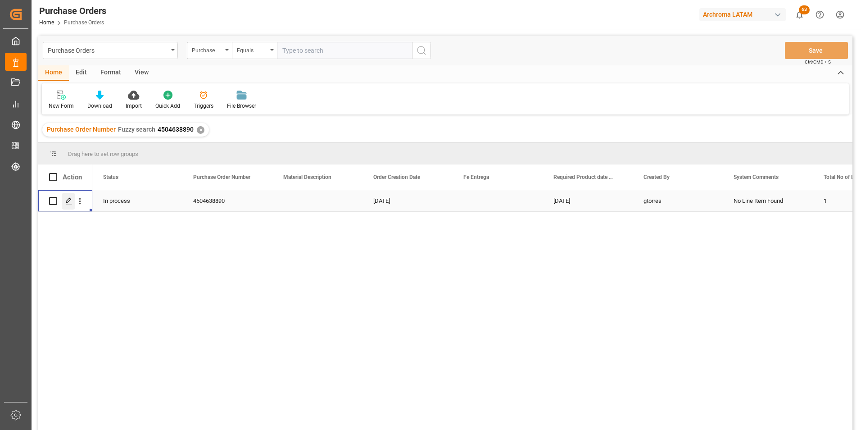
click at [68, 206] on div "Press SPACE to select this row." at bounding box center [69, 201] width 14 height 17
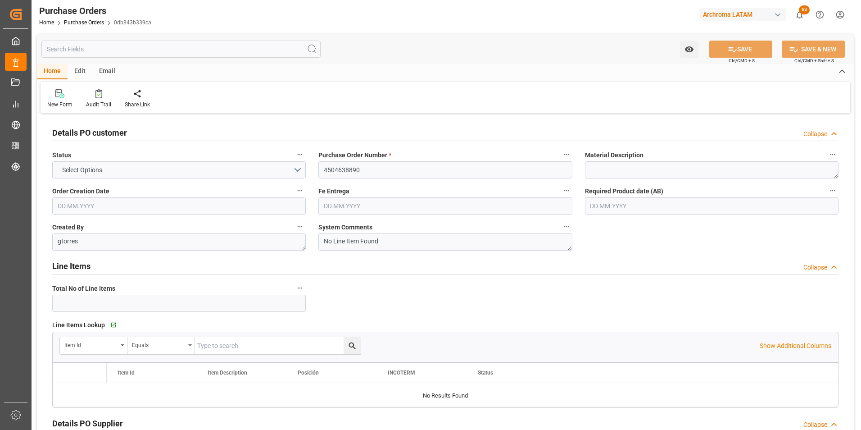
type input "1"
type input "03.07.2025"
type input "[DATE]"
type input "11.10.2025"
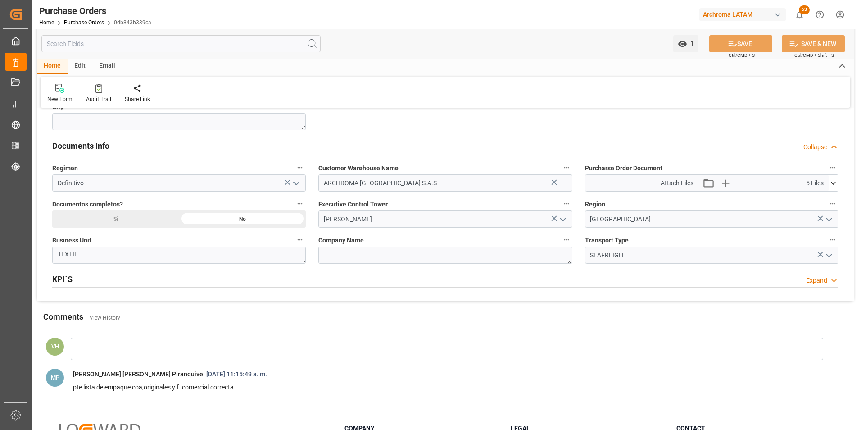
scroll to position [540, 0]
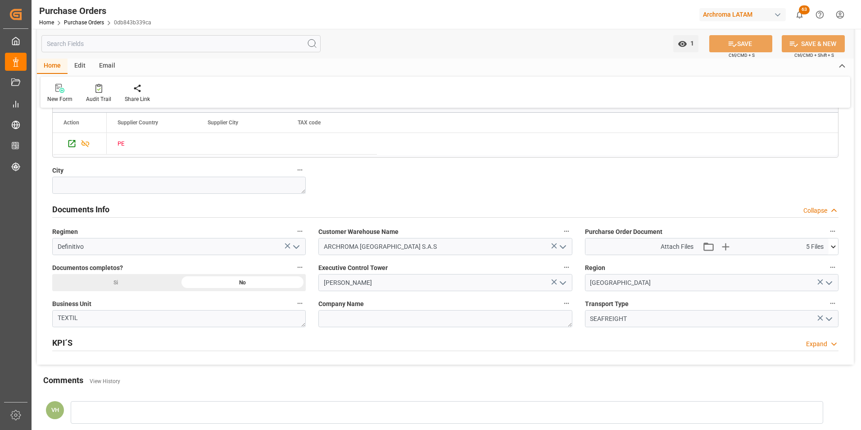
click at [837, 245] on icon at bounding box center [833, 246] width 9 height 9
